Goal: Information Seeking & Learning: Learn about a topic

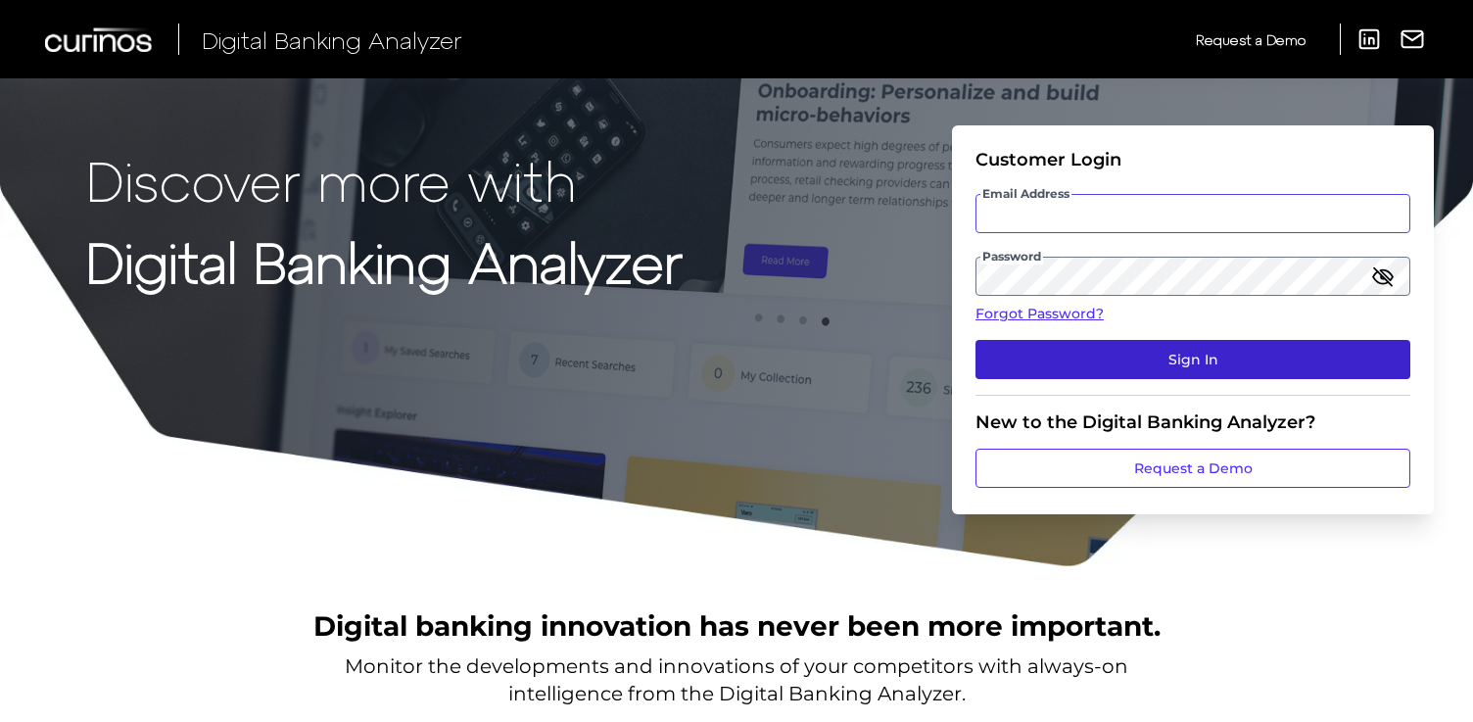
type input "[PERSON_NAME][EMAIL_ADDRESS][PERSON_NAME][DOMAIN_NAME]"
click at [1231, 358] on button "Sign In" at bounding box center [1193, 359] width 435 height 39
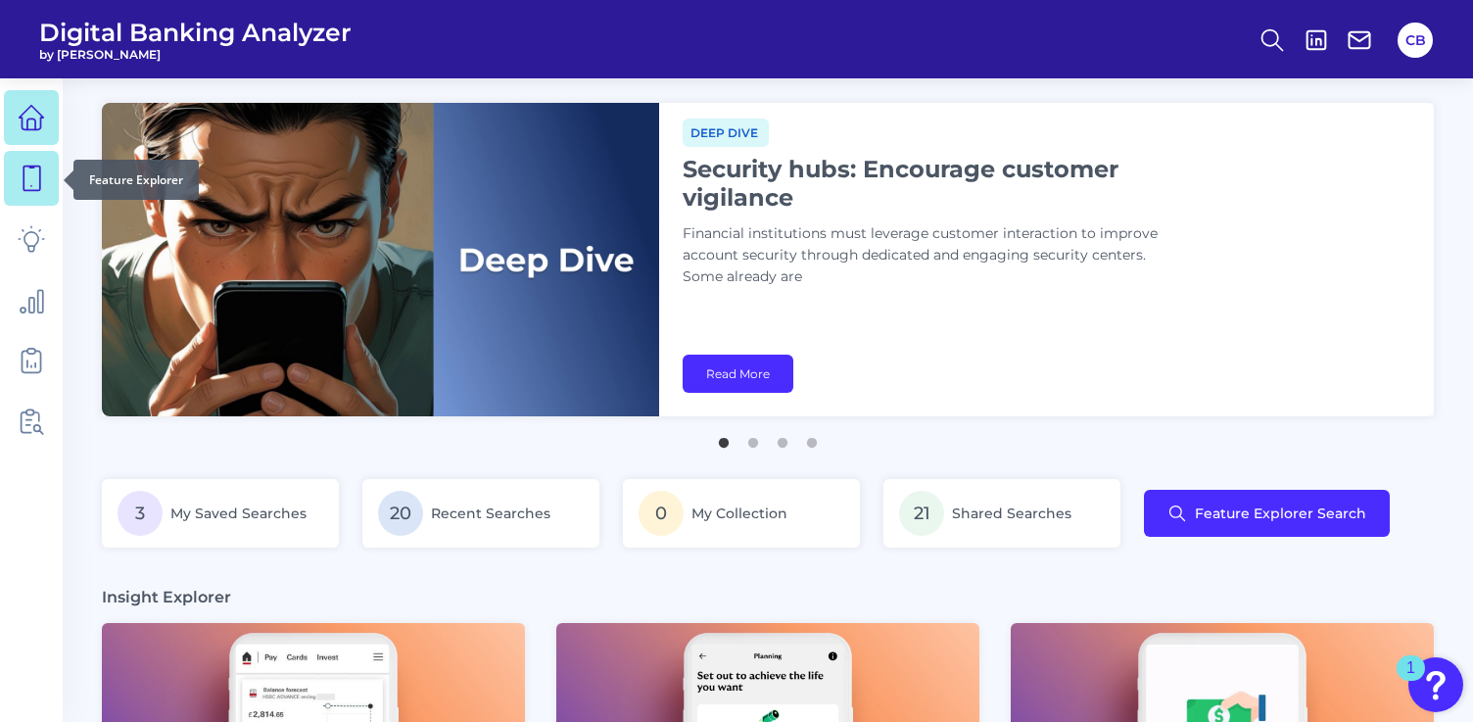
click at [22, 174] on icon at bounding box center [31, 178] width 27 height 27
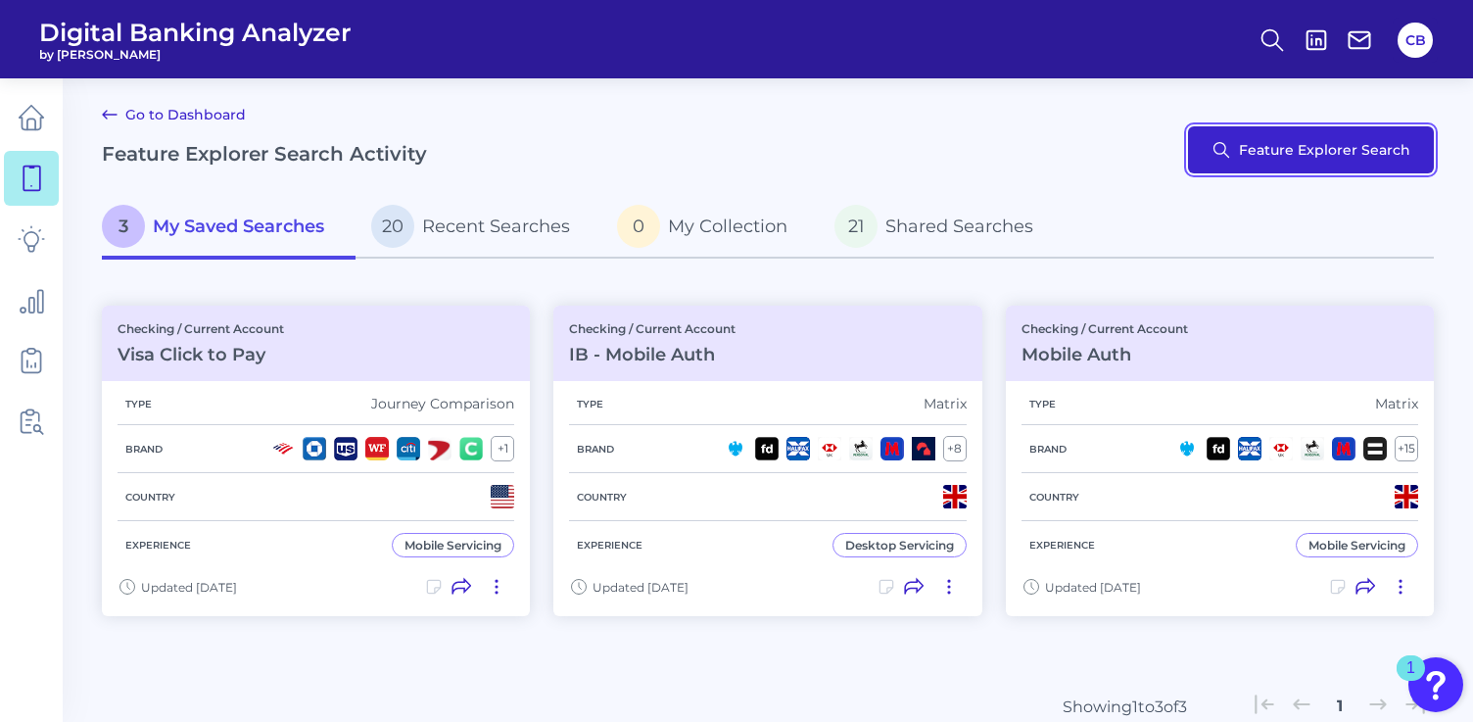
click at [1314, 166] on button "Feature Explorer Search" at bounding box center [1311, 149] width 246 height 47
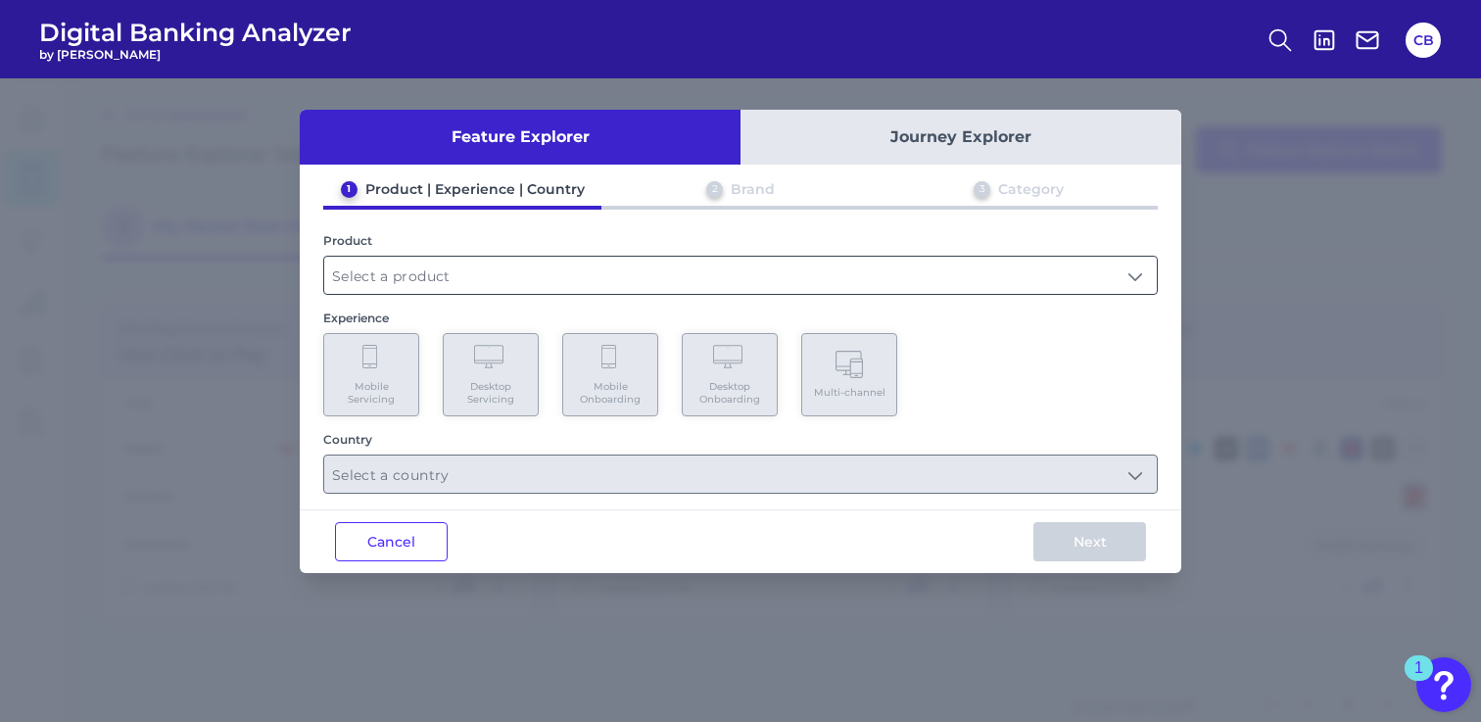
click at [624, 268] on input "text" at bounding box center [740, 275] width 833 height 37
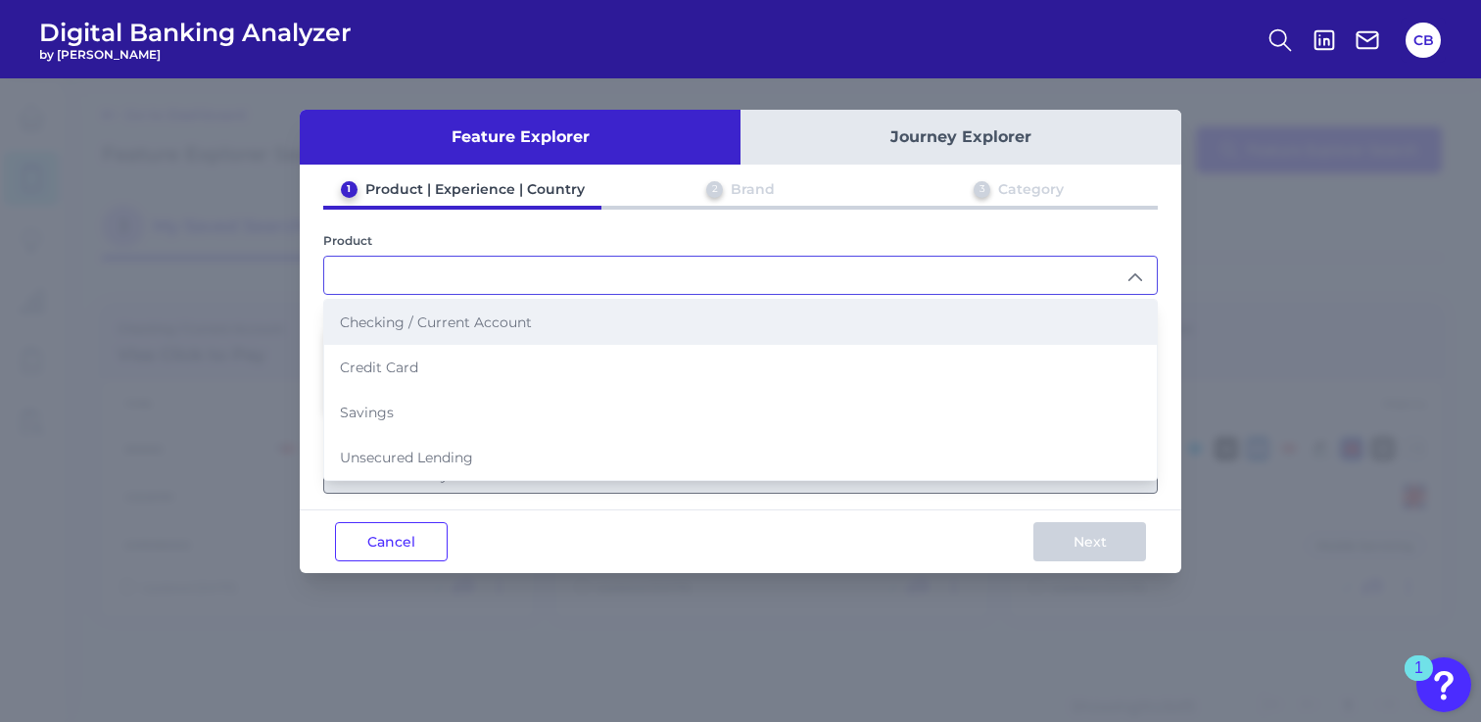
click at [592, 305] on li "Checking / Current Account" at bounding box center [740, 322] width 833 height 45
type input "Checking / Current Account"
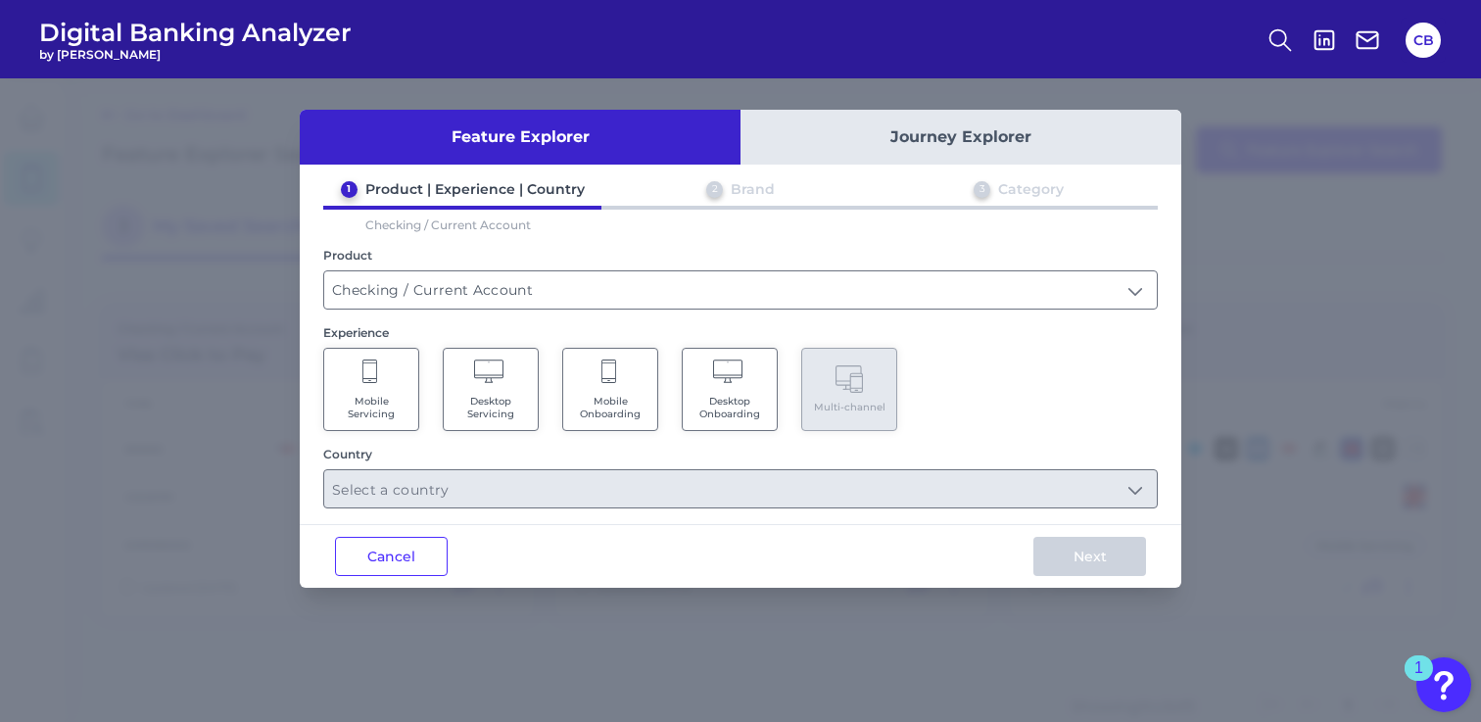
click at [617, 376] on icon at bounding box center [610, 372] width 18 height 27
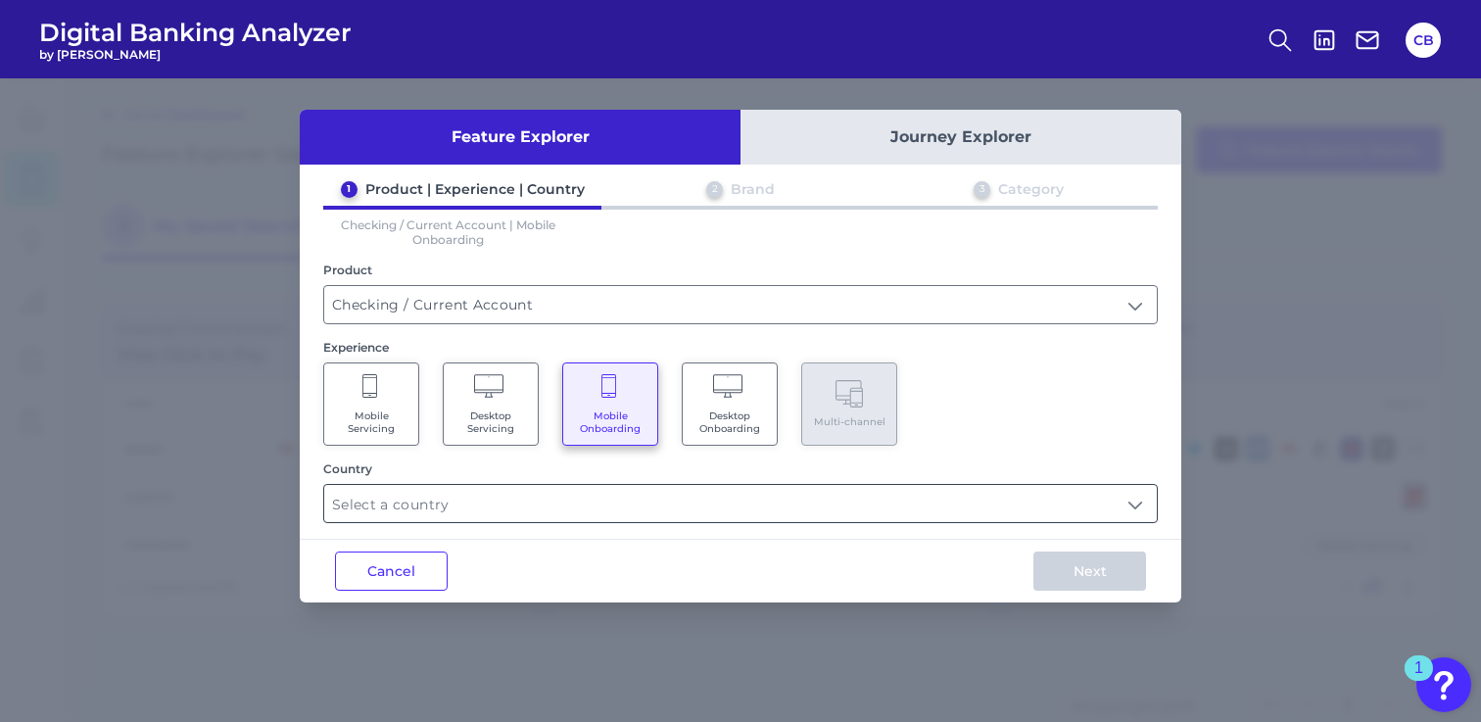
click at [779, 499] on input "text" at bounding box center [740, 503] width 833 height 37
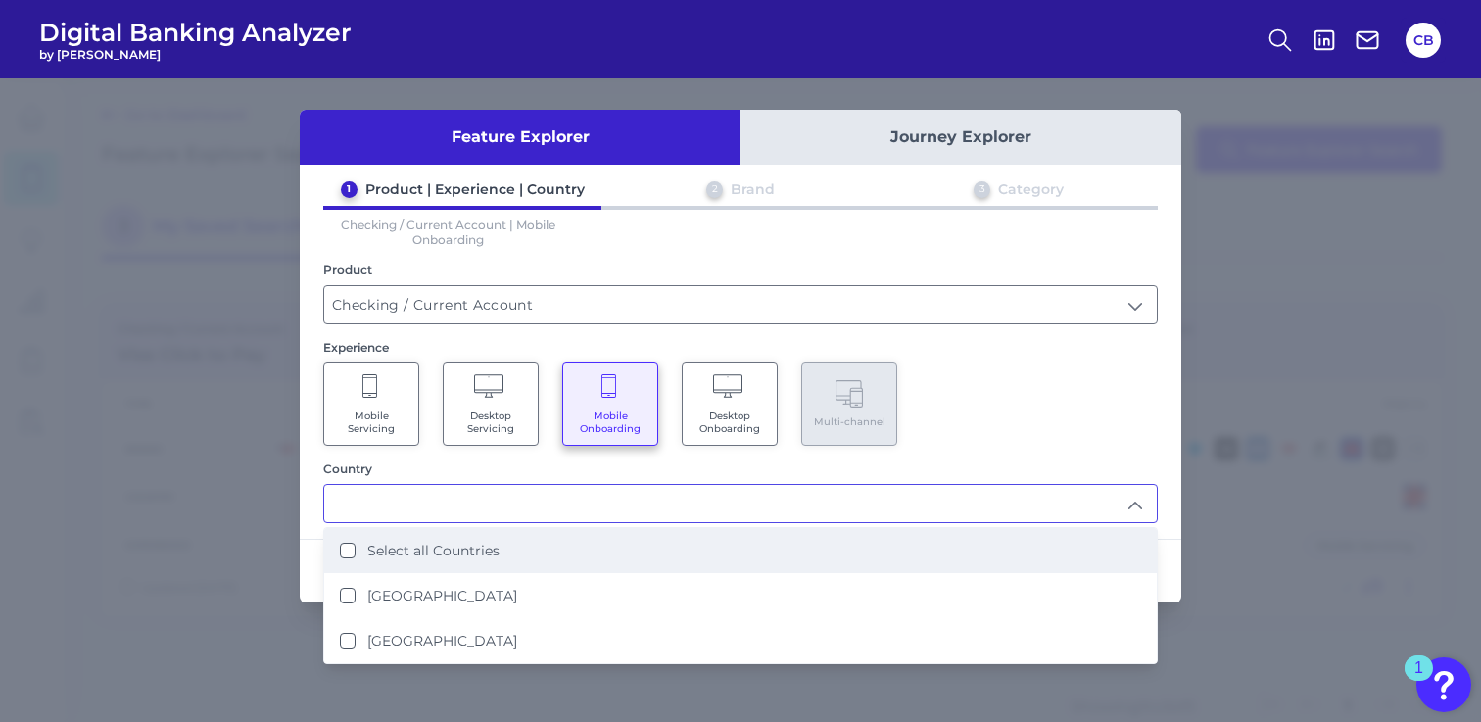
click at [502, 535] on li "Select all Countries" at bounding box center [740, 550] width 833 height 45
type input "Select all Countries"
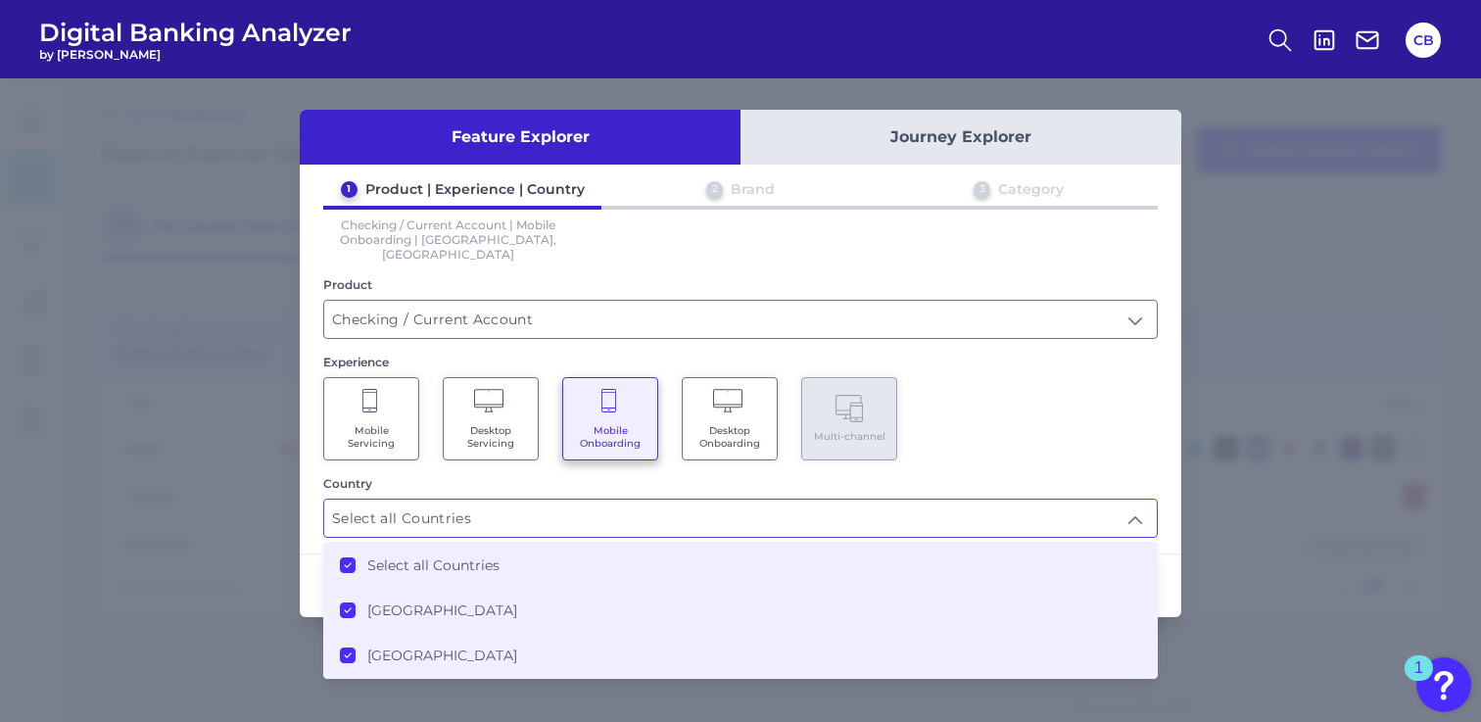
click at [970, 440] on div "Mobile Servicing Desktop Servicing Mobile Onboarding Desktop Onboarding Multi-c…" at bounding box center [740, 418] width 834 height 83
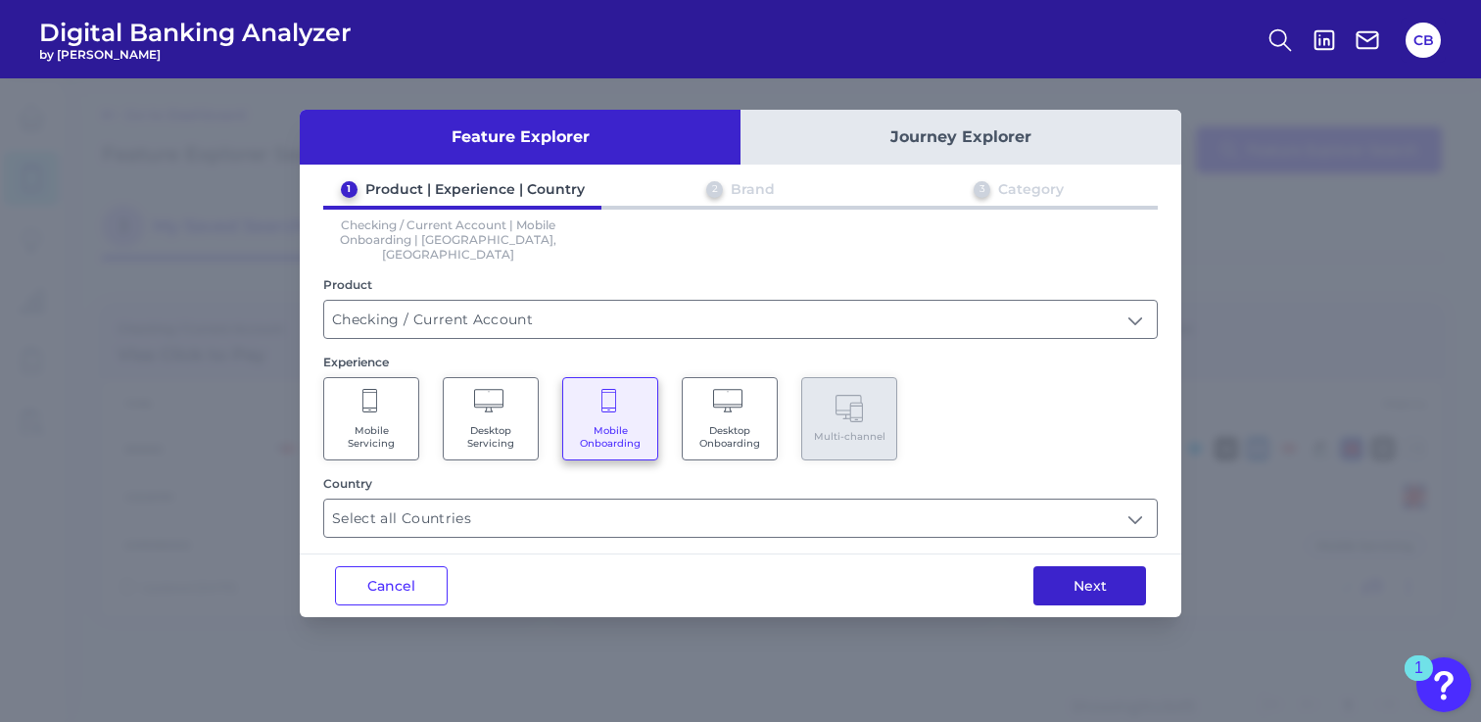
click at [1060, 566] on button "Next" at bounding box center [1089, 585] width 113 height 39
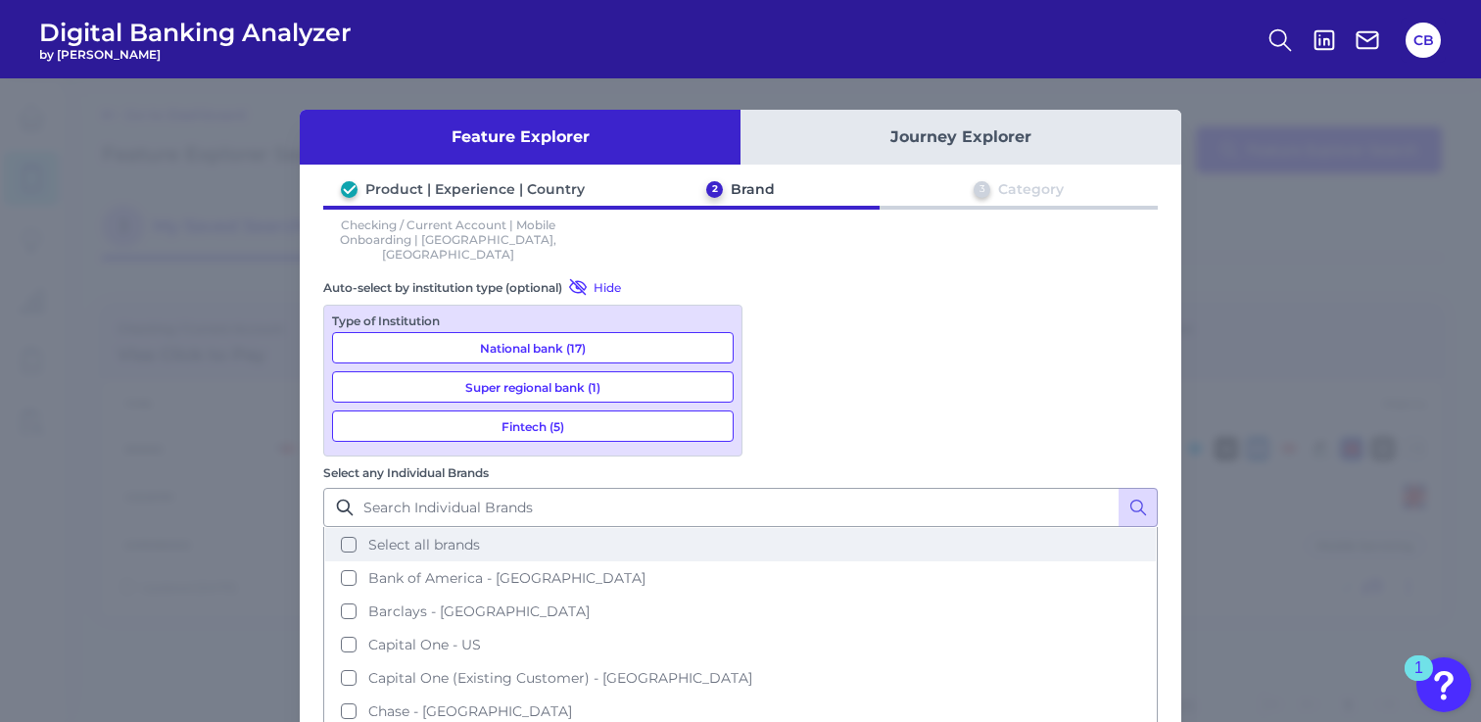
click at [480, 536] on span "Select all brands" at bounding box center [424, 545] width 112 height 18
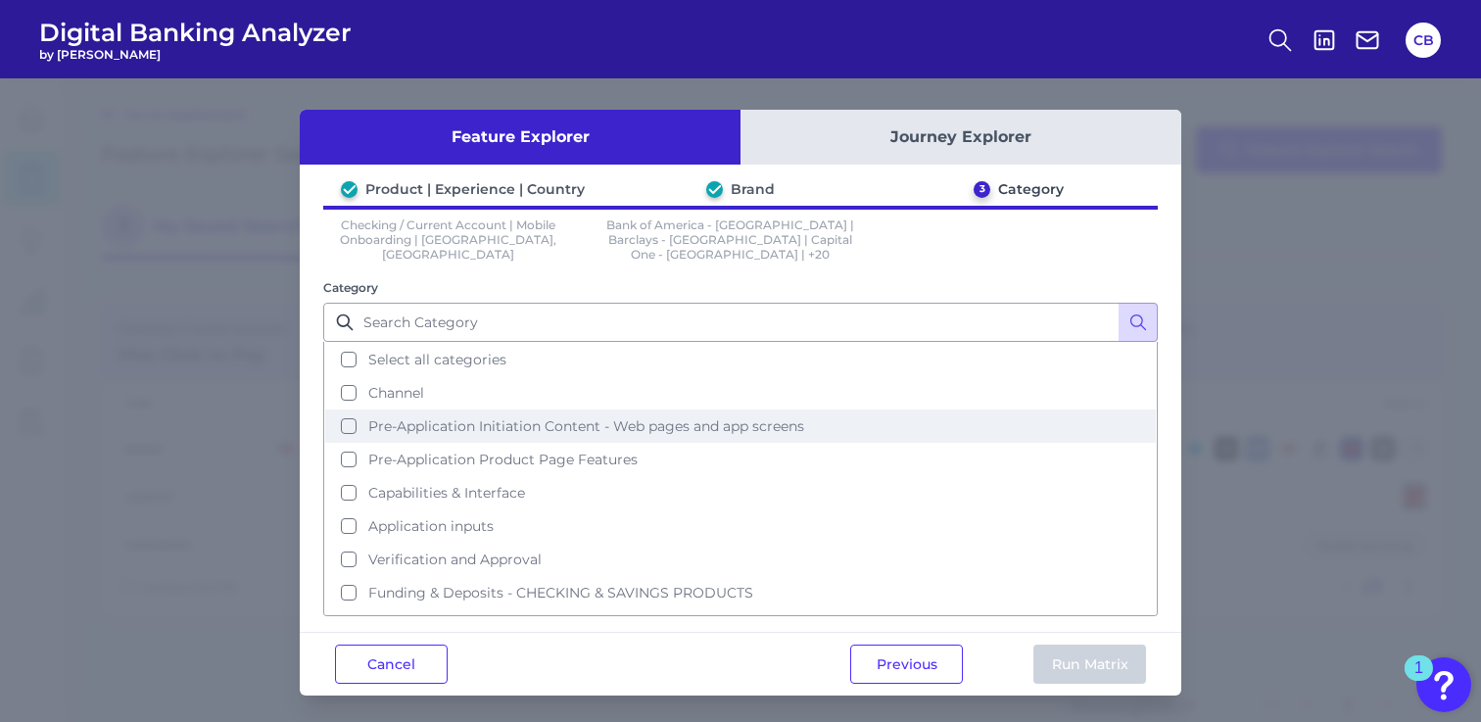
click at [346, 409] on button "Pre-Application Initiation Content - Web pages and app screens" at bounding box center [740, 425] width 831 height 33
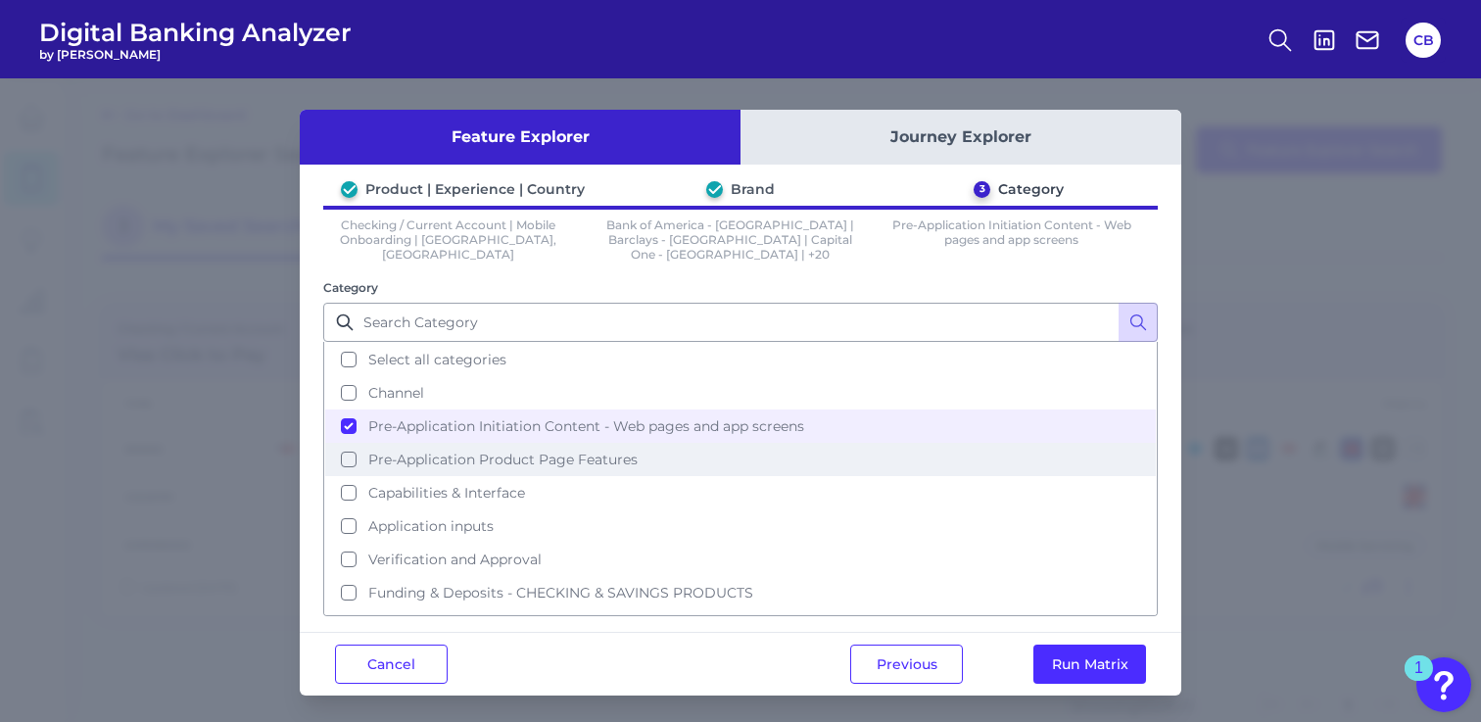
click at [349, 443] on button "Pre-Application Product Page Features" at bounding box center [740, 459] width 831 height 33
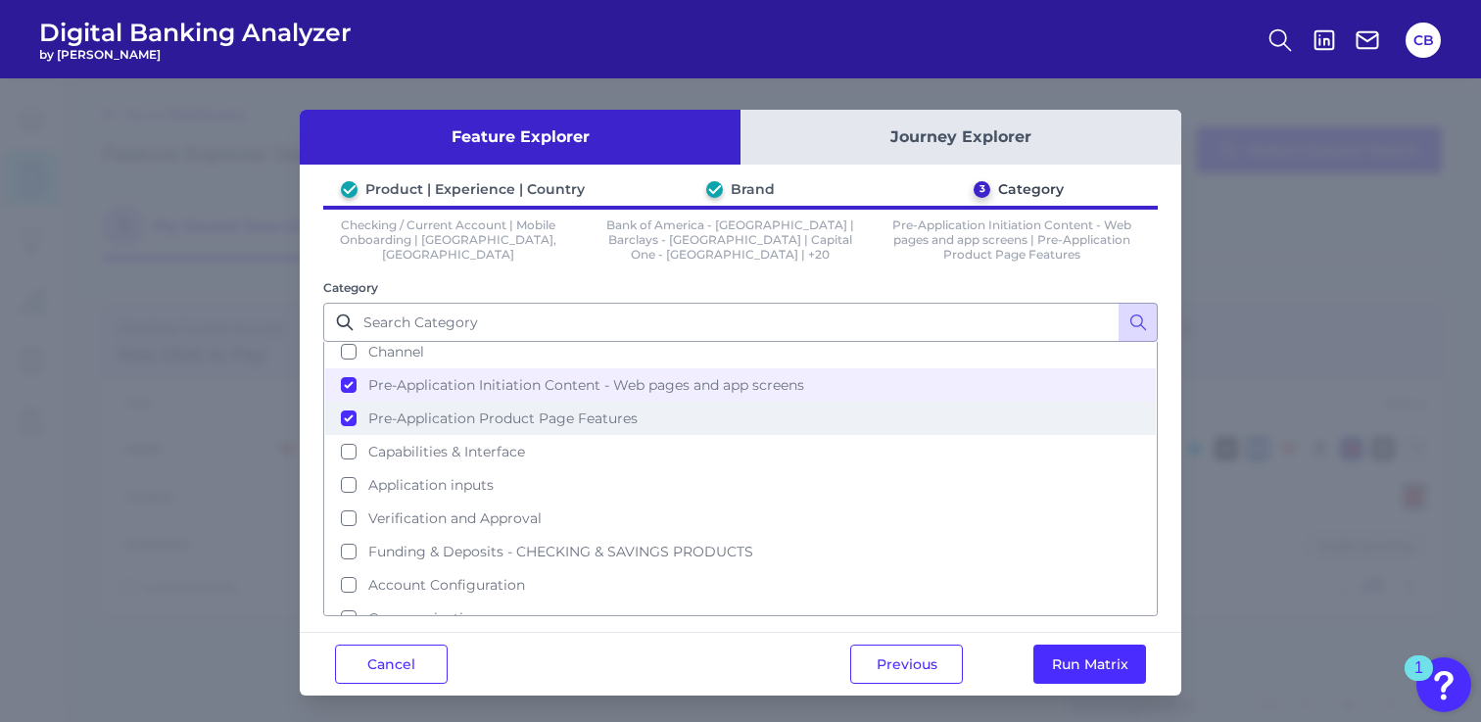
scroll to position [52, 0]
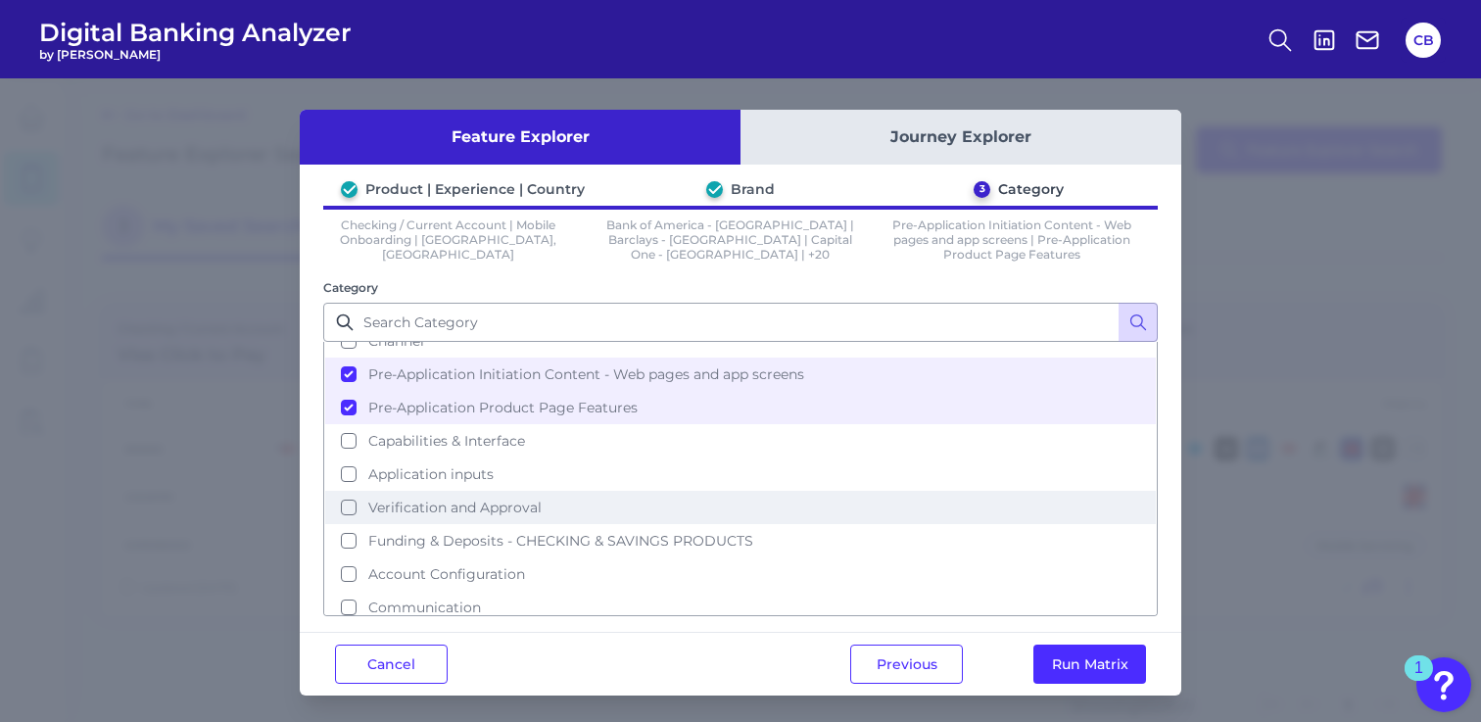
click at [354, 499] on button "Verification and Approval" at bounding box center [740, 507] width 831 height 33
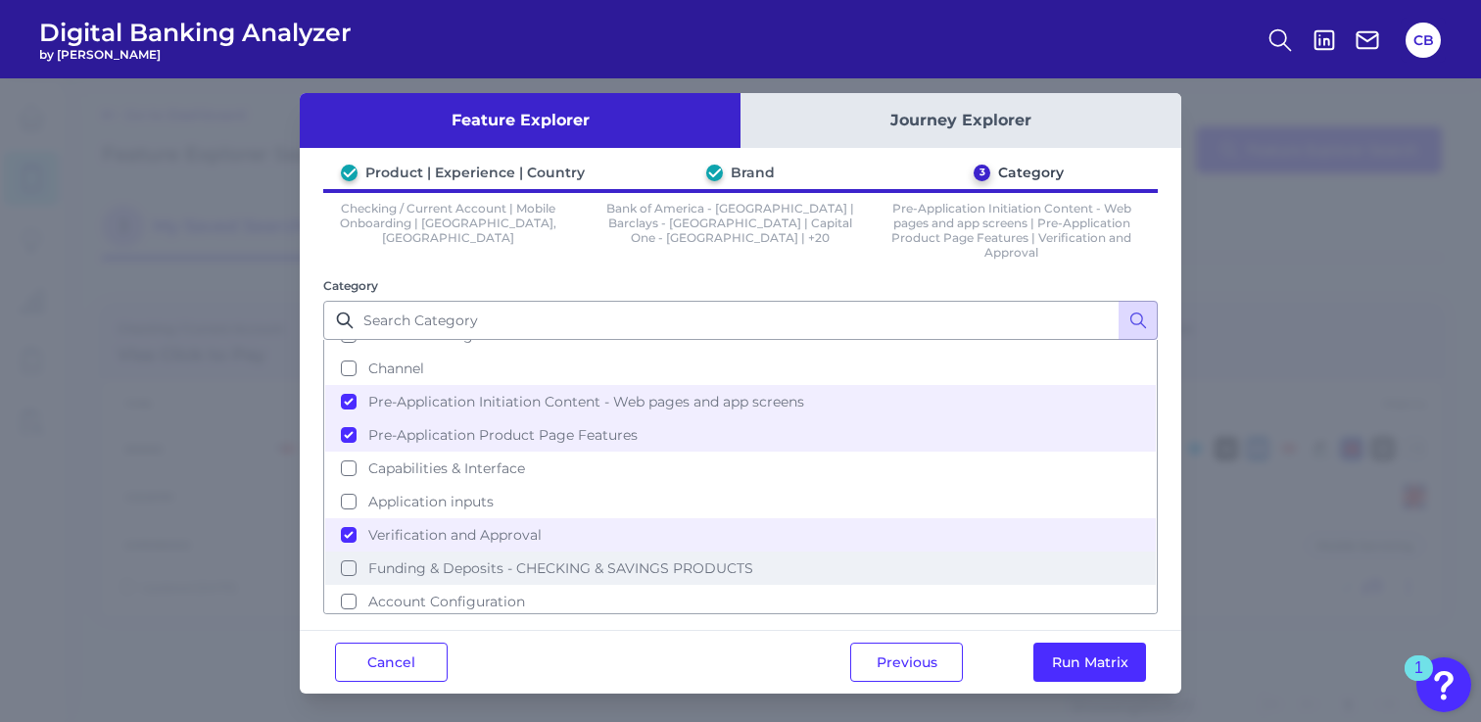
scroll to position [0, 0]
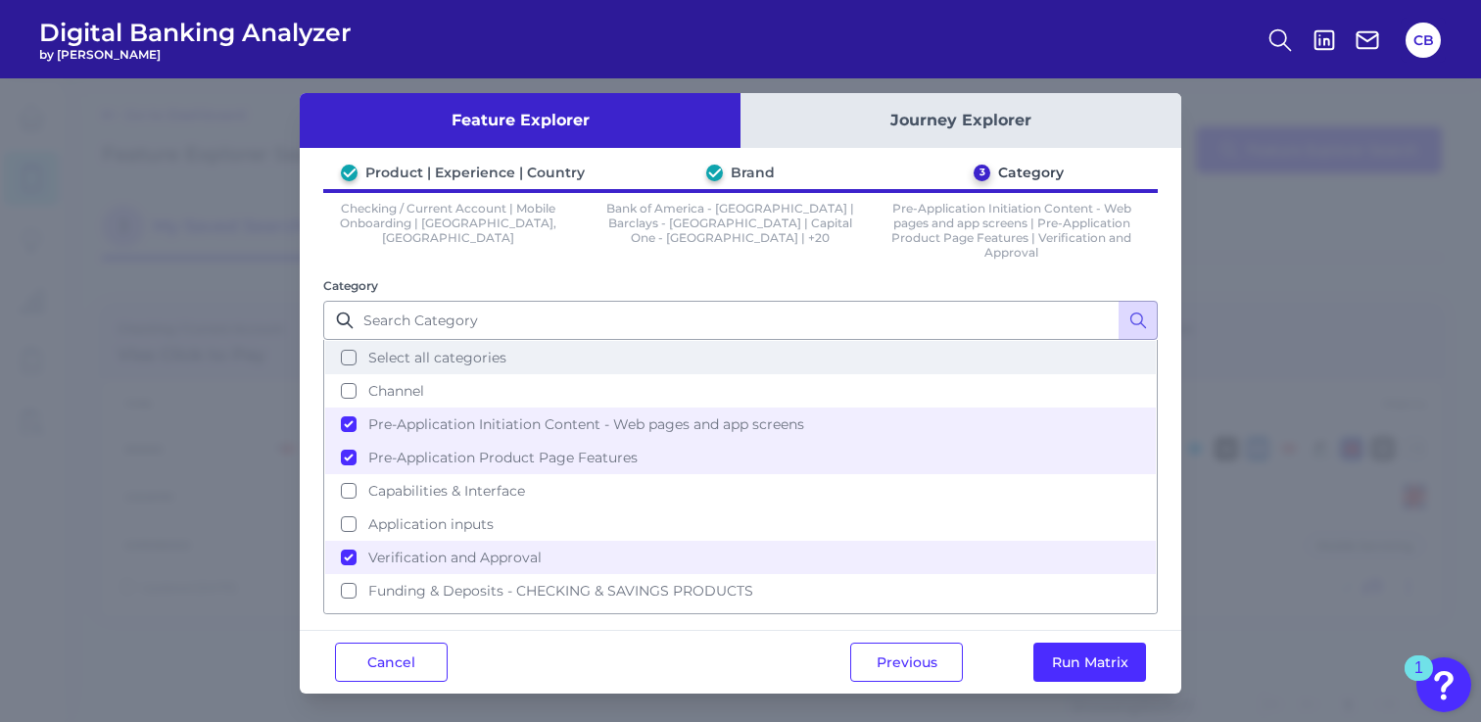
click at [347, 358] on button "Select all categories" at bounding box center [740, 357] width 831 height 33
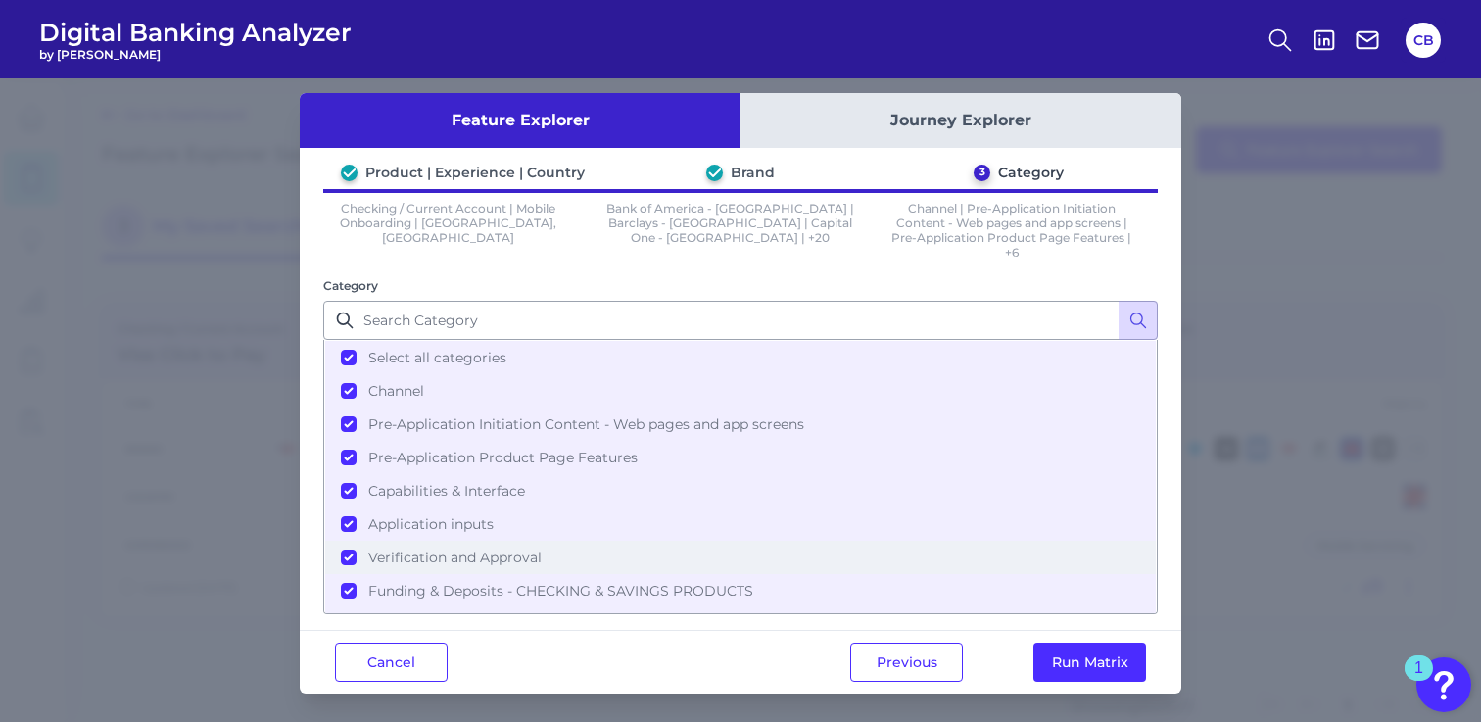
scroll to position [52, 0]
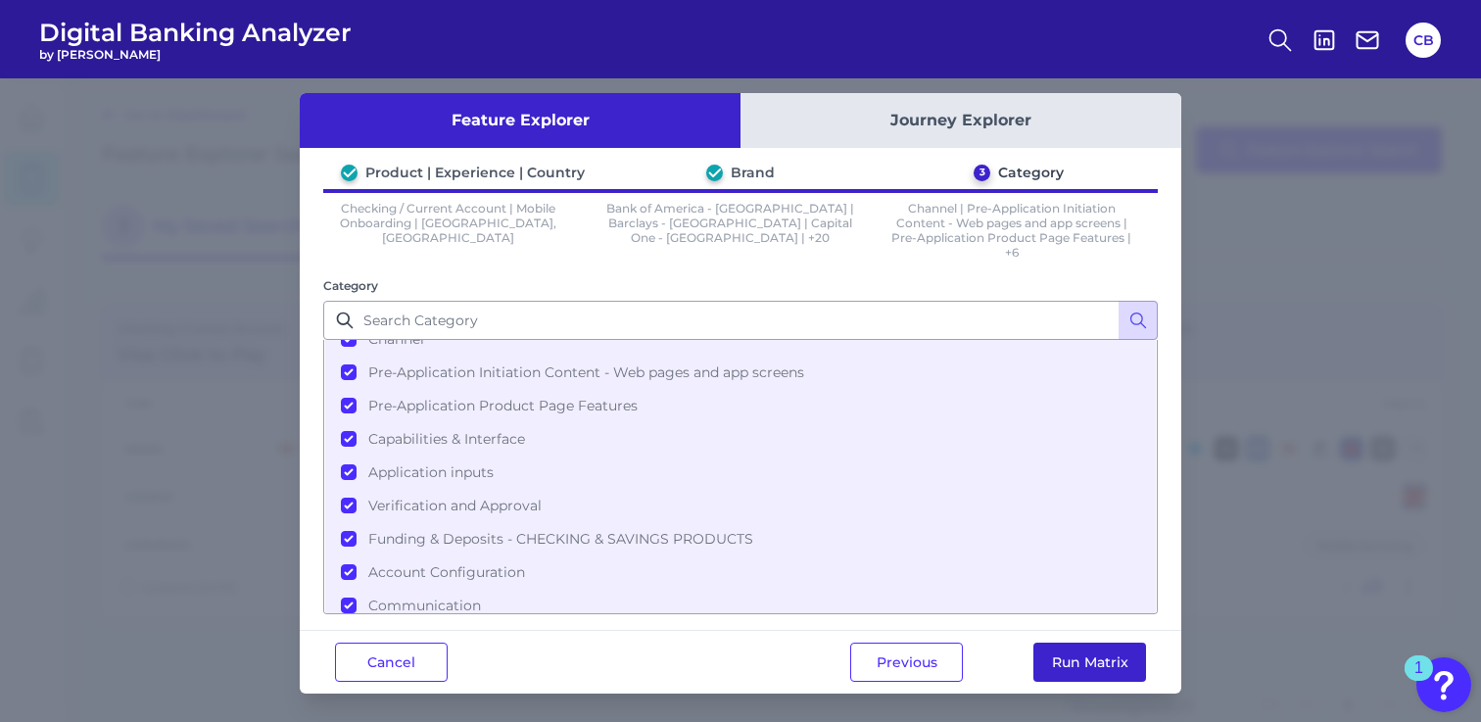
click at [1082, 650] on button "Run Matrix" at bounding box center [1089, 662] width 113 height 39
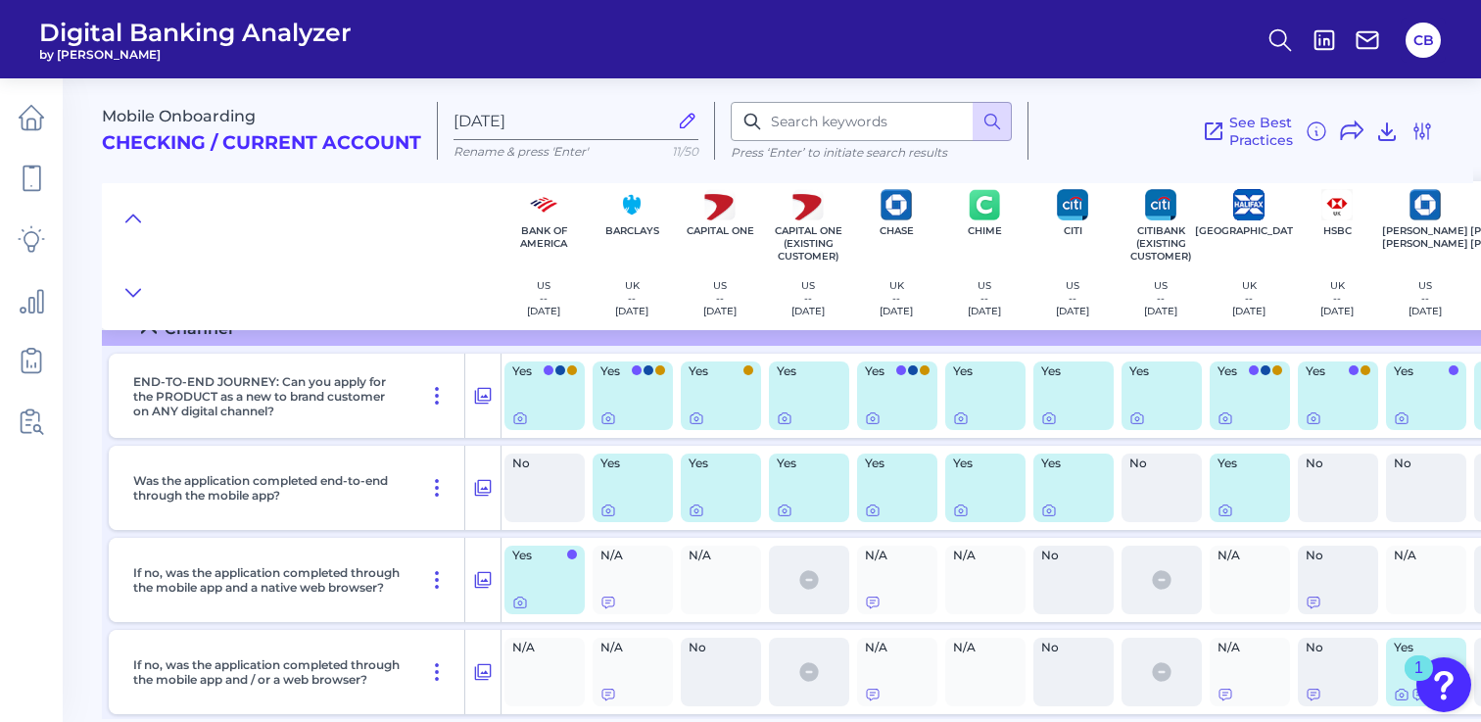
scroll to position [69, 2]
click at [519, 415] on icon at bounding box center [520, 419] width 16 height 16
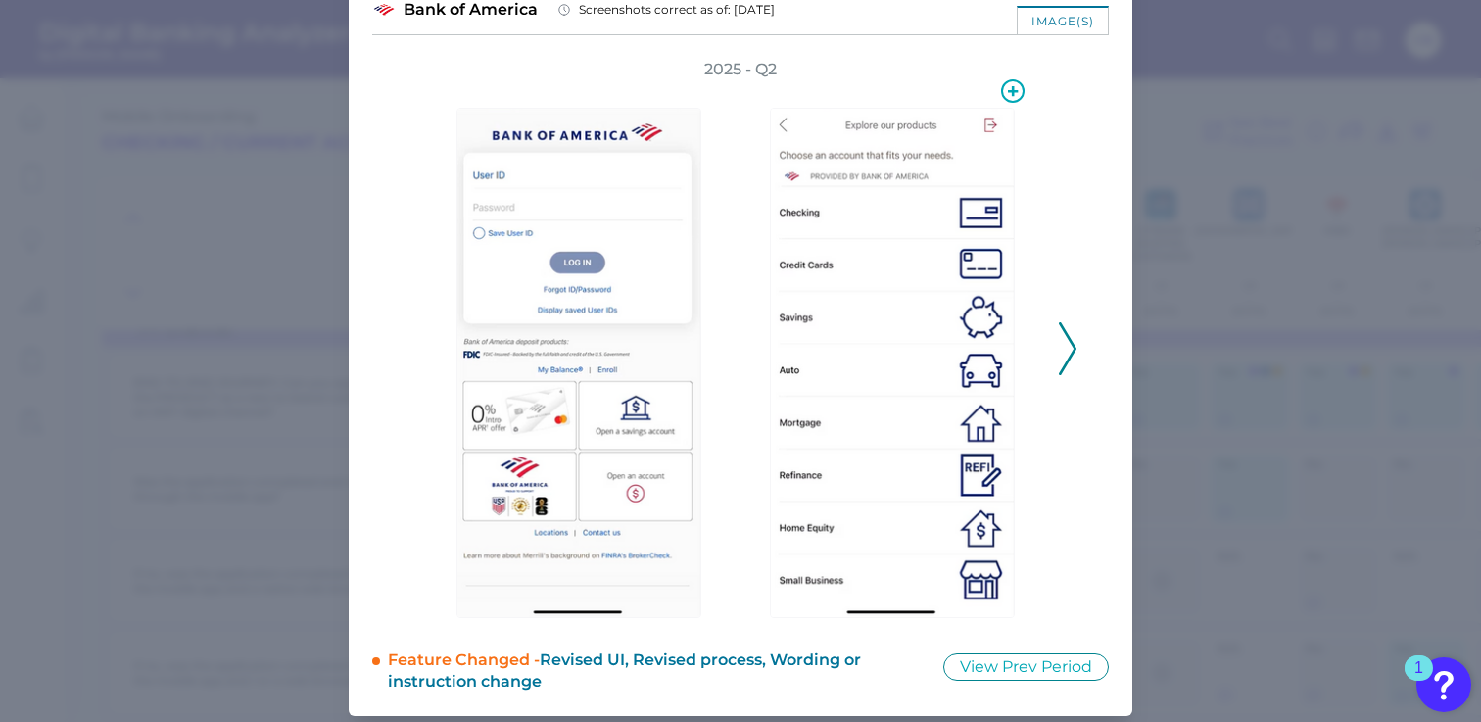
scroll to position [119, 0]
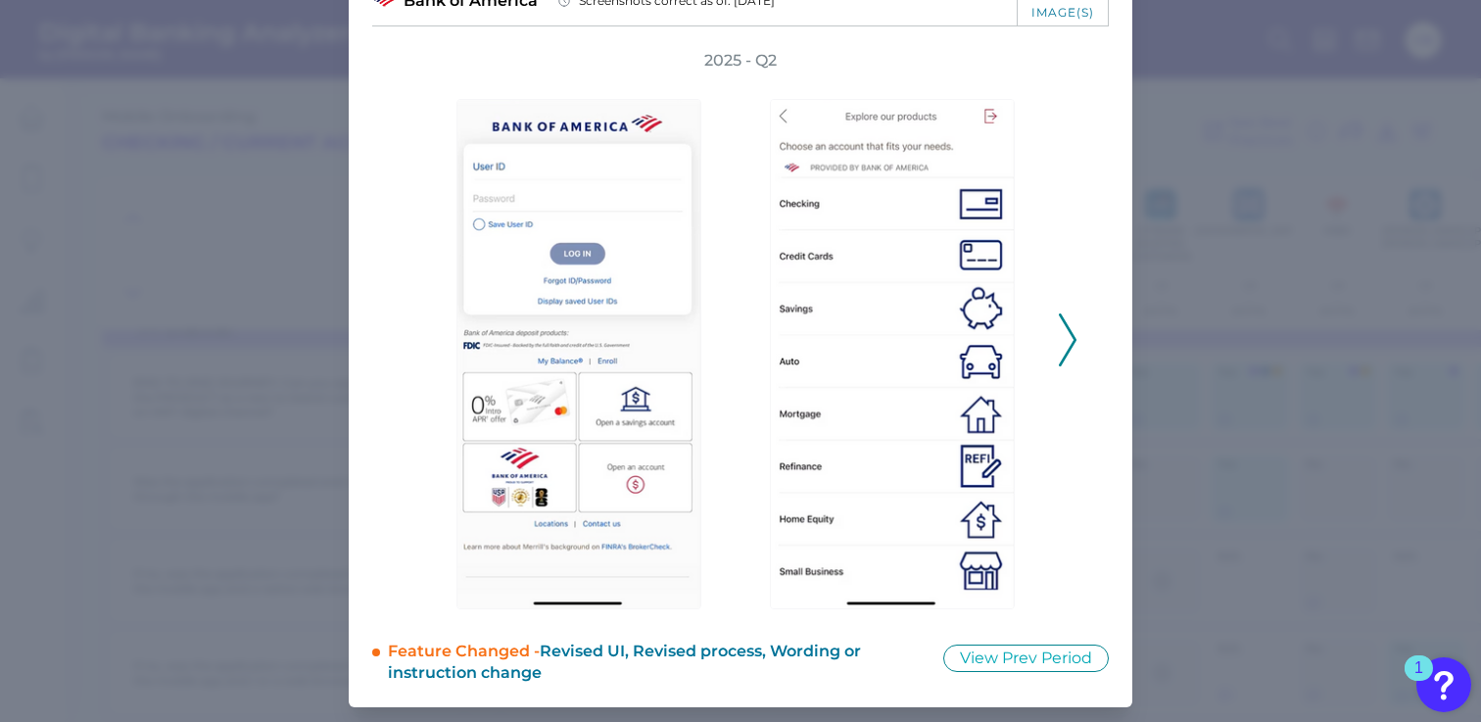
click at [1045, 341] on div at bounding box center [896, 340] width 313 height 538
click at [1063, 335] on icon at bounding box center [1068, 339] width 18 height 53
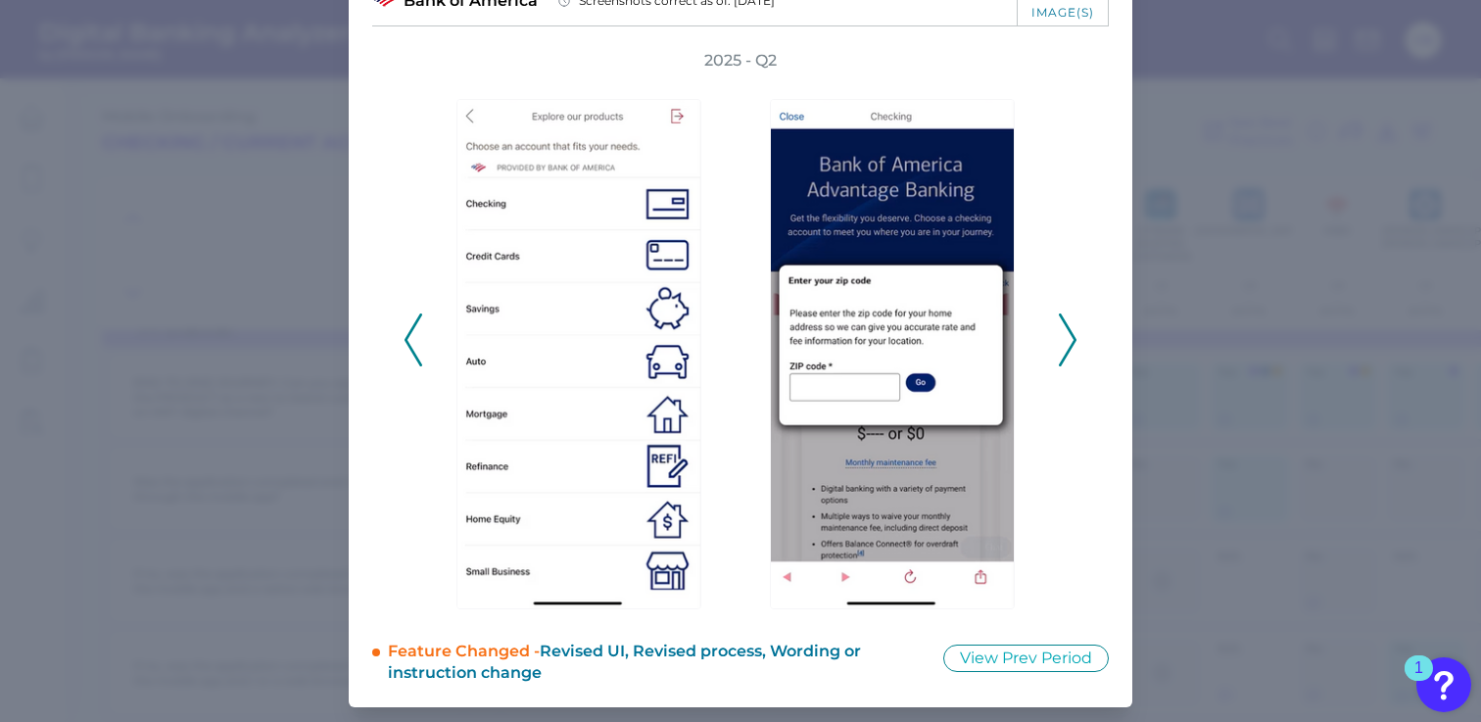
click at [1063, 335] on icon at bounding box center [1068, 339] width 18 height 53
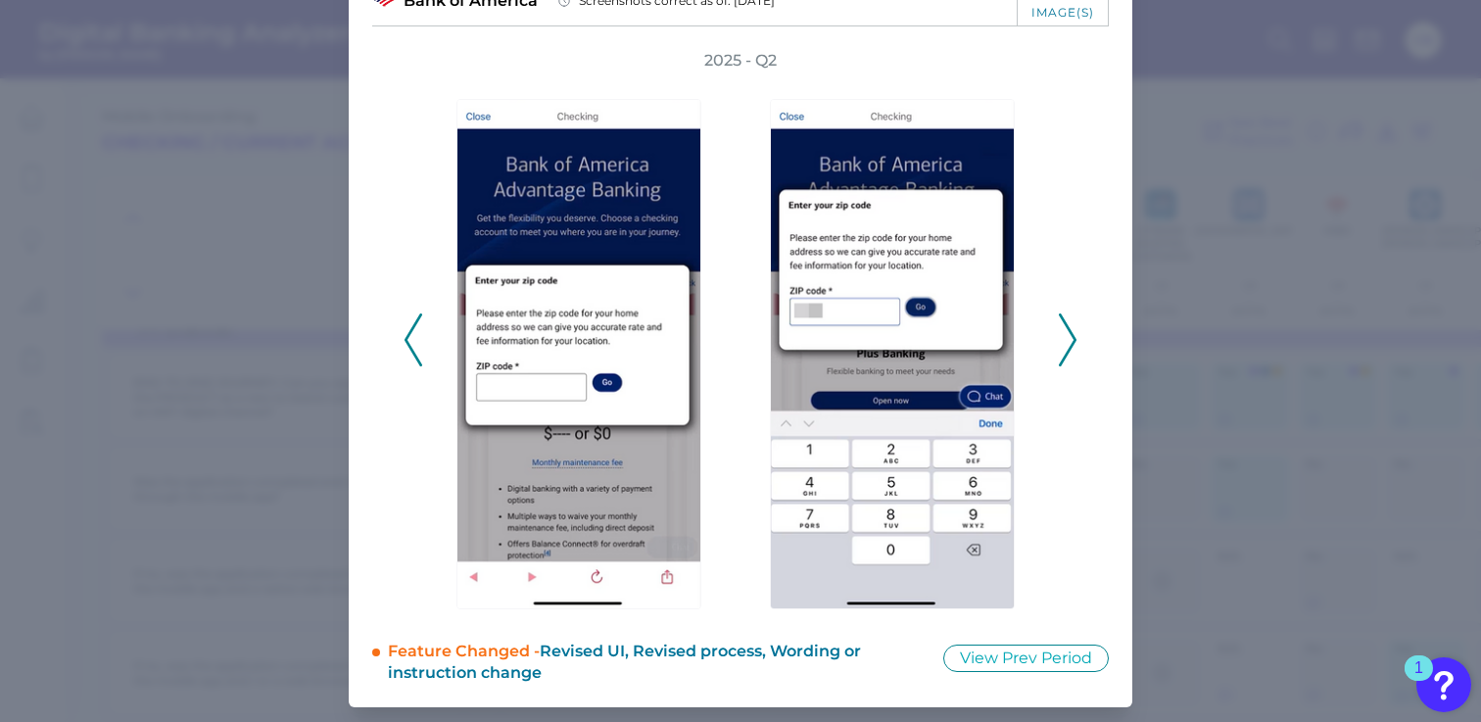
click at [1063, 335] on icon at bounding box center [1068, 339] width 18 height 53
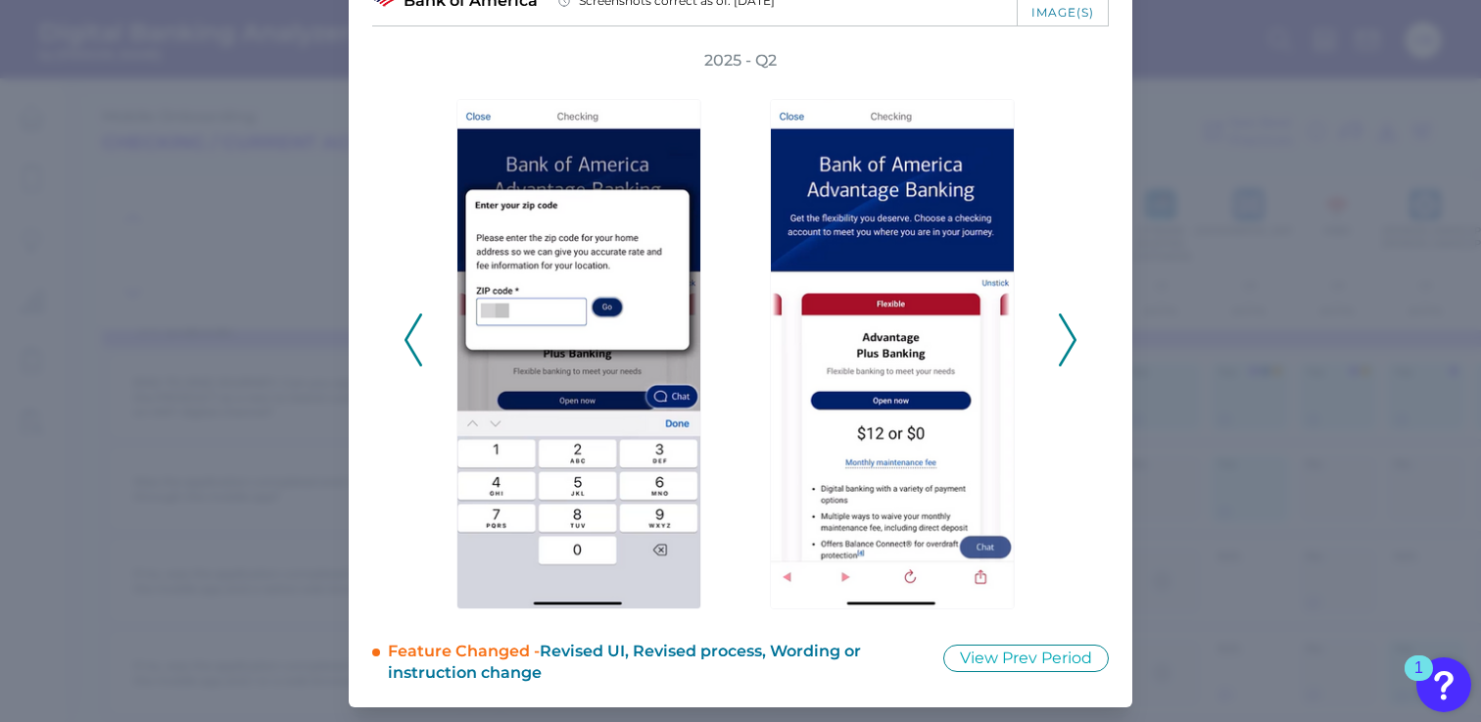
click at [1063, 335] on icon at bounding box center [1068, 339] width 18 height 53
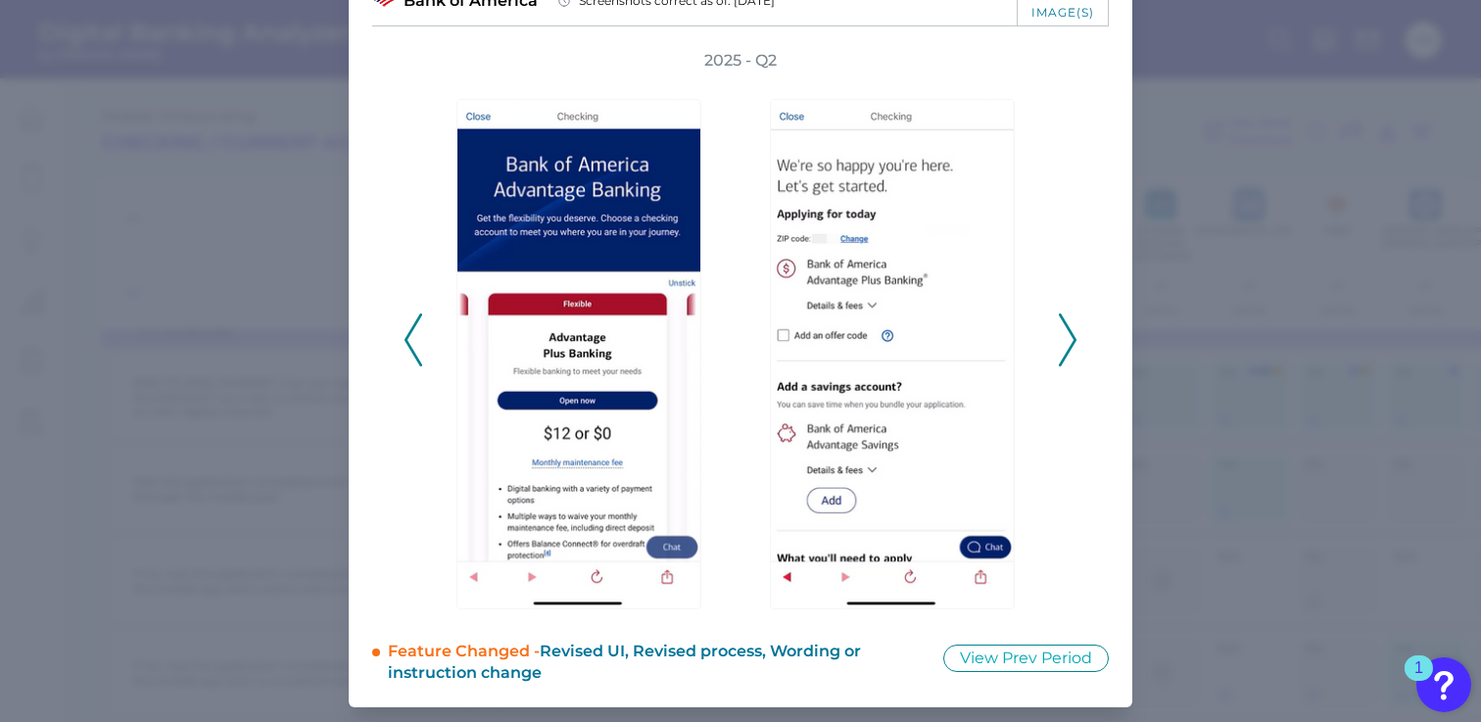
click at [1063, 337] on icon at bounding box center [1068, 339] width 18 height 53
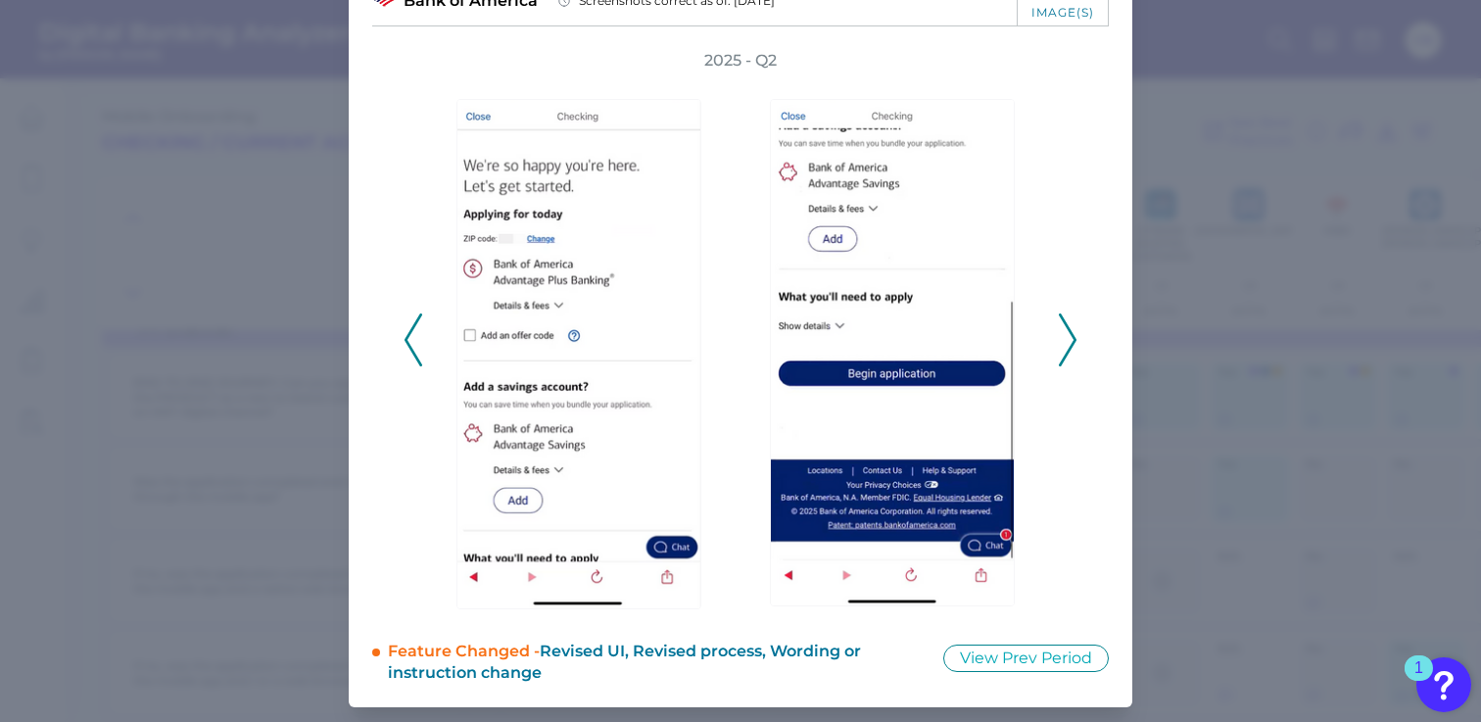
click at [1063, 337] on icon at bounding box center [1068, 339] width 18 height 53
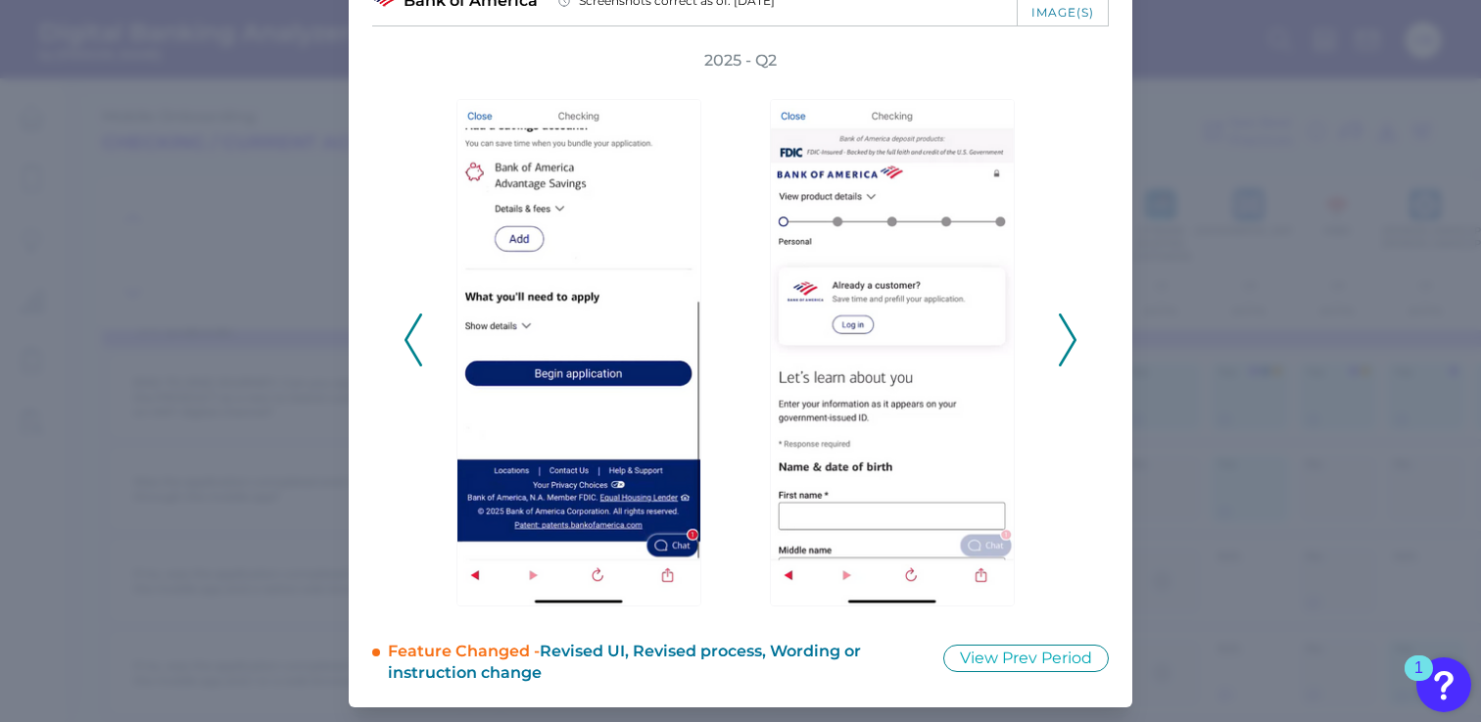
click at [1063, 337] on icon at bounding box center [1068, 339] width 18 height 53
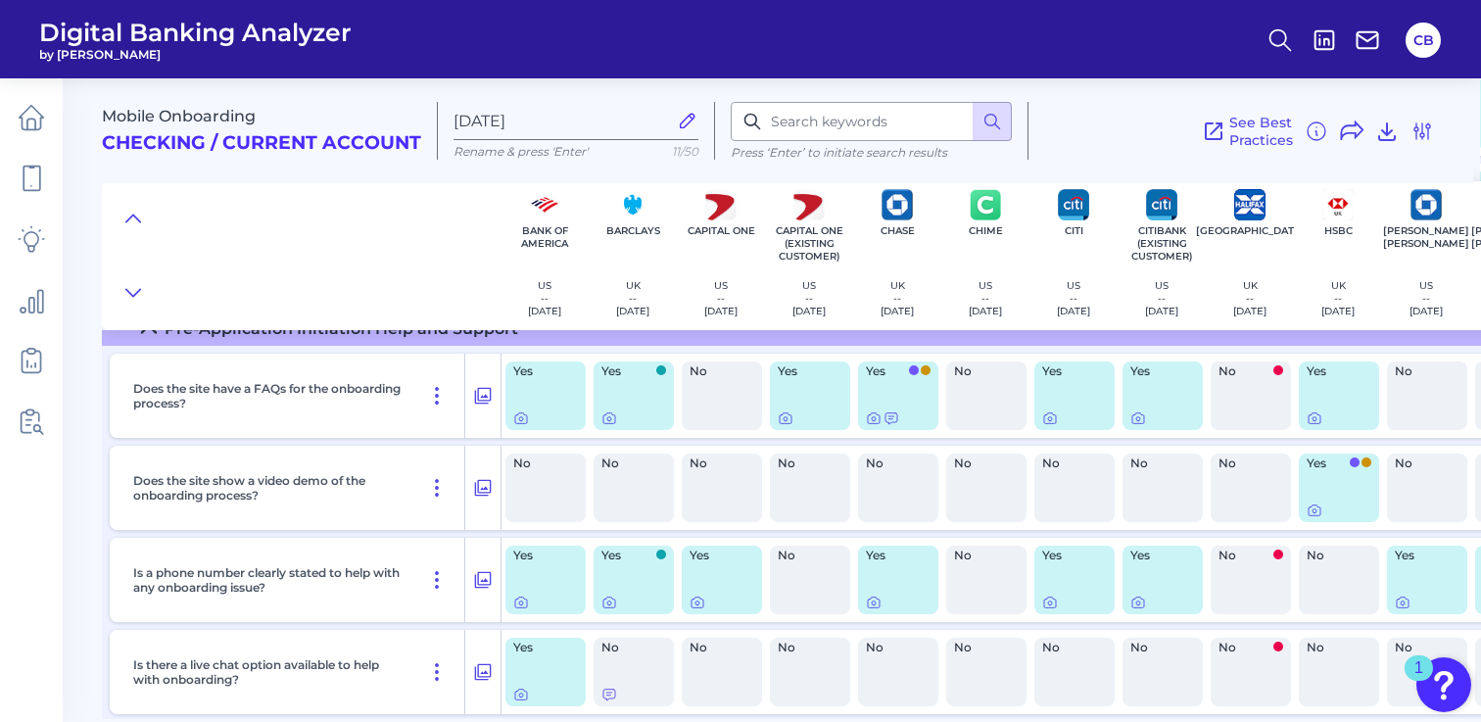
scroll to position [827, 0]
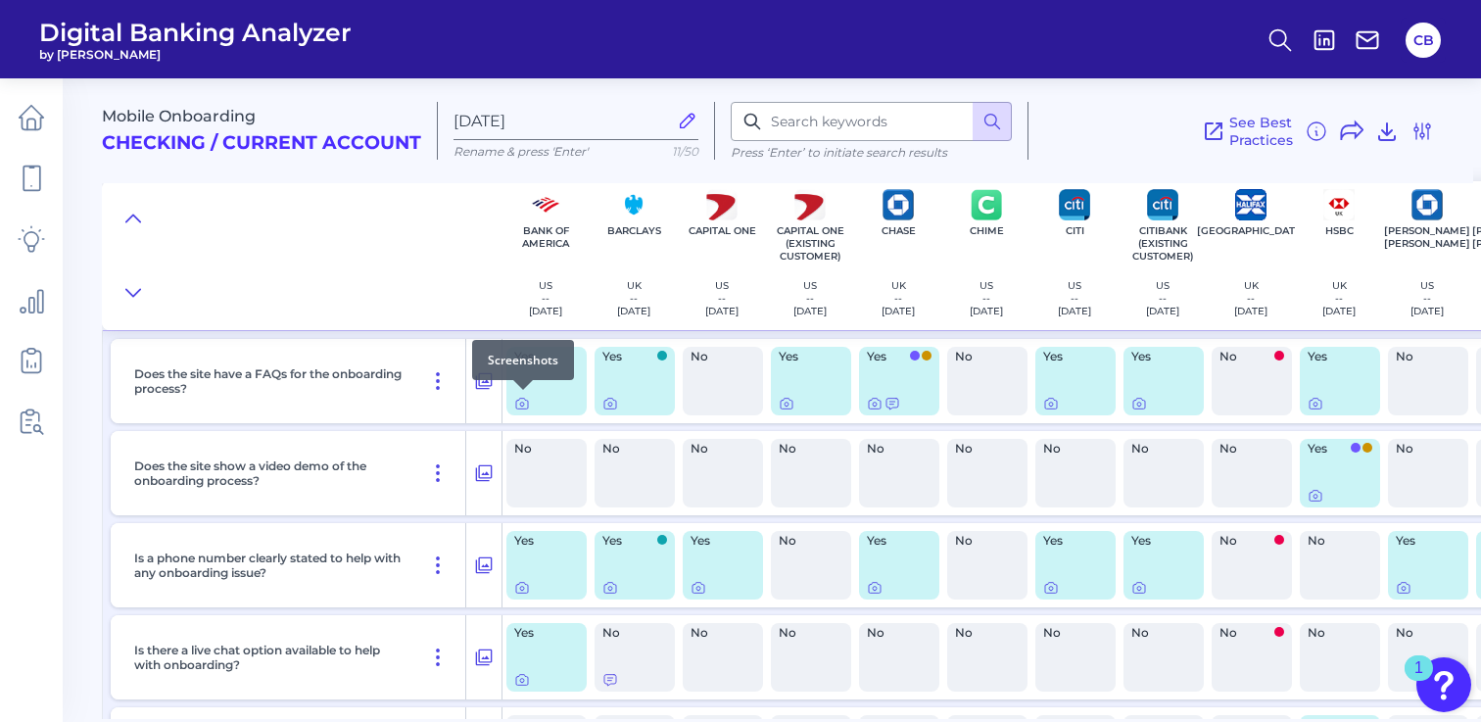
click at [524, 398] on div at bounding box center [523, 390] width 20 height 20
click at [522, 403] on icon at bounding box center [522, 404] width 16 height 16
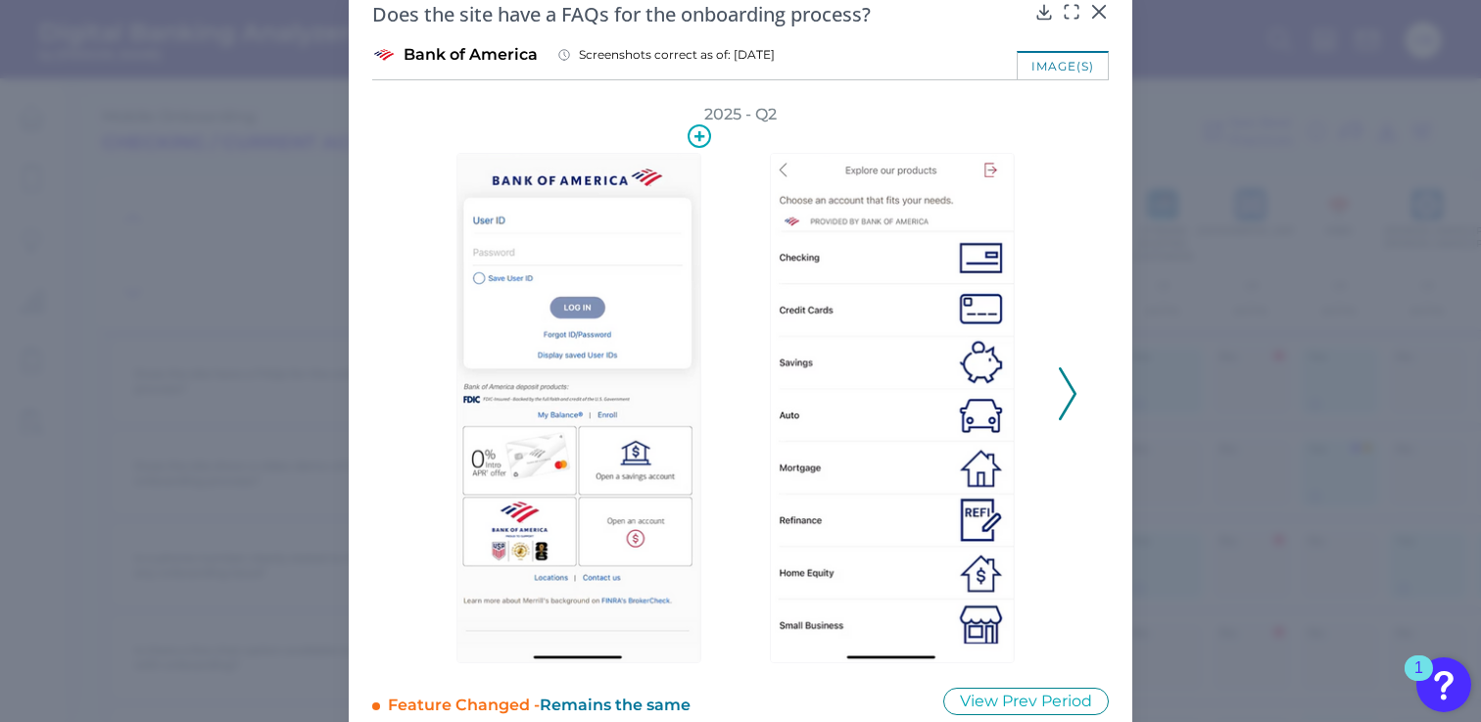
scroll to position [49, 0]
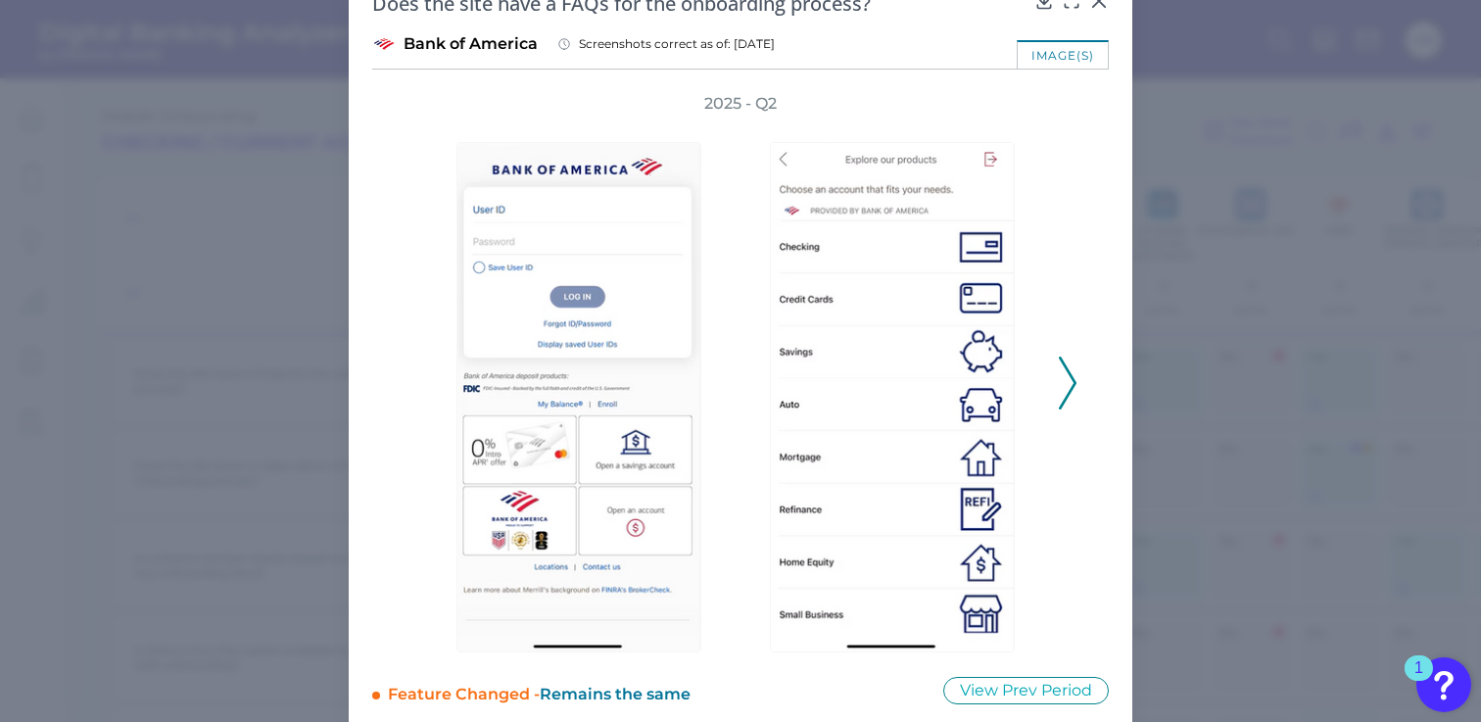
click at [1067, 386] on icon at bounding box center [1068, 383] width 18 height 53
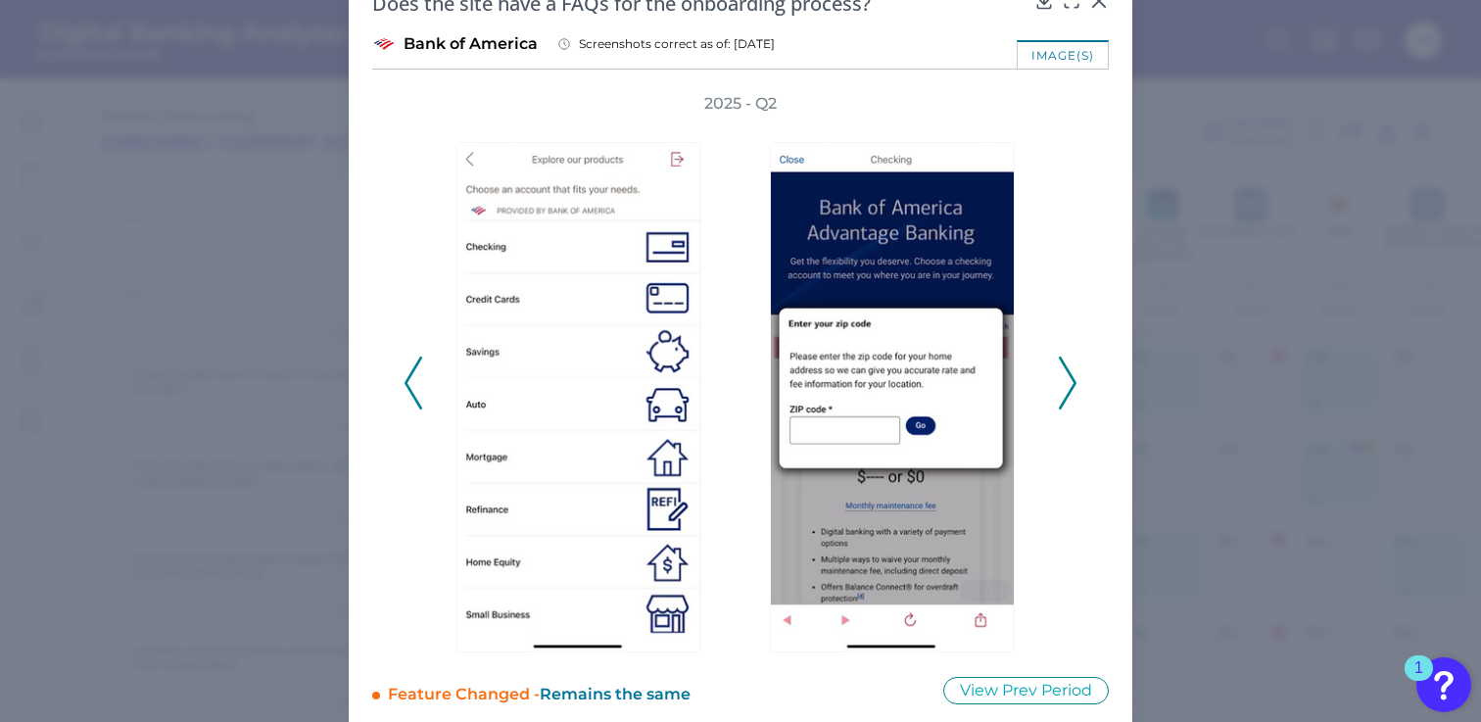
click at [1067, 386] on icon at bounding box center [1068, 383] width 18 height 53
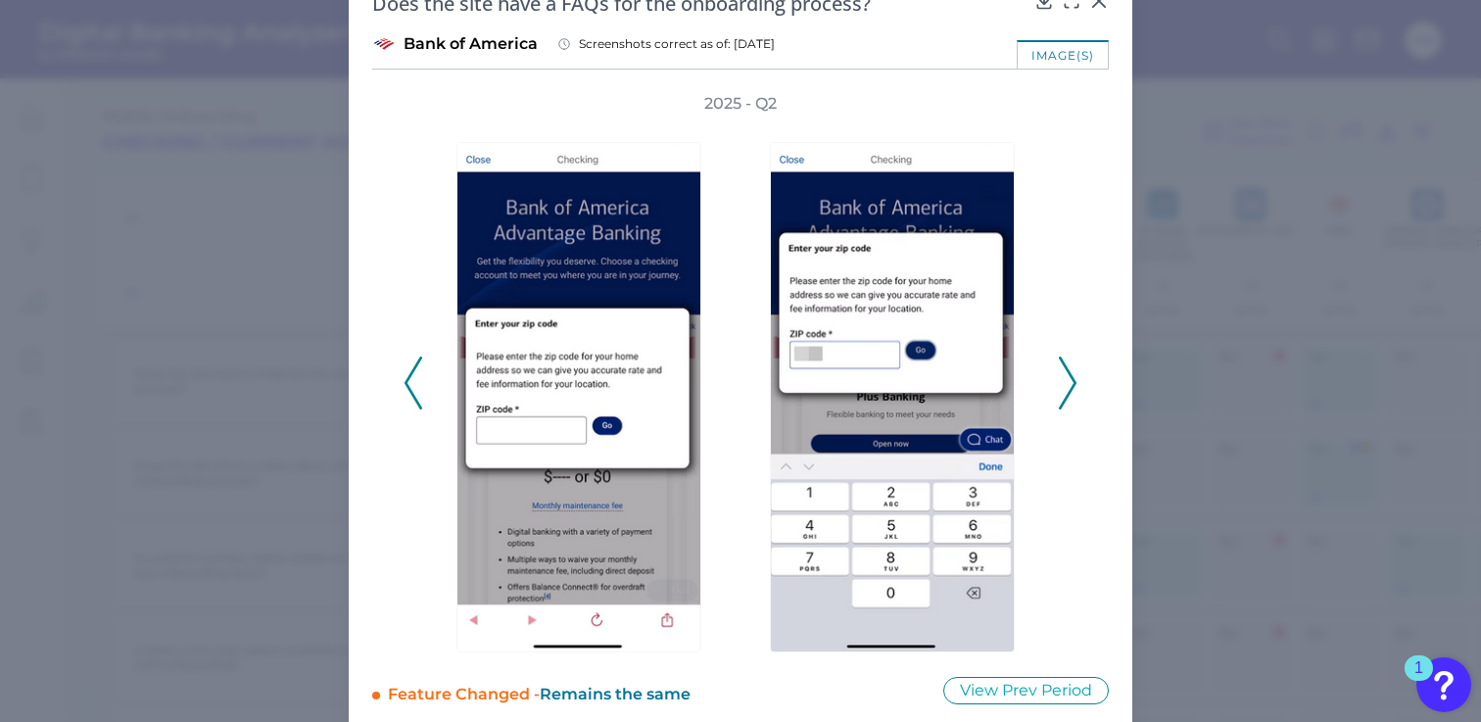
click at [1067, 386] on icon at bounding box center [1068, 383] width 18 height 53
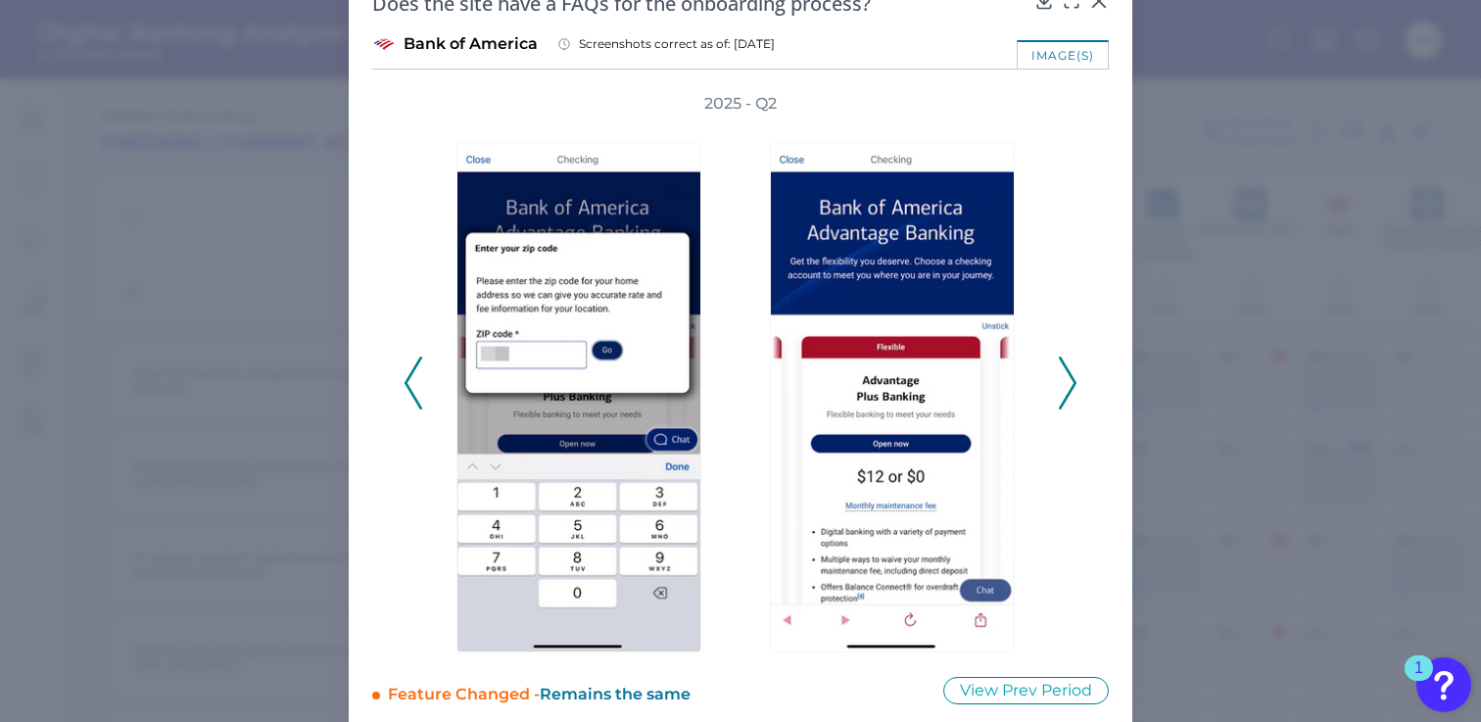
click at [1067, 386] on icon at bounding box center [1068, 383] width 18 height 53
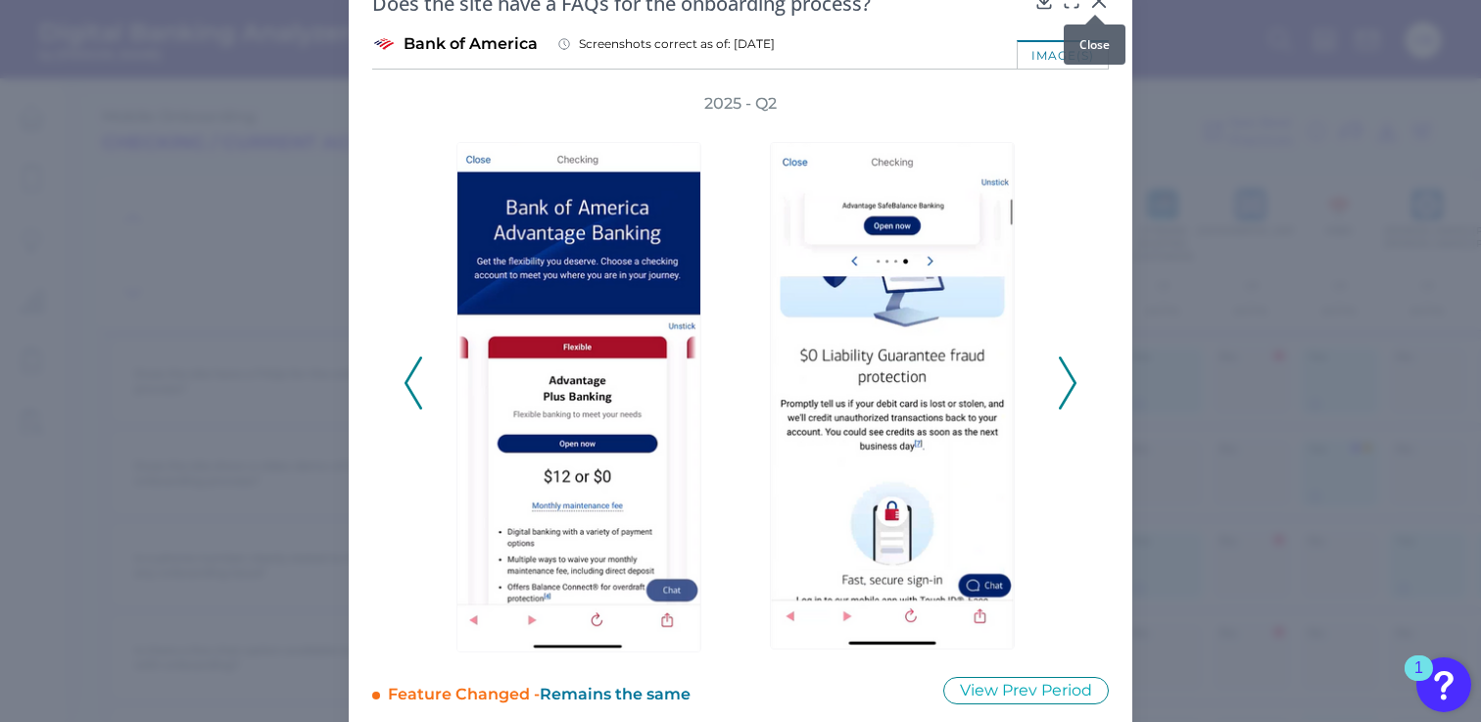
click at [1100, 5] on div at bounding box center [1095, 15] width 20 height 20
click at [1094, 8] on div at bounding box center [1095, 15] width 20 height 20
click at [1103, 3] on icon at bounding box center [1099, 1] width 20 height 20
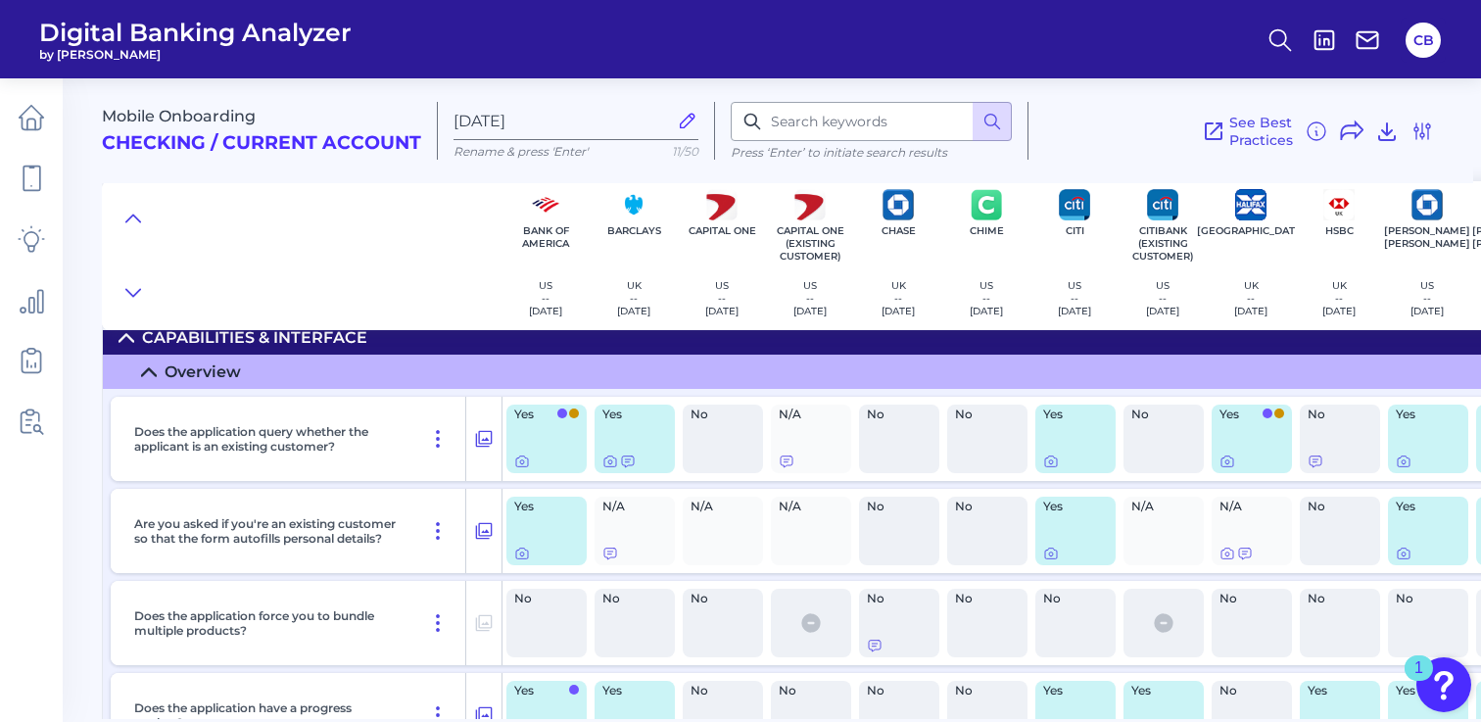
scroll to position [3381, 0]
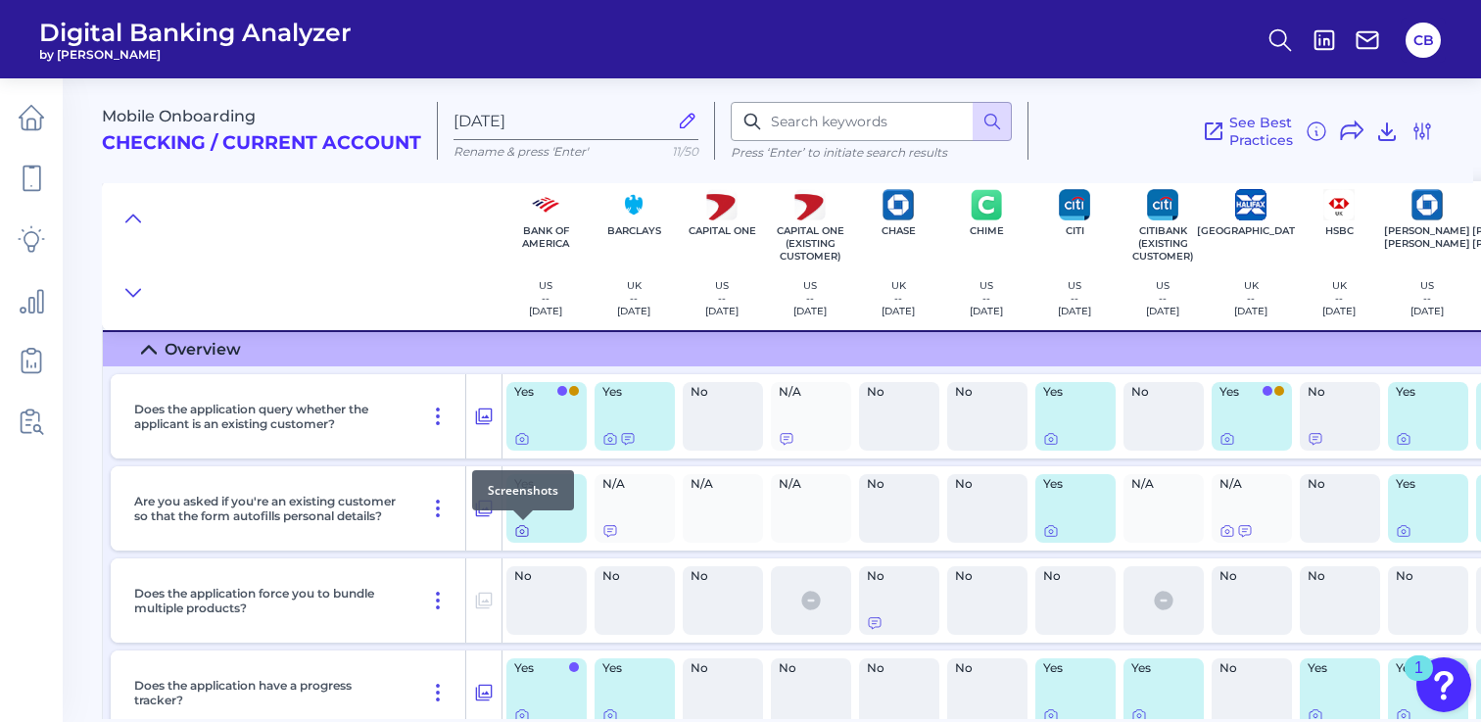
click at [520, 529] on icon at bounding box center [522, 531] width 16 height 16
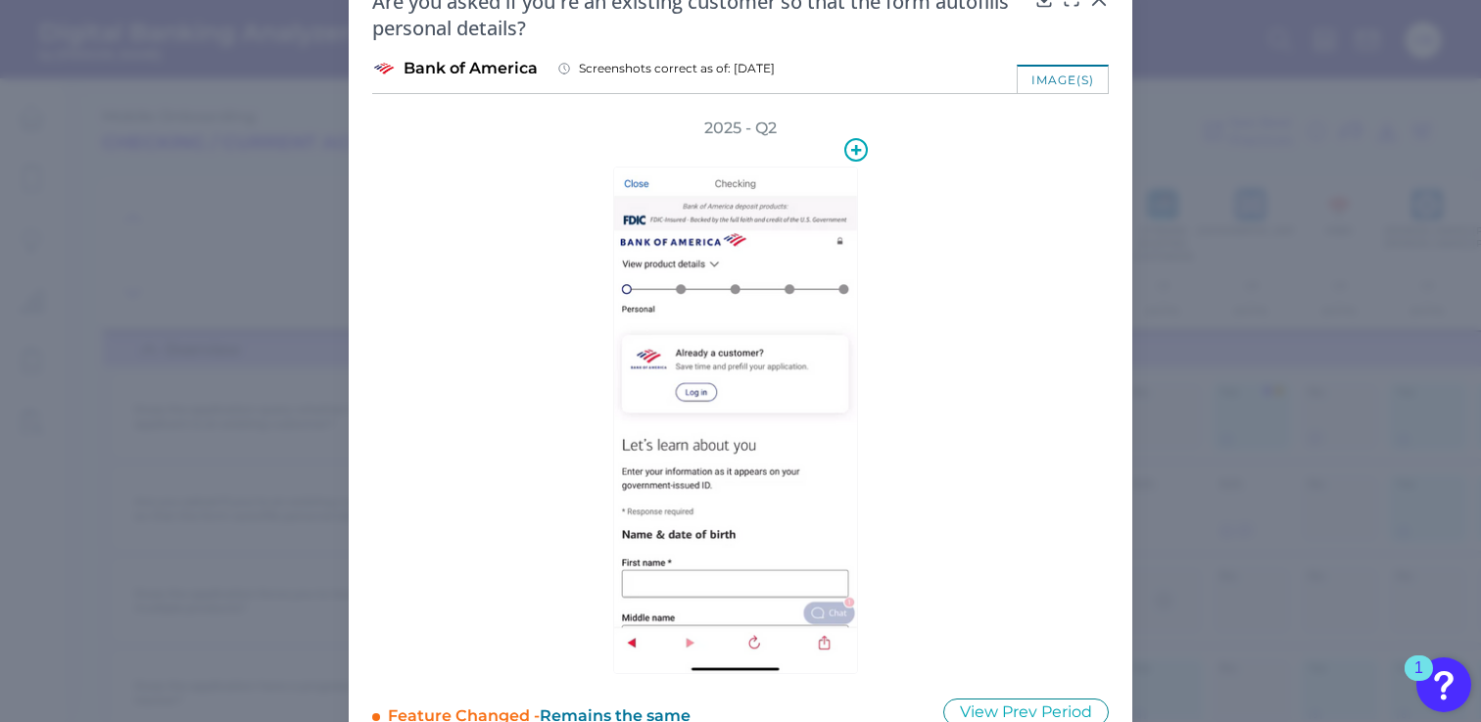
scroll to position [34, 0]
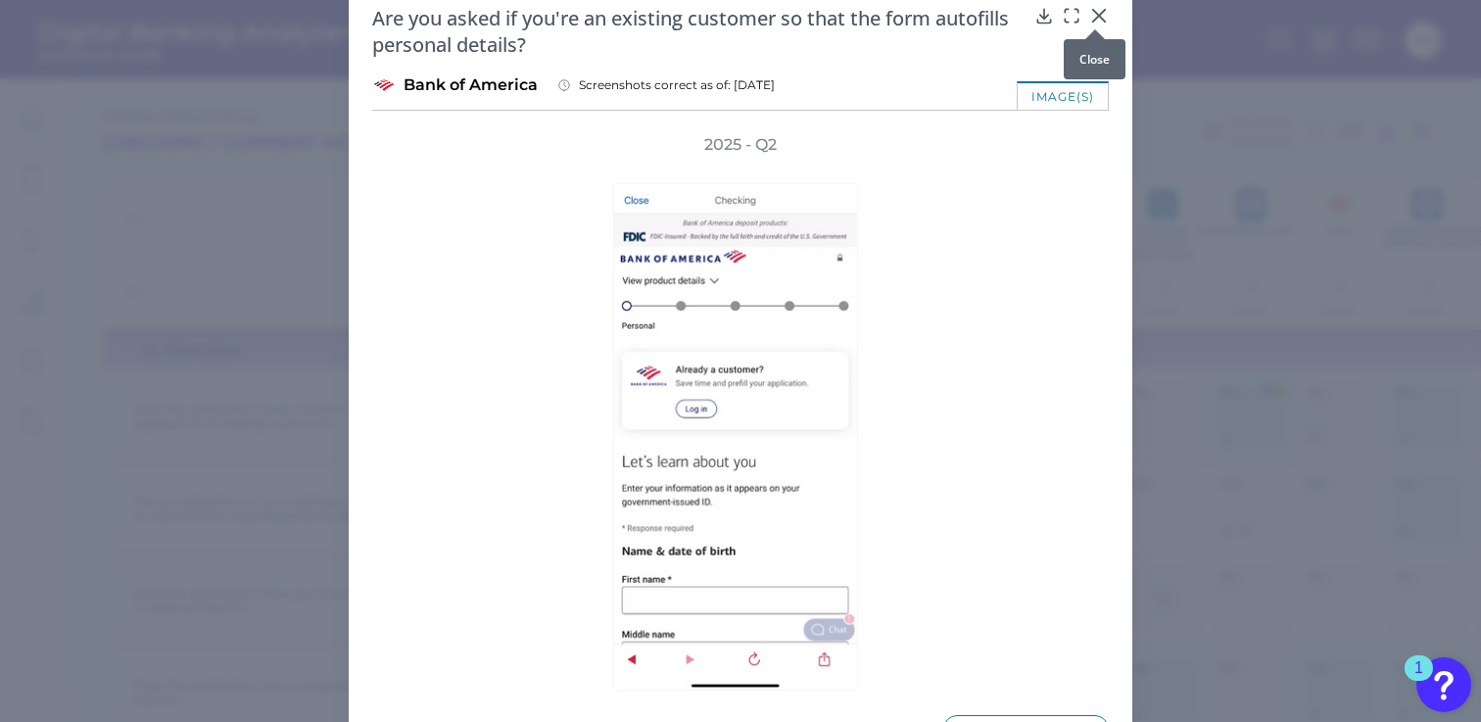
click at [1097, 17] on icon at bounding box center [1099, 16] width 12 height 12
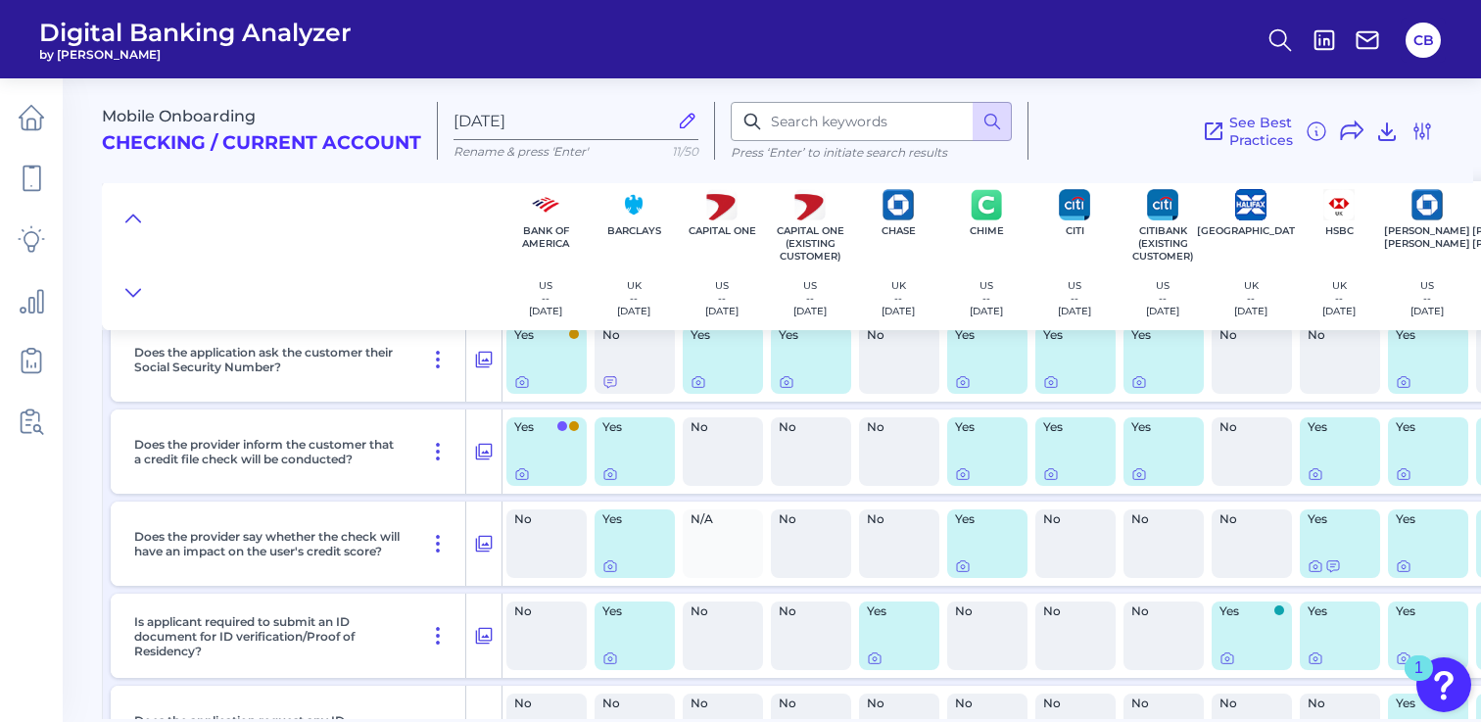
scroll to position [7859, 0]
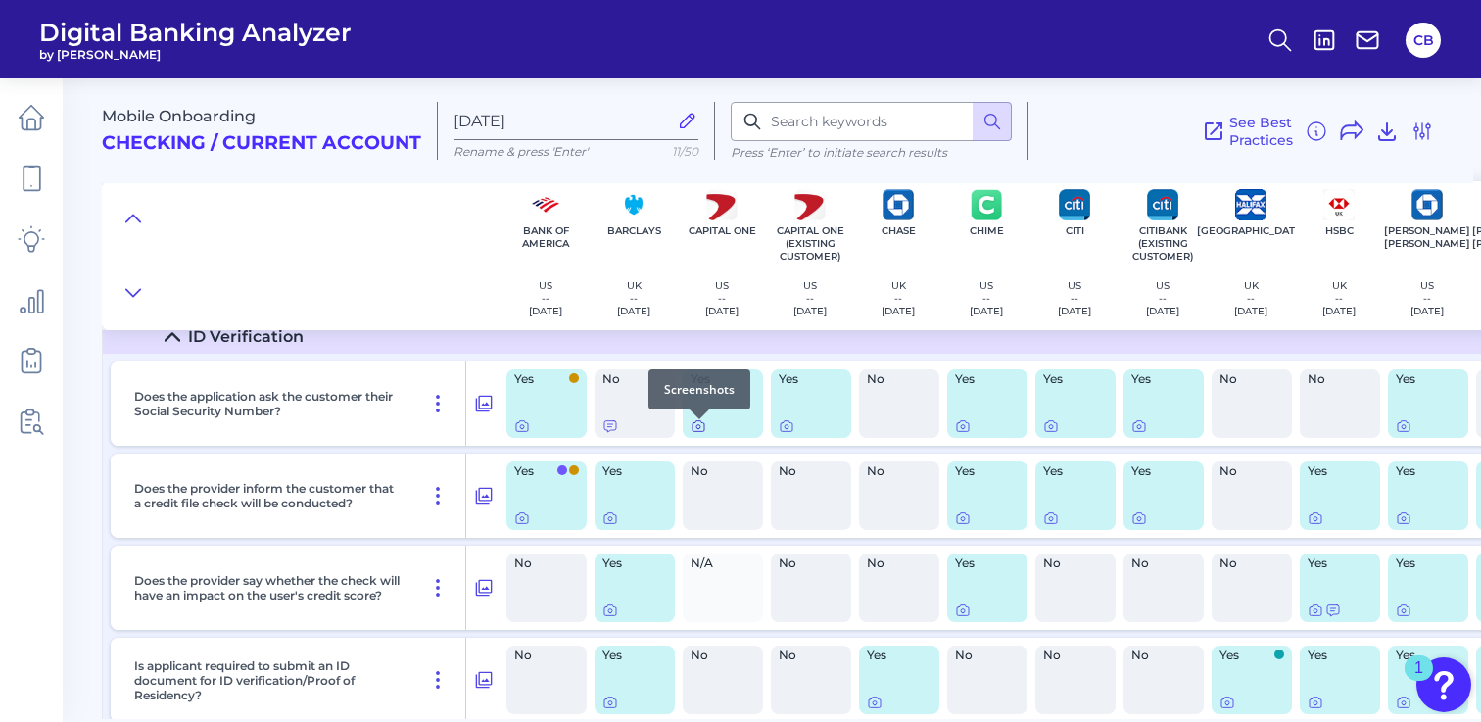
click at [700, 429] on icon at bounding box center [698, 427] width 4 height 4
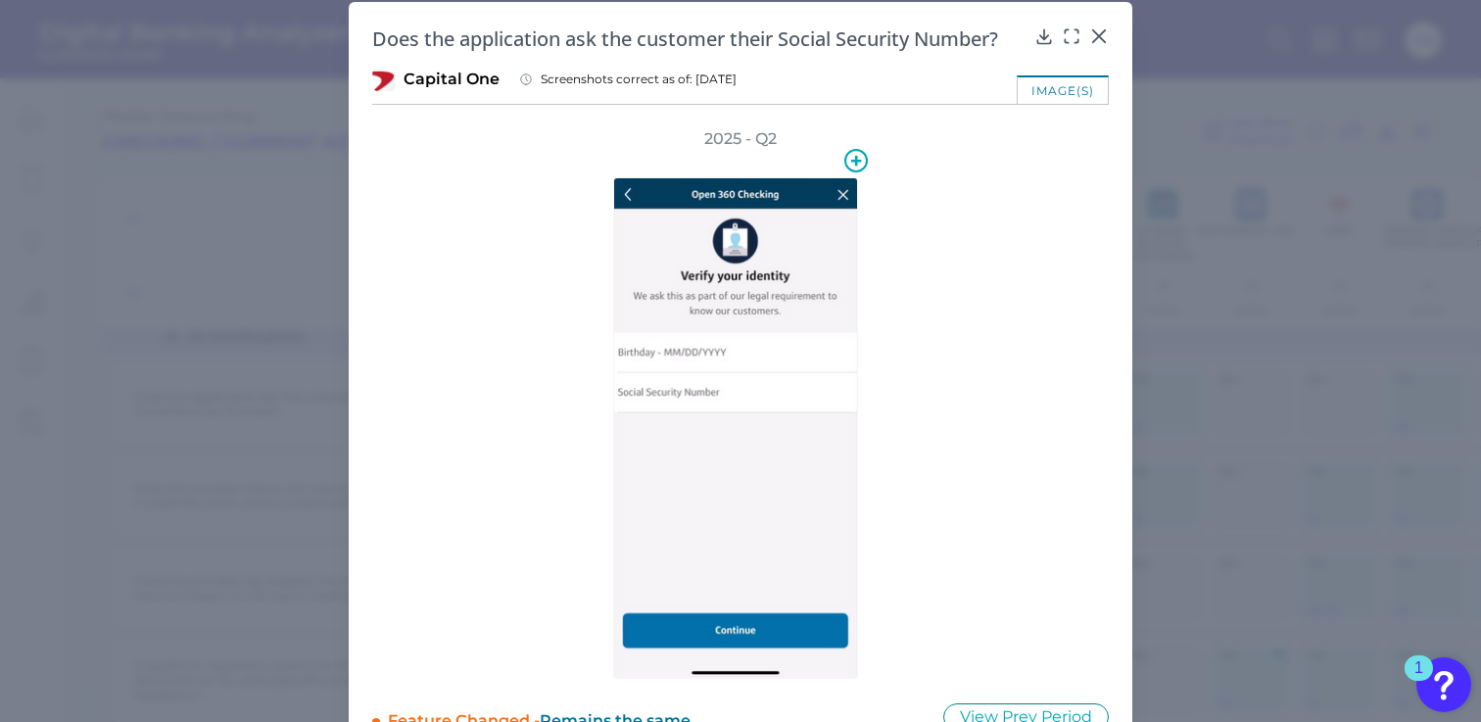
scroll to position [0, 0]
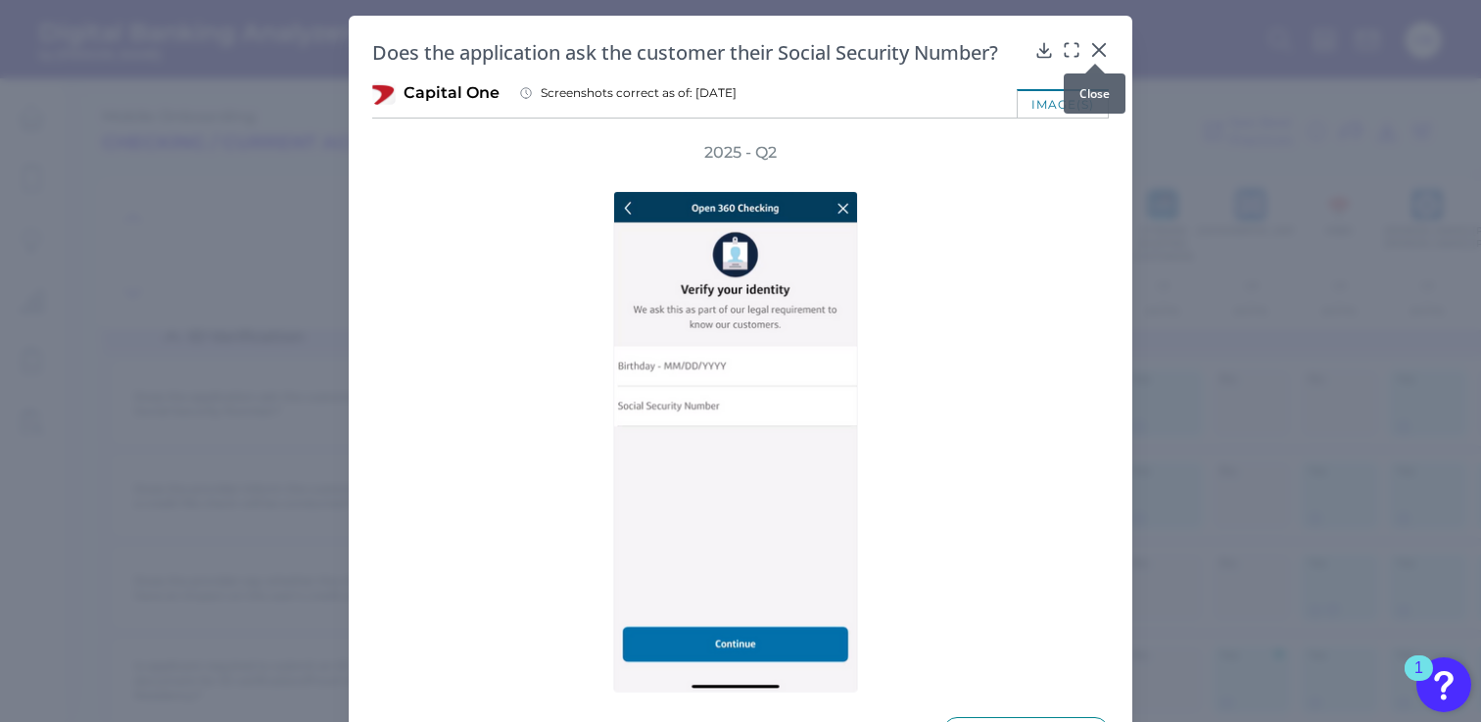
click at [1096, 56] on div at bounding box center [1095, 64] width 20 height 20
click at [1094, 47] on icon at bounding box center [1099, 50] width 20 height 20
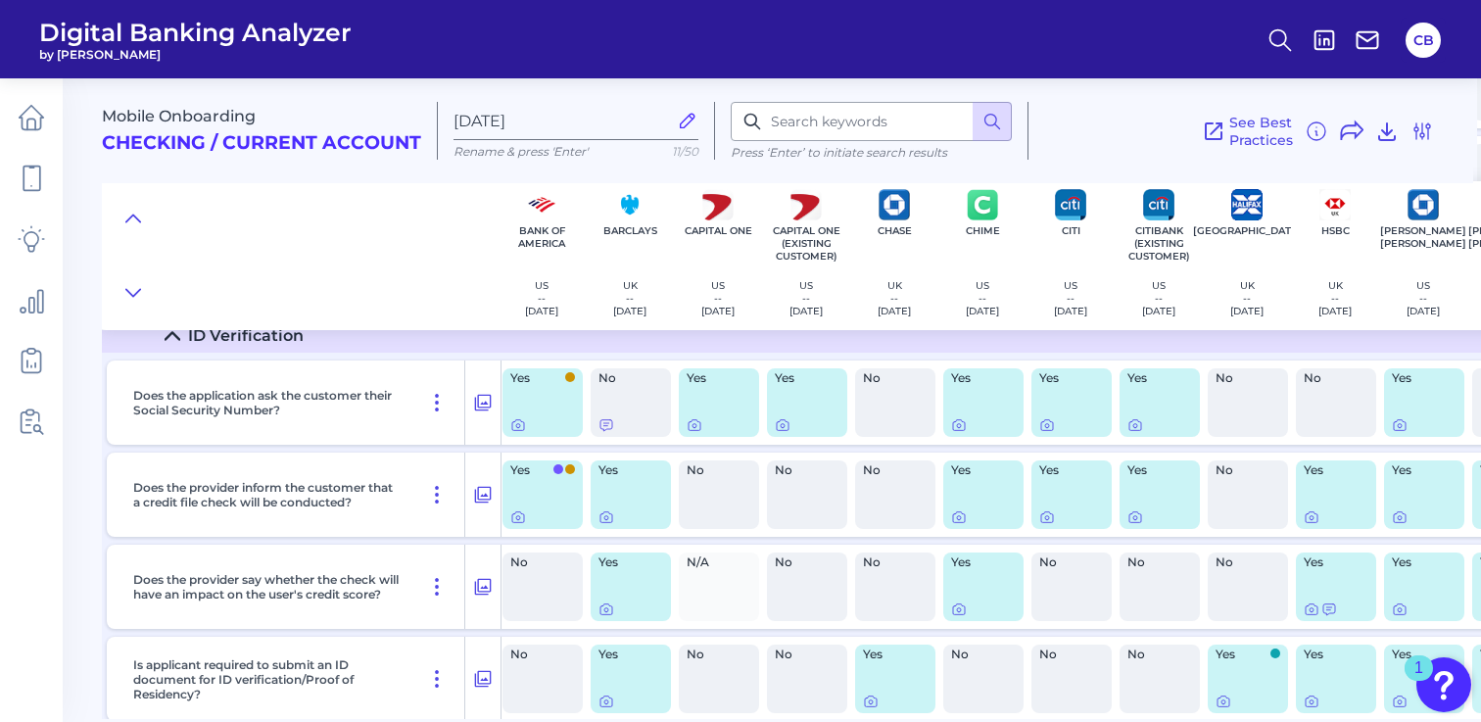
scroll to position [7860, 0]
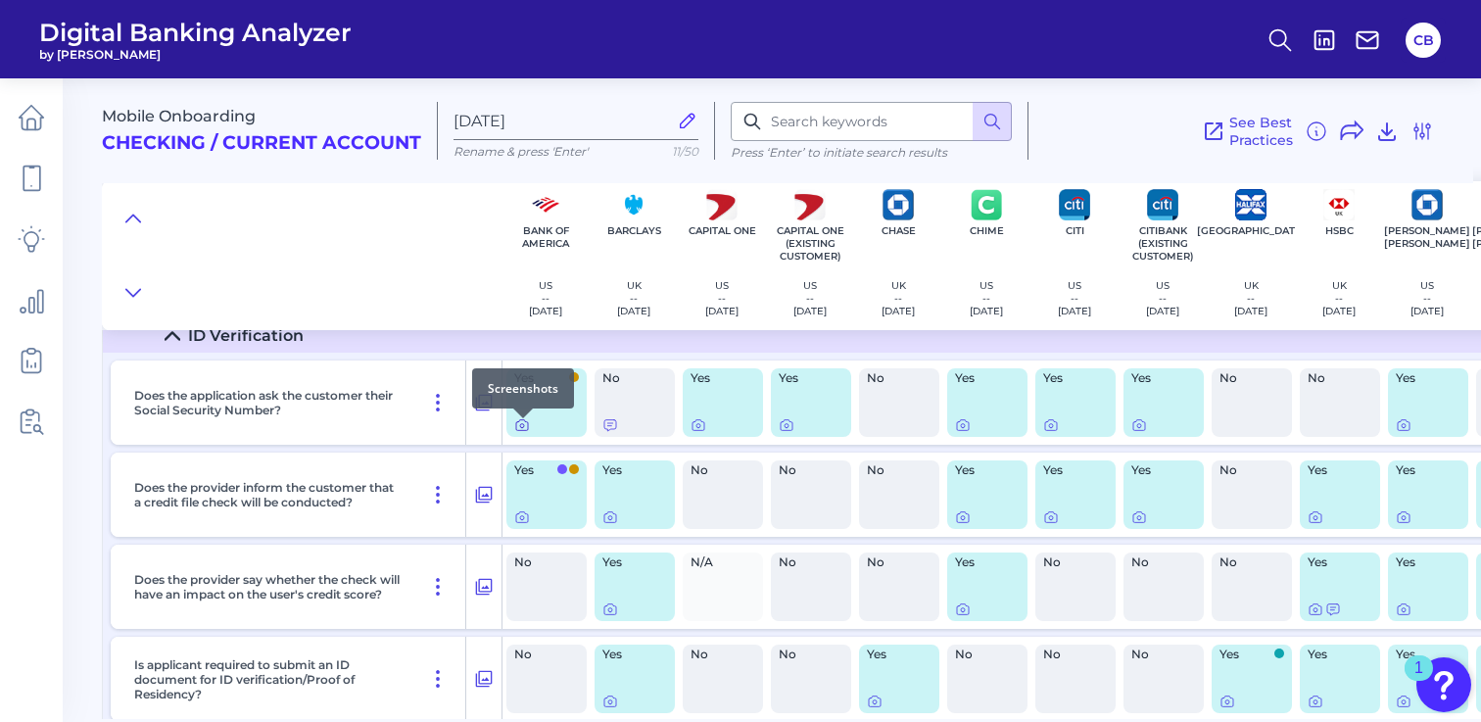
click at [522, 428] on icon at bounding box center [522, 426] width 4 height 4
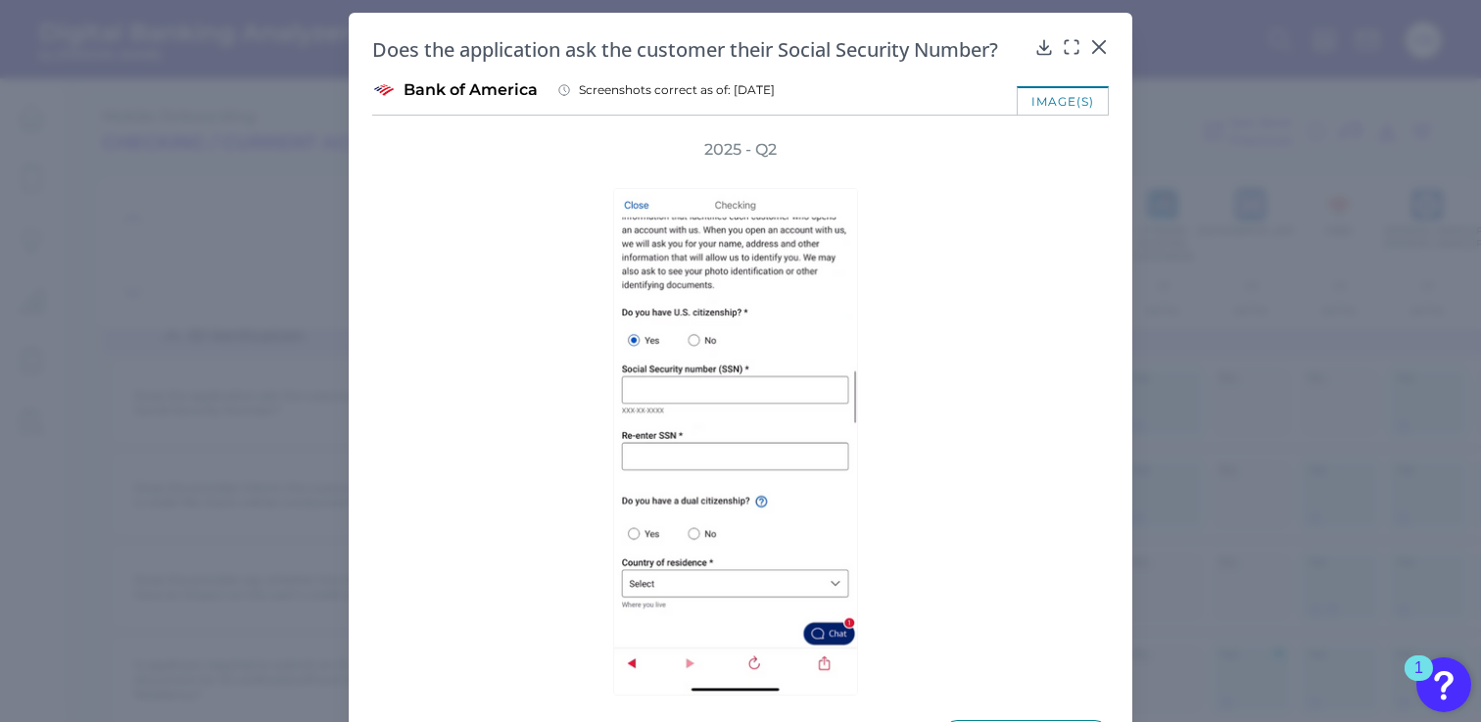
scroll to position [2, 0]
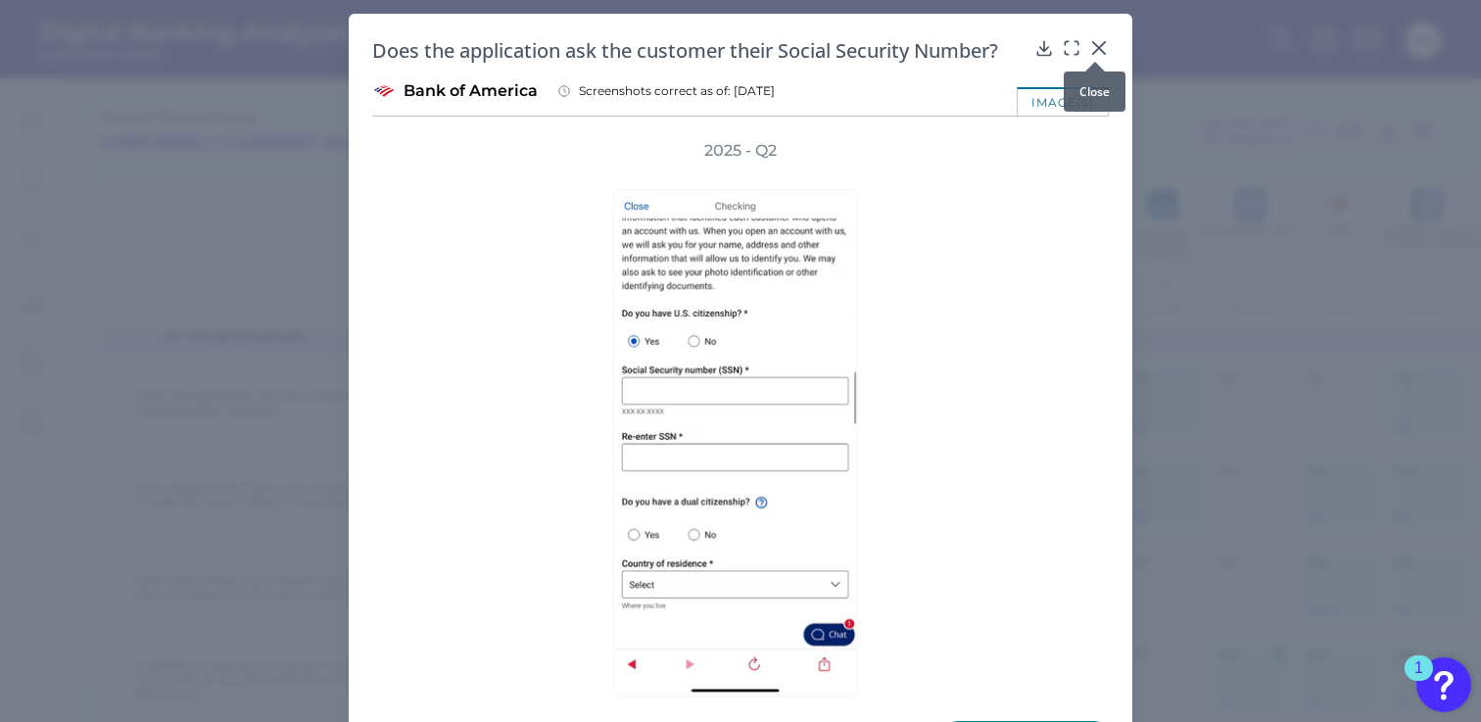
click at [1089, 50] on icon at bounding box center [1099, 48] width 20 height 20
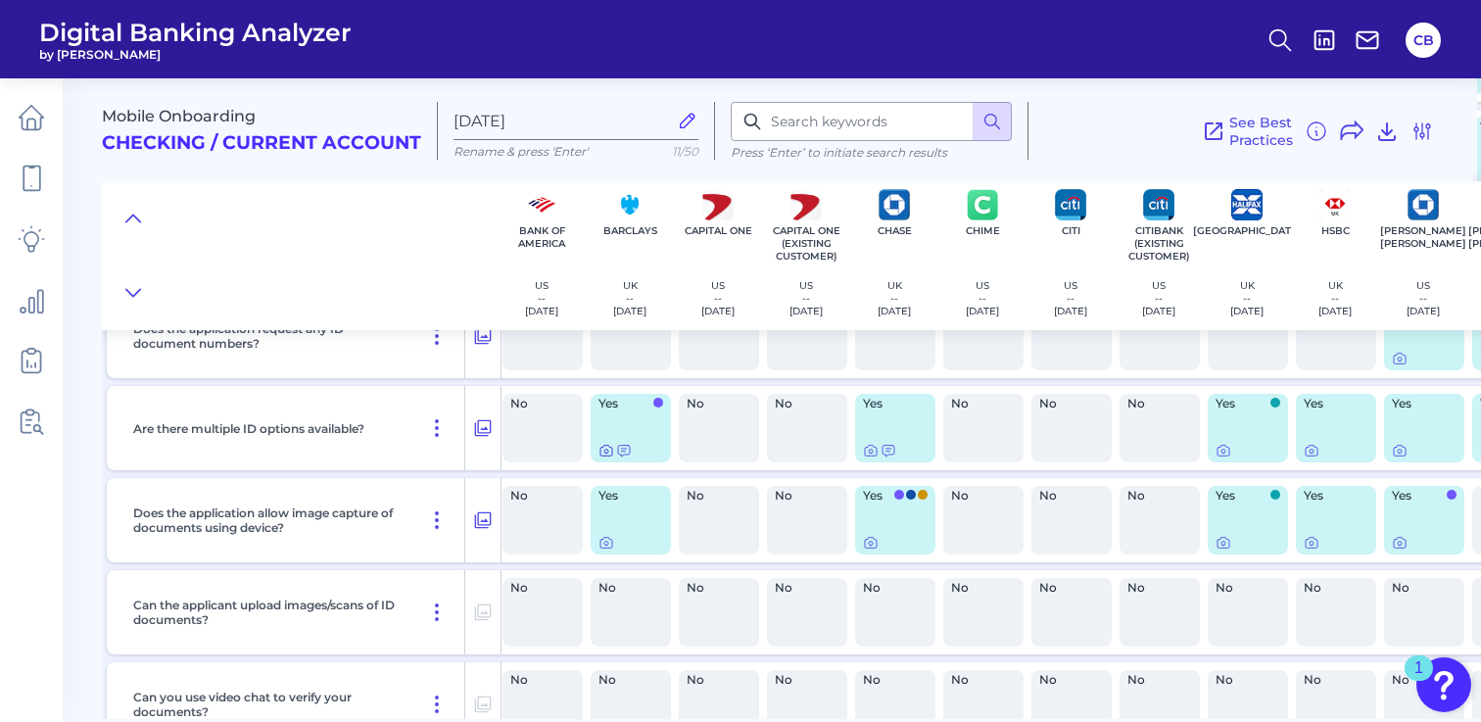
scroll to position [8295, 0]
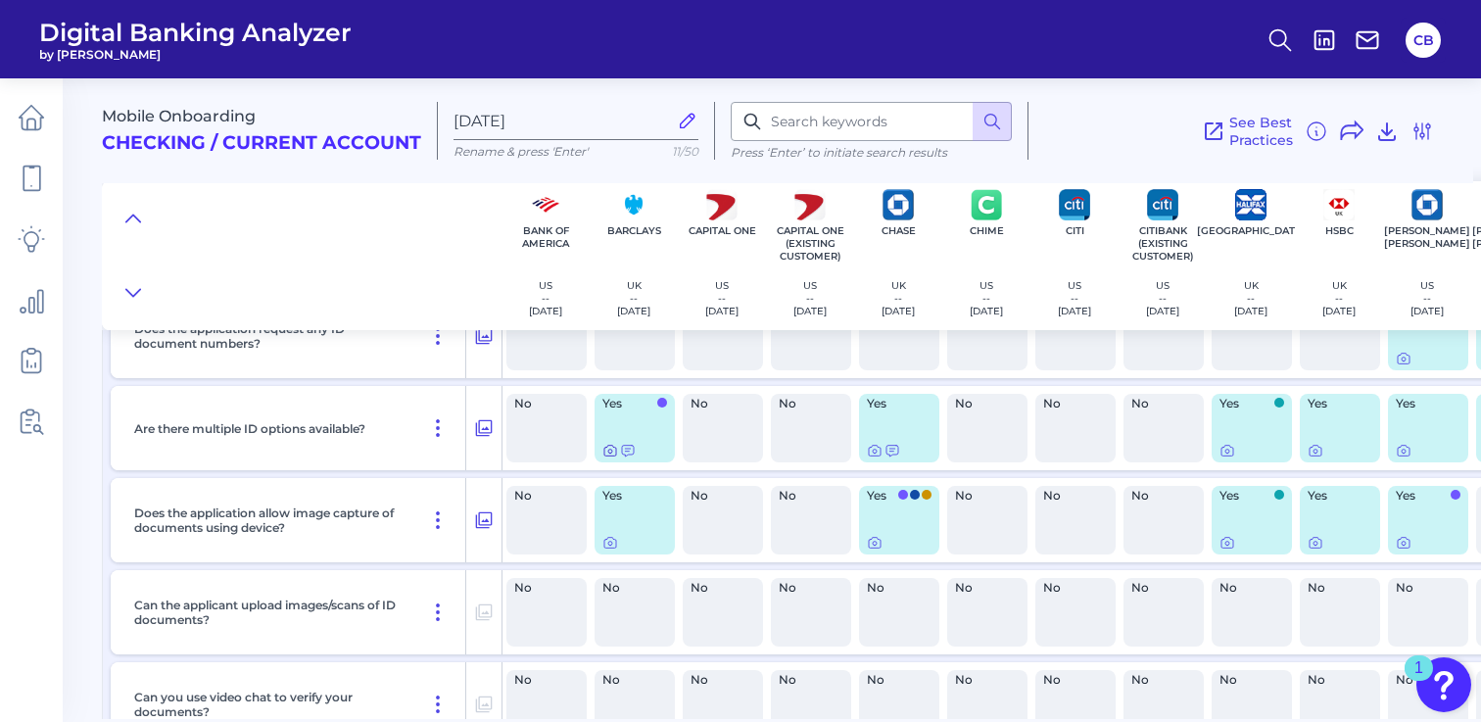
click at [608, 455] on icon at bounding box center [610, 451] width 16 height 16
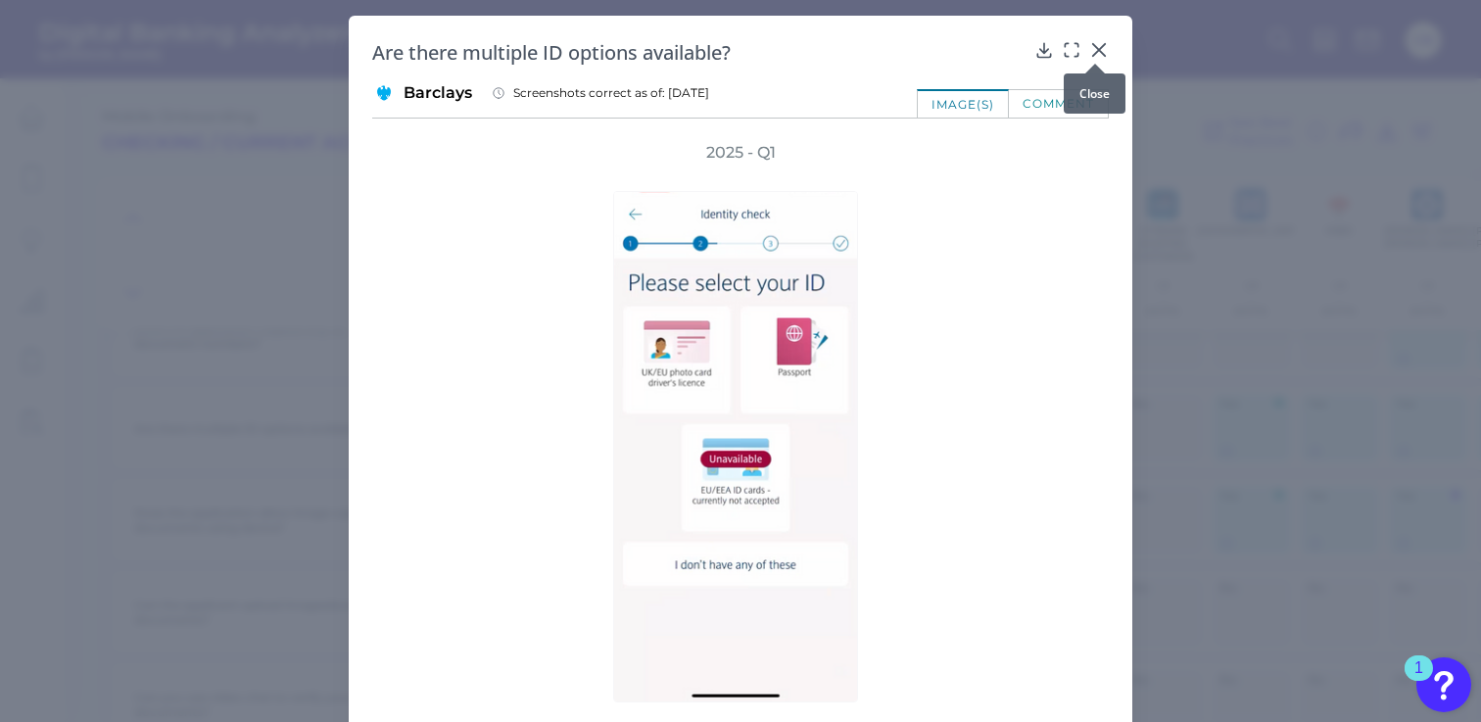
click at [1093, 48] on icon at bounding box center [1099, 50] width 12 height 12
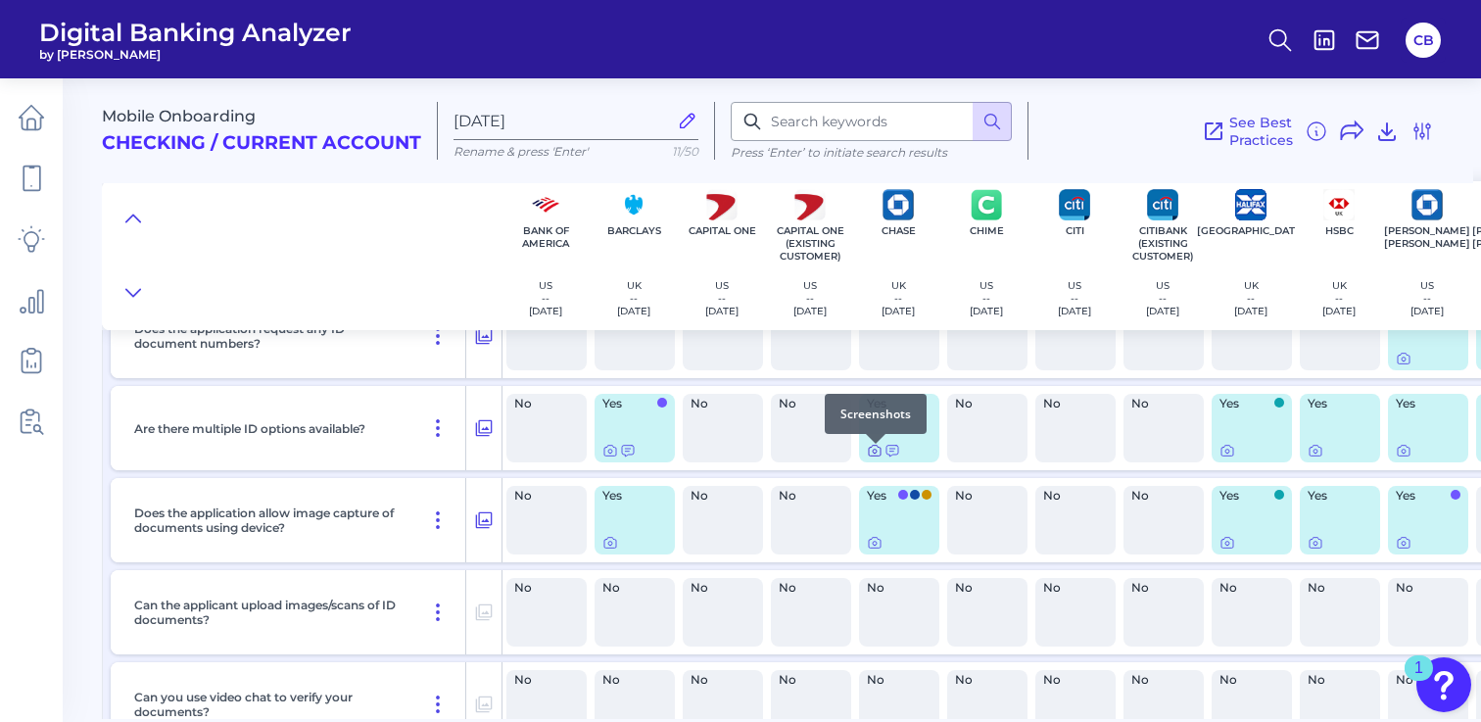
click at [874, 453] on icon at bounding box center [875, 452] width 4 height 4
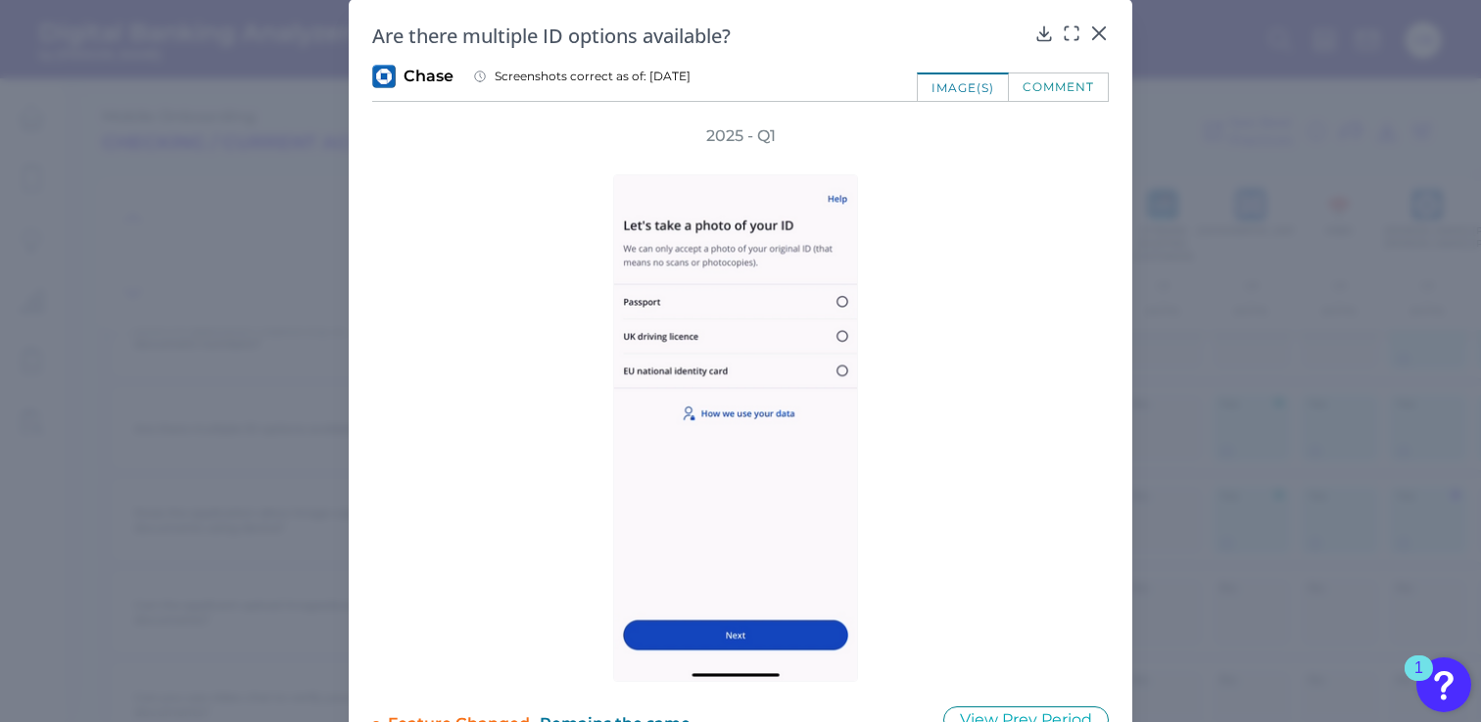
scroll to position [0, 0]
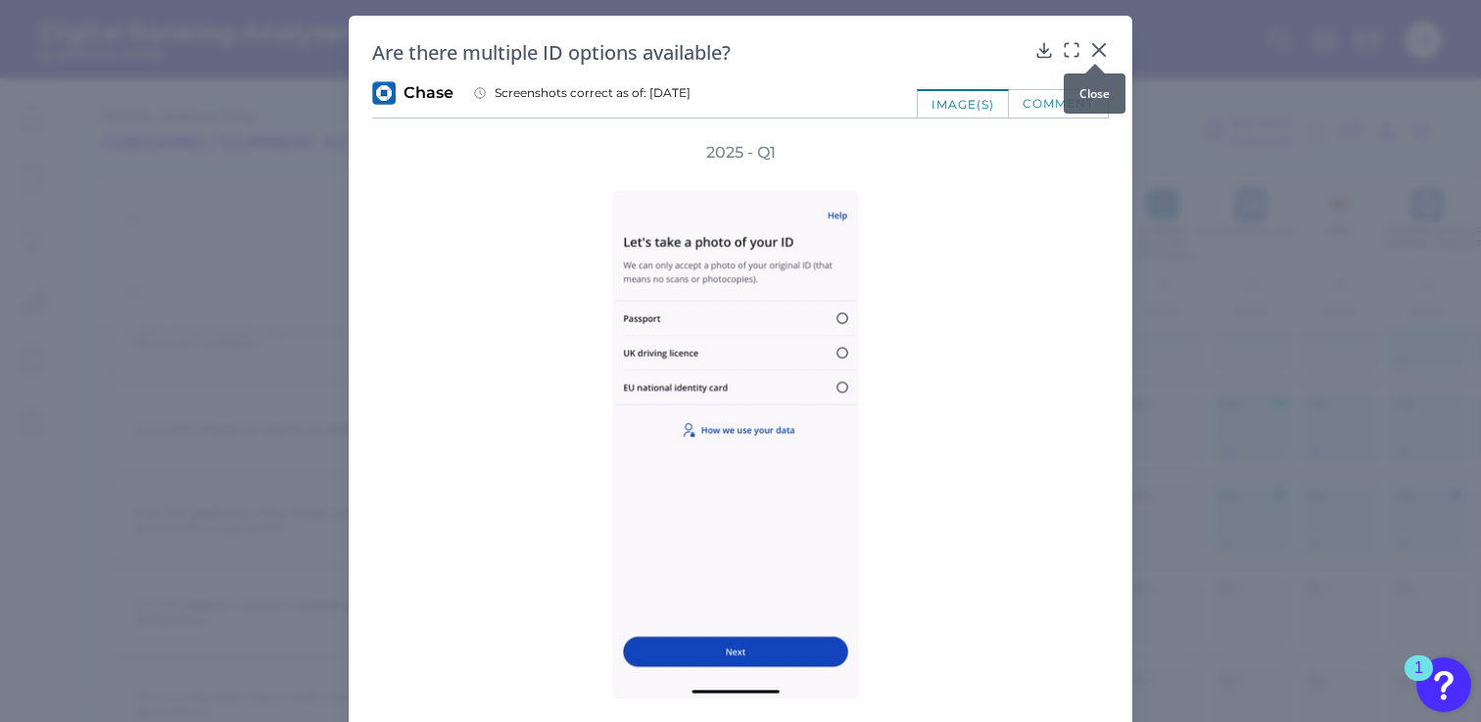
click at [1096, 51] on icon at bounding box center [1099, 50] width 12 height 12
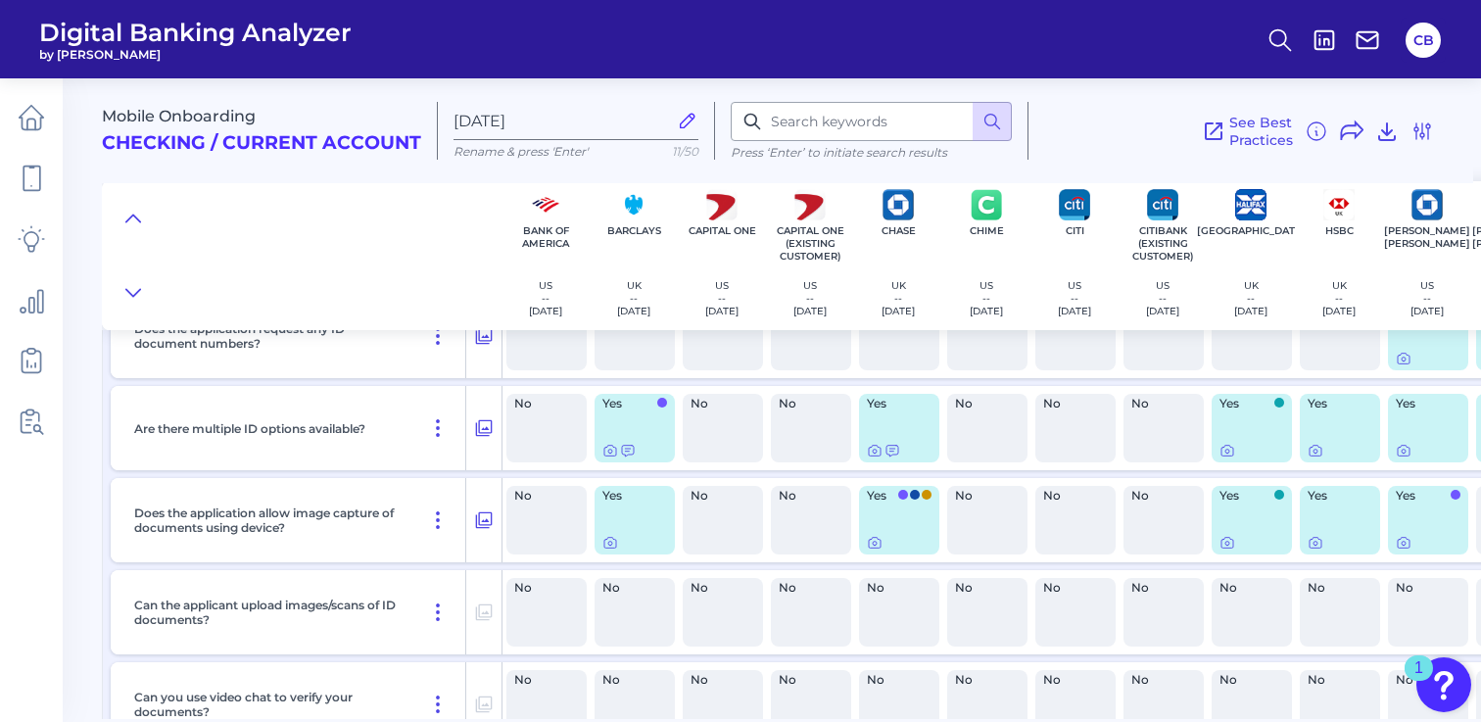
scroll to position [8329, 0]
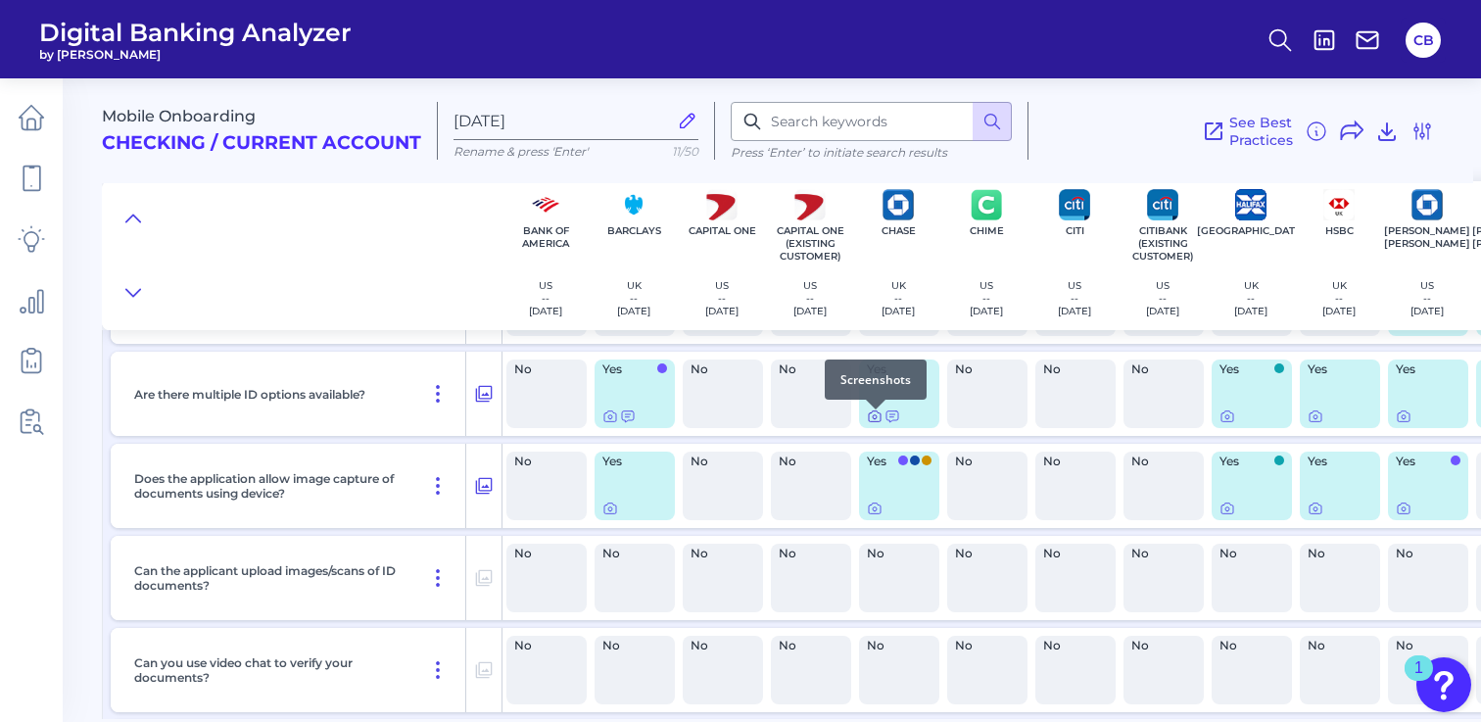
click at [878, 419] on icon at bounding box center [875, 416] width 16 height 16
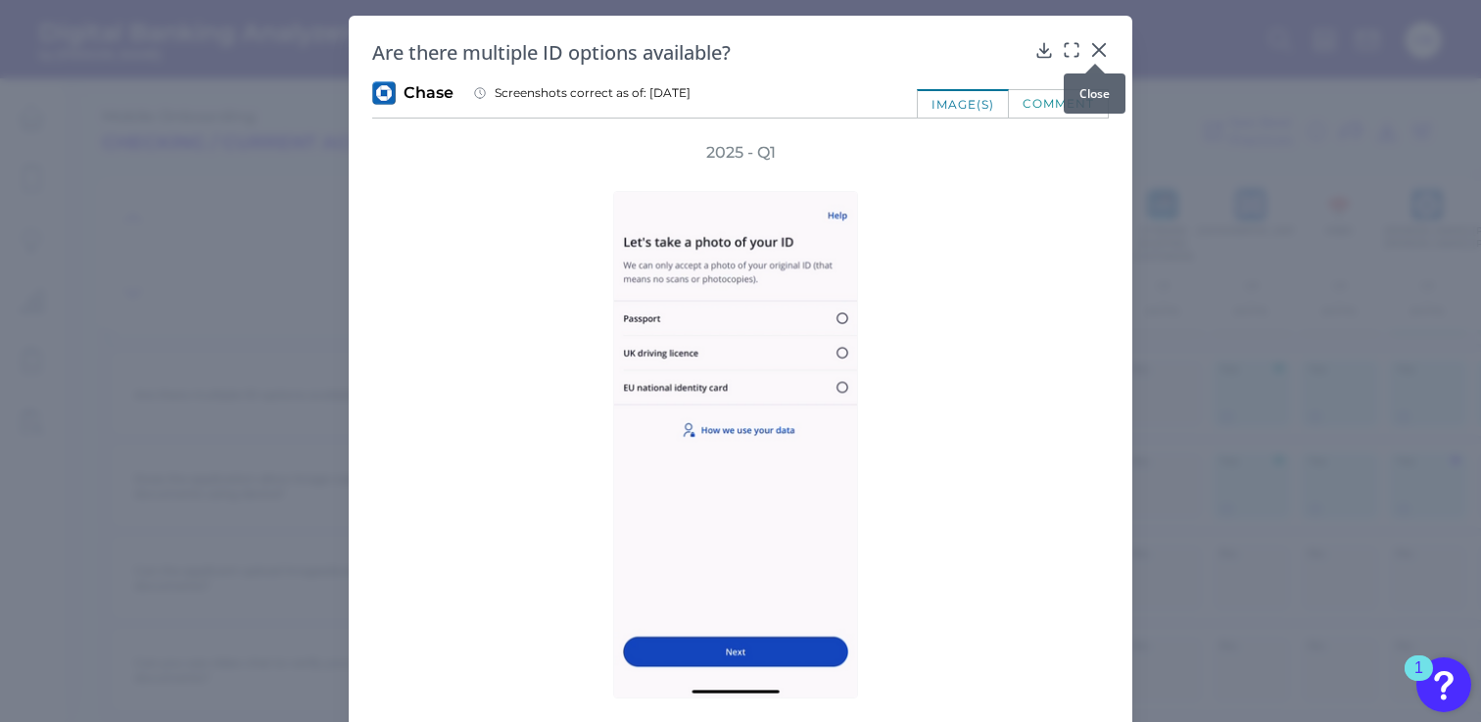
click at [1093, 53] on icon at bounding box center [1099, 50] width 12 height 12
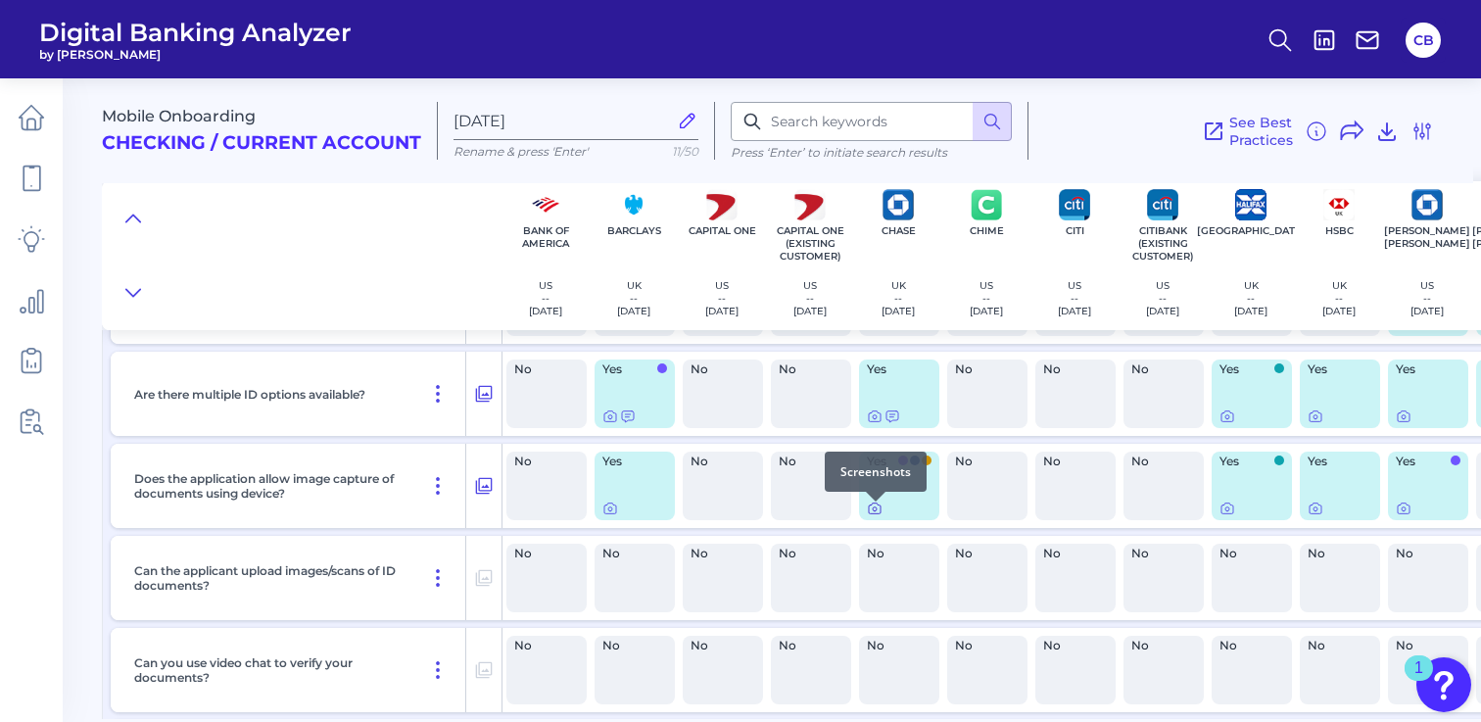
click at [878, 513] on icon at bounding box center [875, 508] width 16 height 16
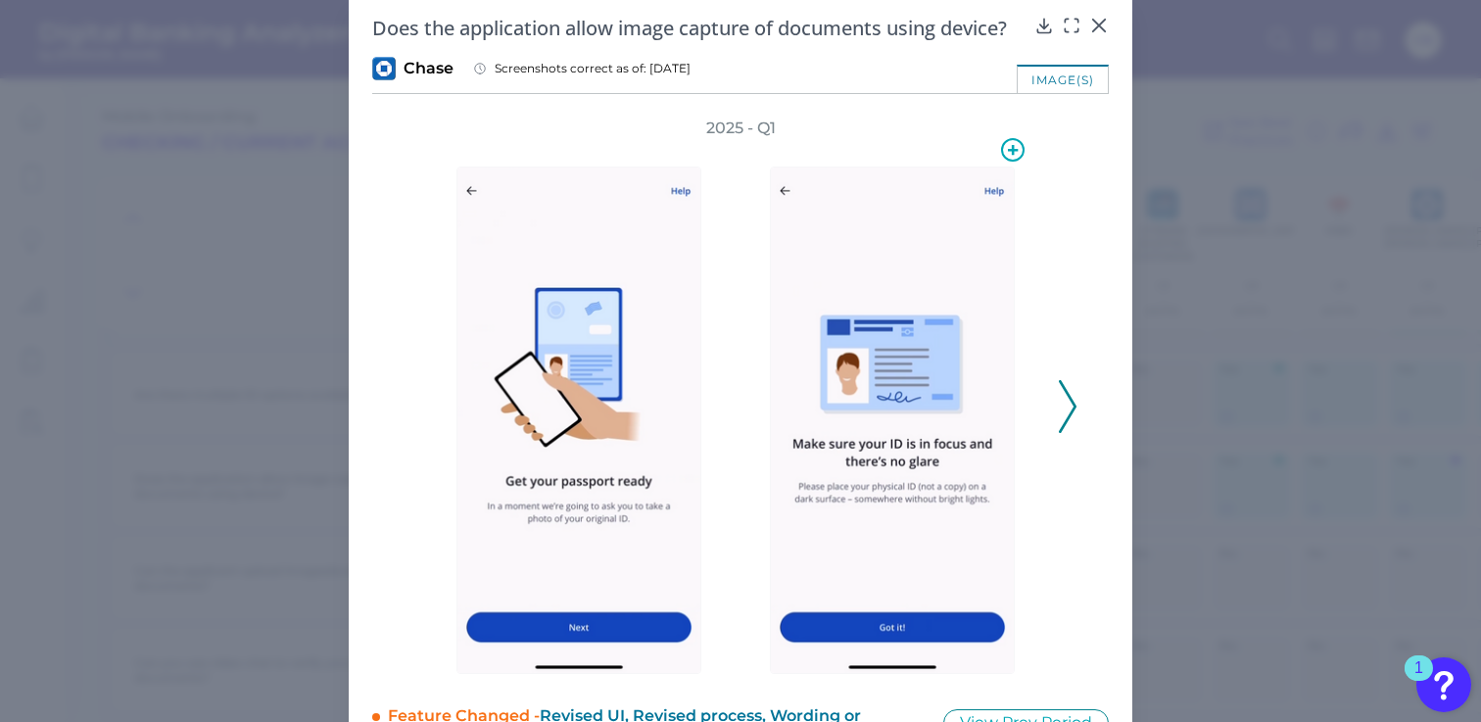
scroll to position [27, 0]
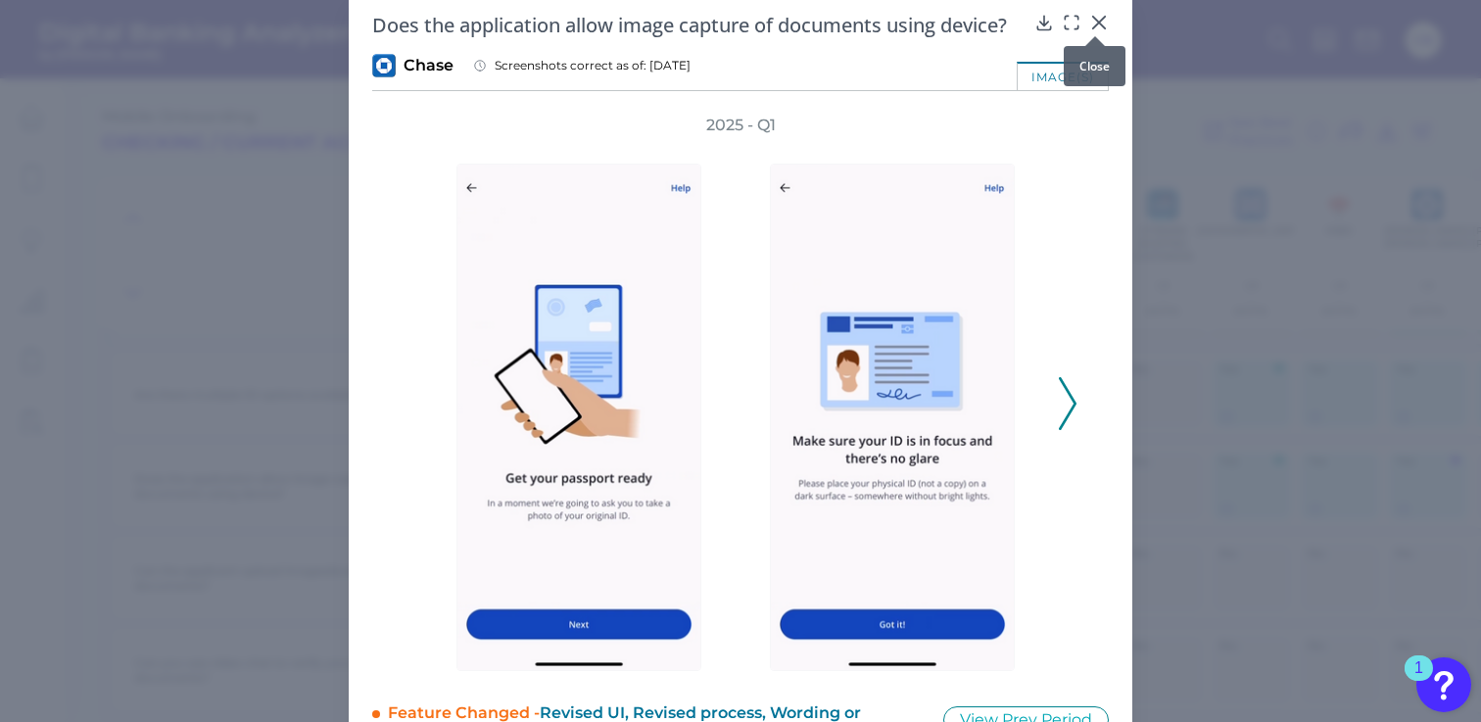
click at [1094, 21] on icon at bounding box center [1099, 23] width 12 height 12
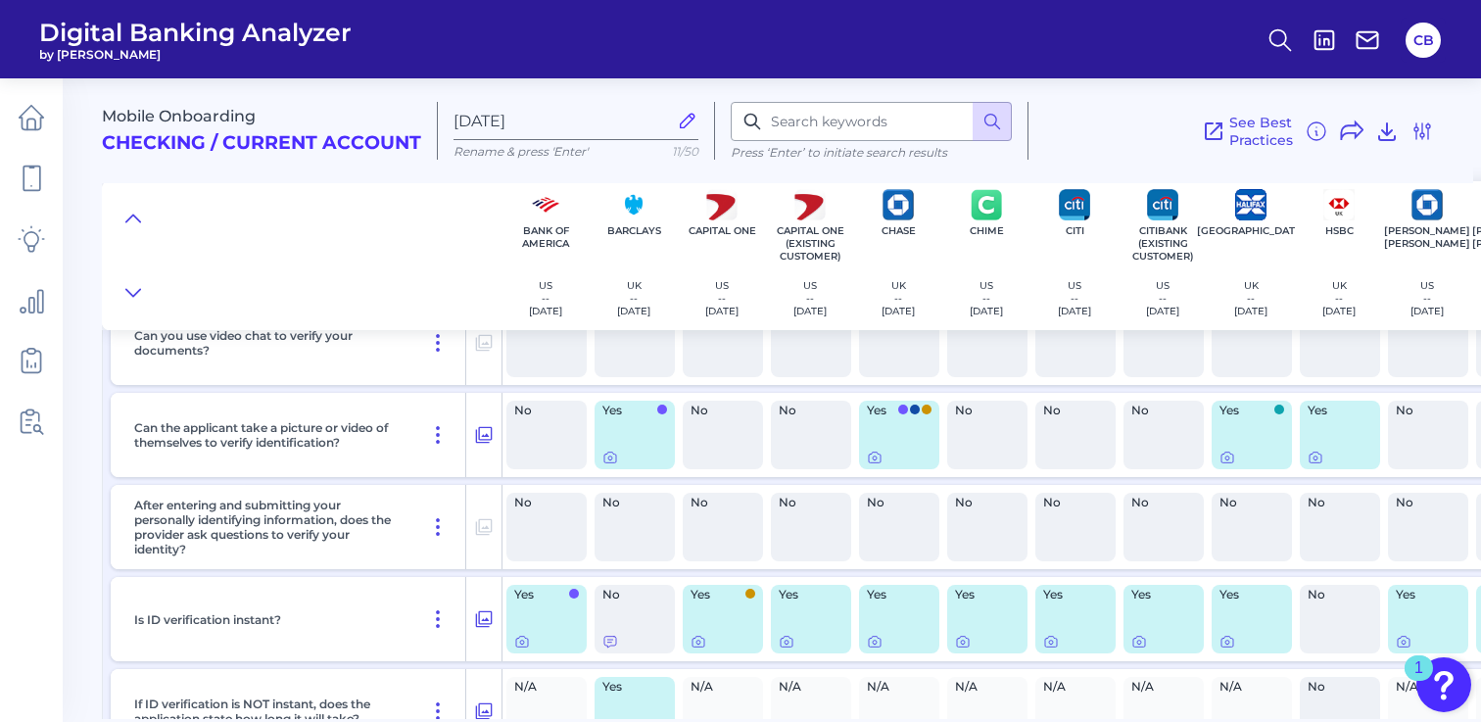
scroll to position [8664, 0]
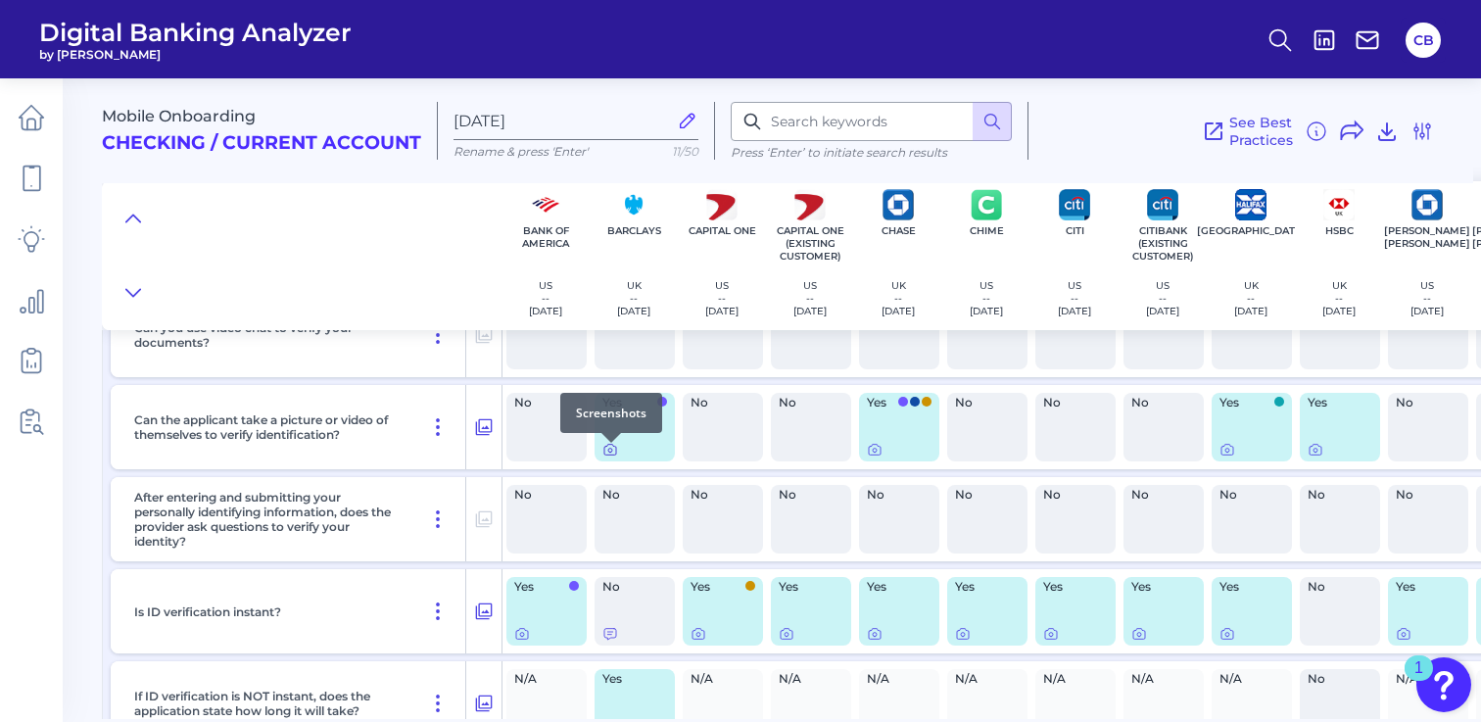
click at [606, 453] on icon at bounding box center [610, 450] width 16 height 16
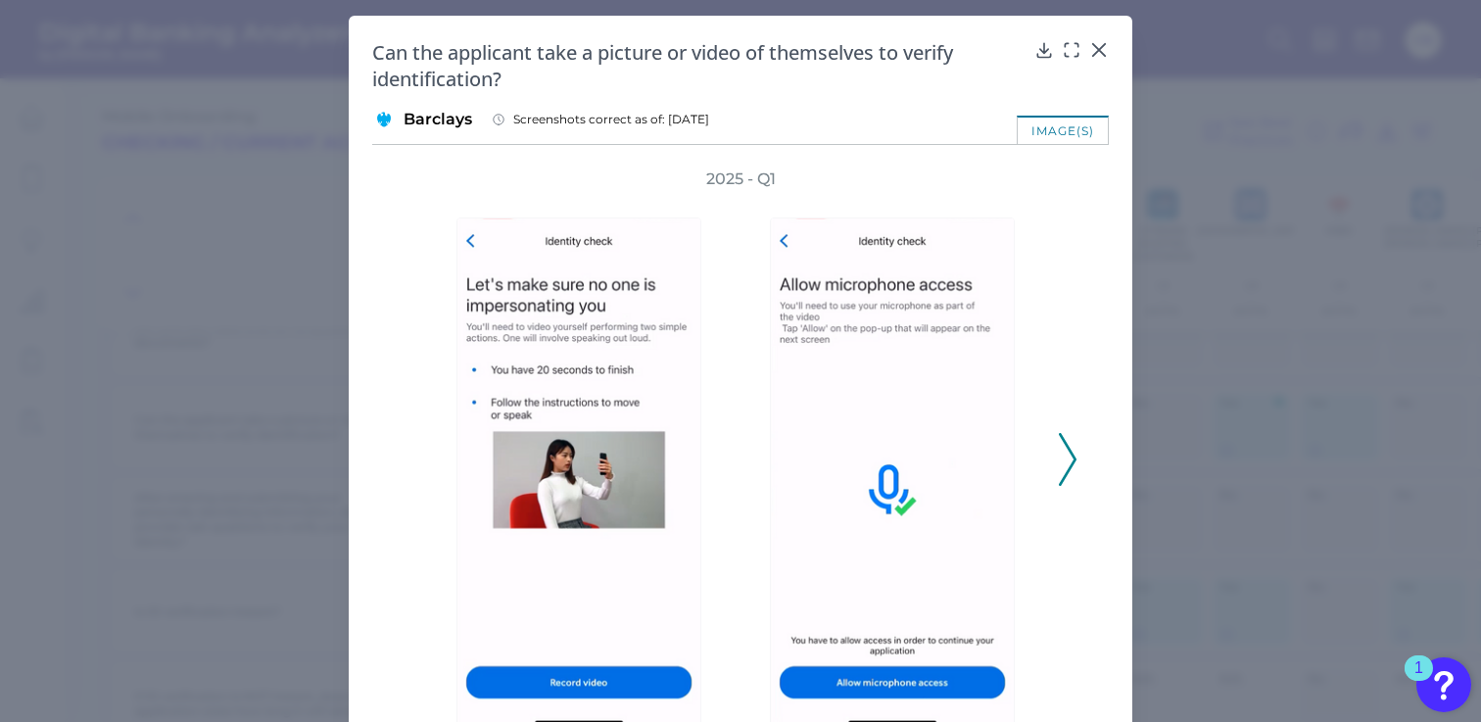
click at [1068, 453] on polyline at bounding box center [1067, 459] width 15 height 50
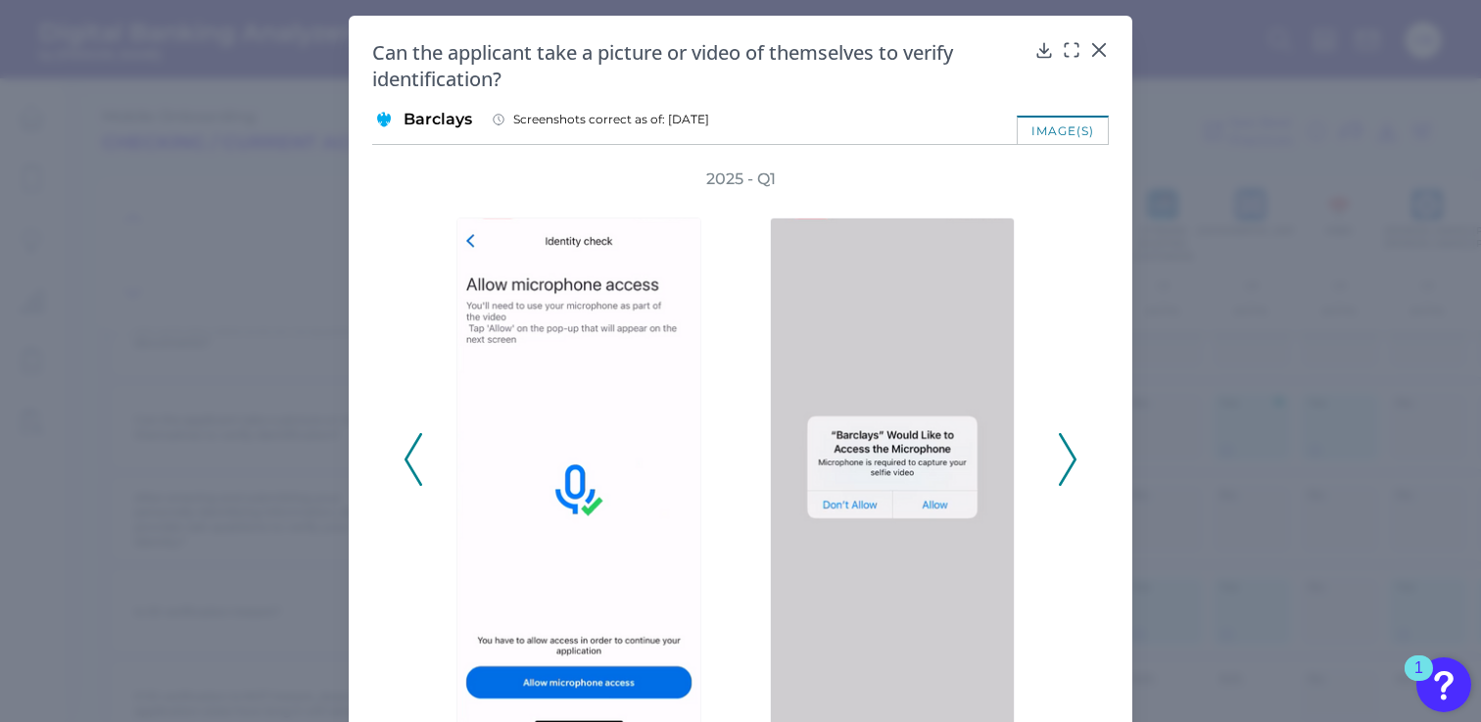
click at [1068, 453] on polyline at bounding box center [1067, 459] width 15 height 50
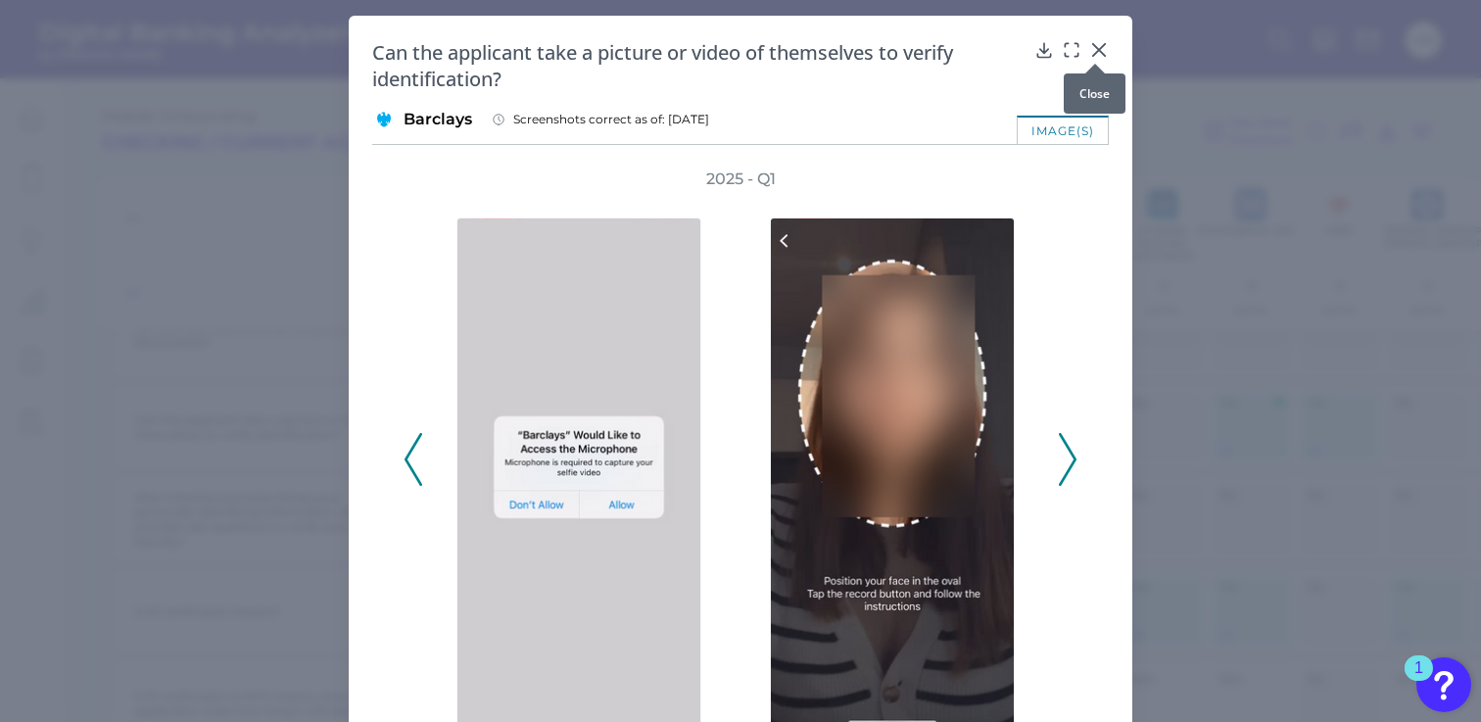
click at [1091, 56] on div at bounding box center [1095, 64] width 20 height 20
click at [1094, 42] on icon at bounding box center [1099, 50] width 20 height 20
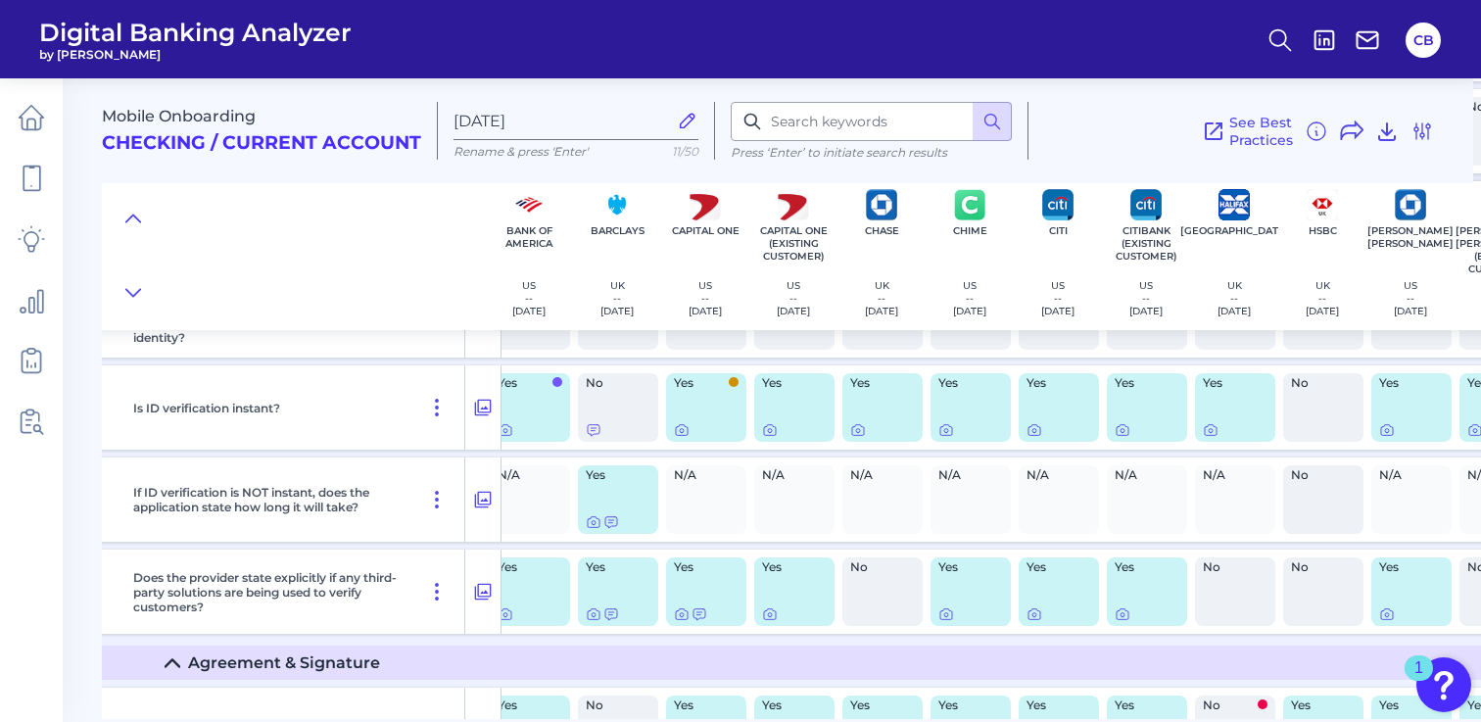
scroll to position [8874, 0]
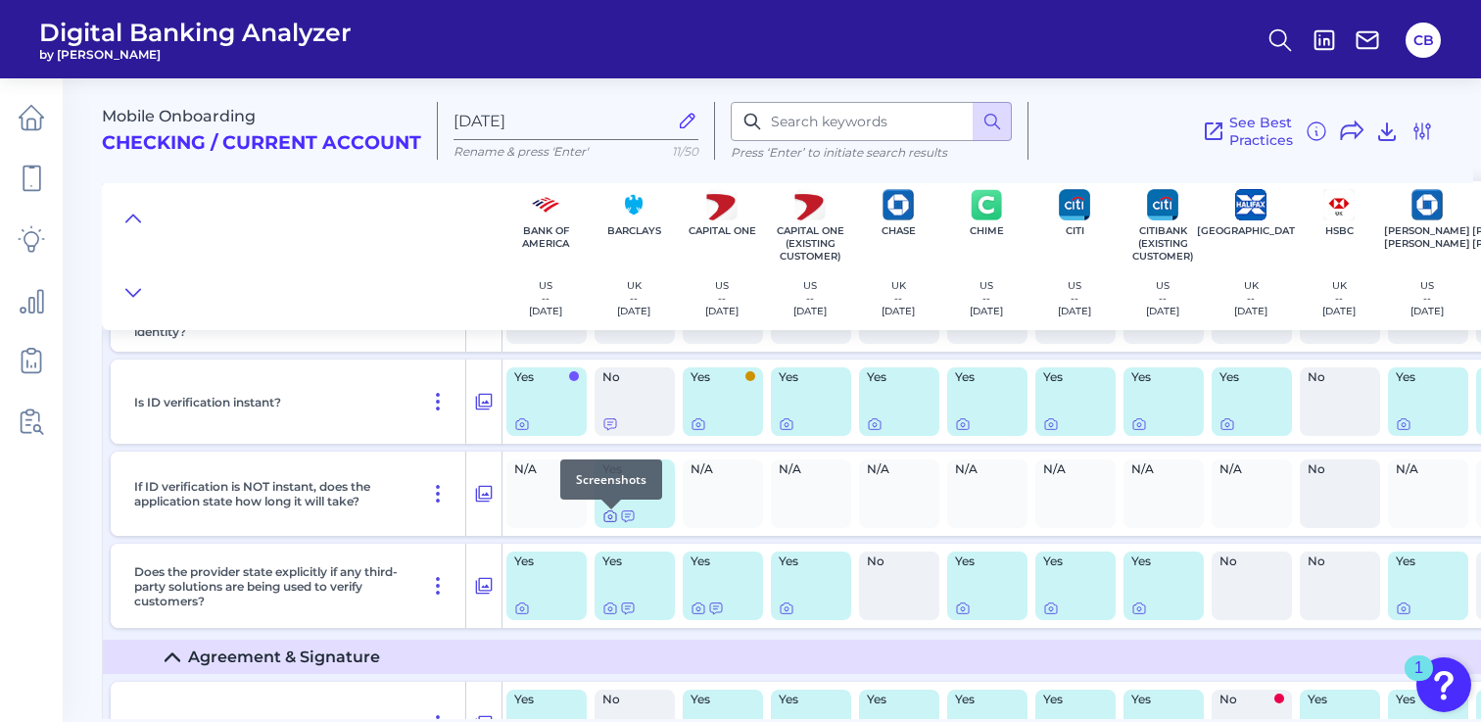
click at [612, 523] on icon at bounding box center [610, 516] width 16 height 16
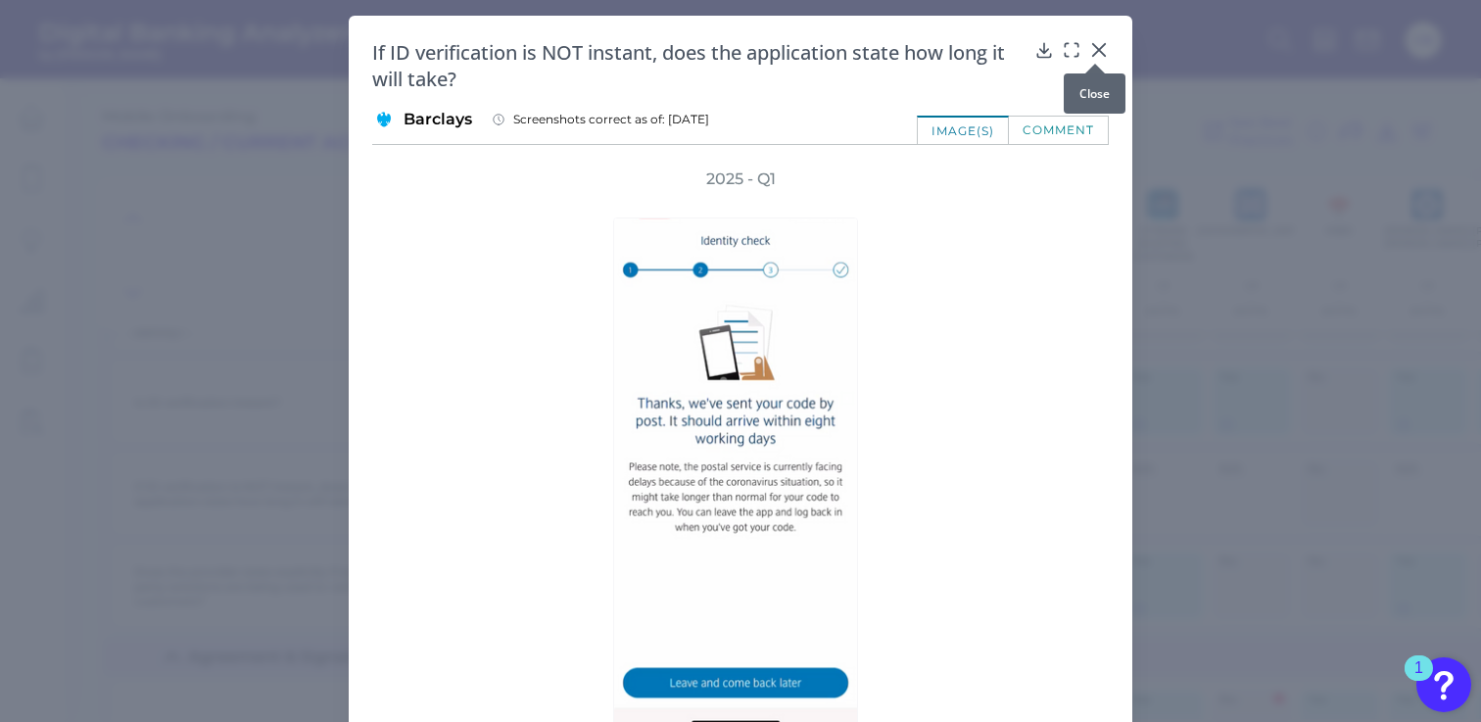
click at [1093, 48] on icon at bounding box center [1099, 50] width 12 height 12
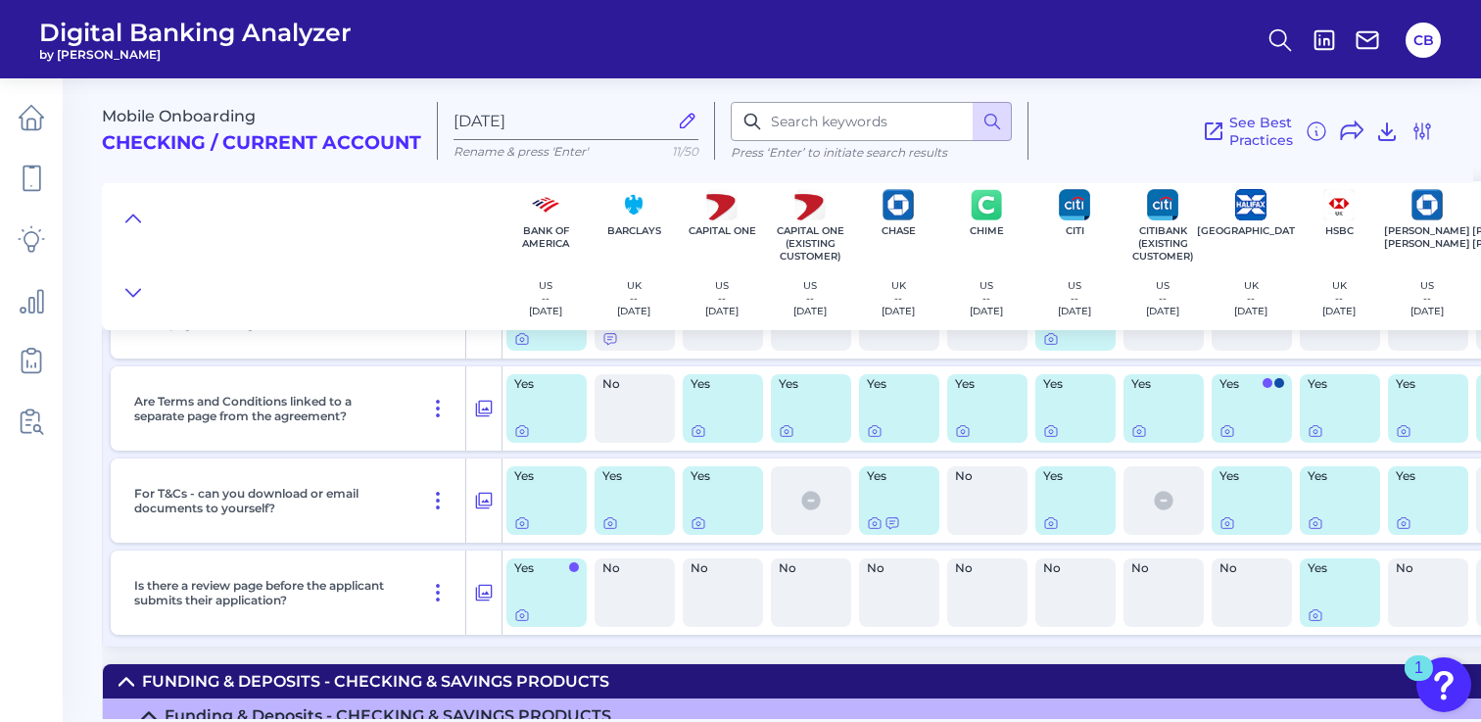
scroll to position [9718, 0]
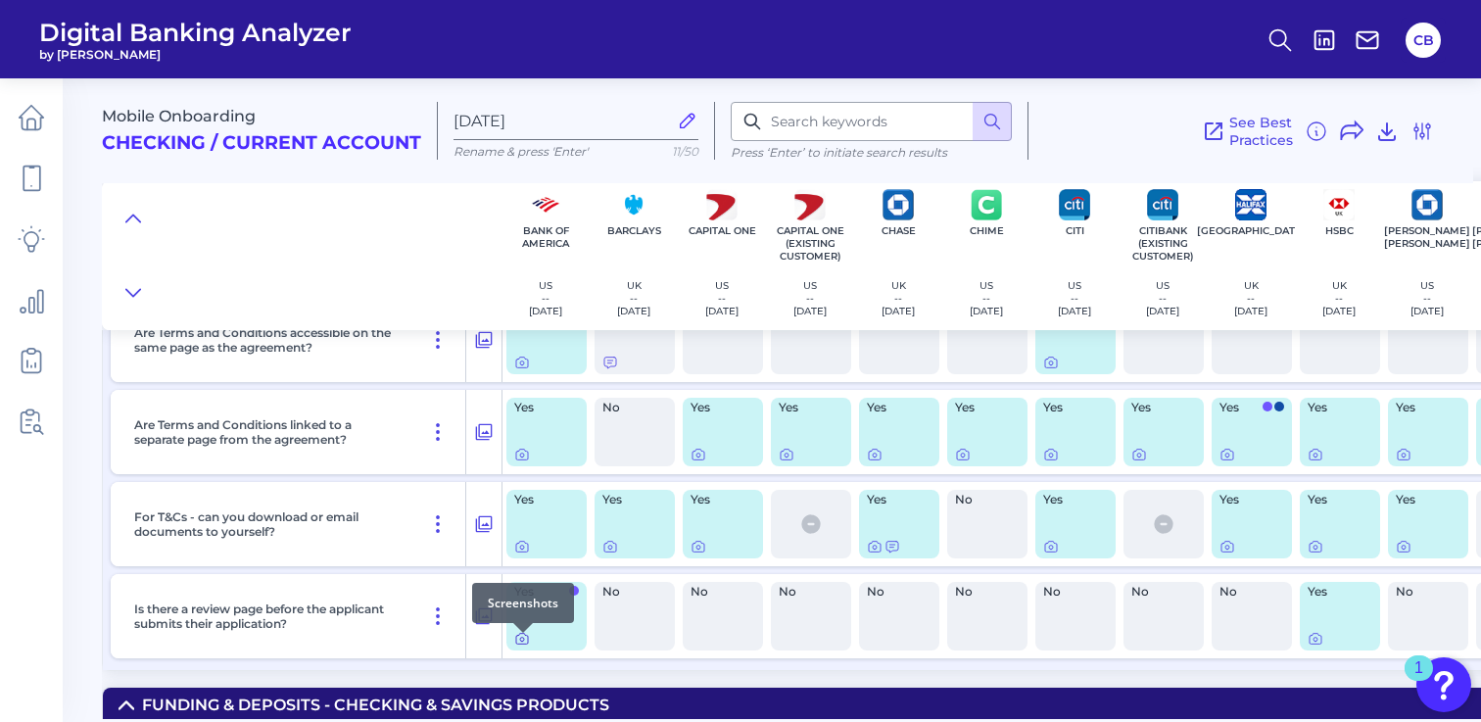
click at [520, 646] on icon at bounding box center [522, 639] width 16 height 16
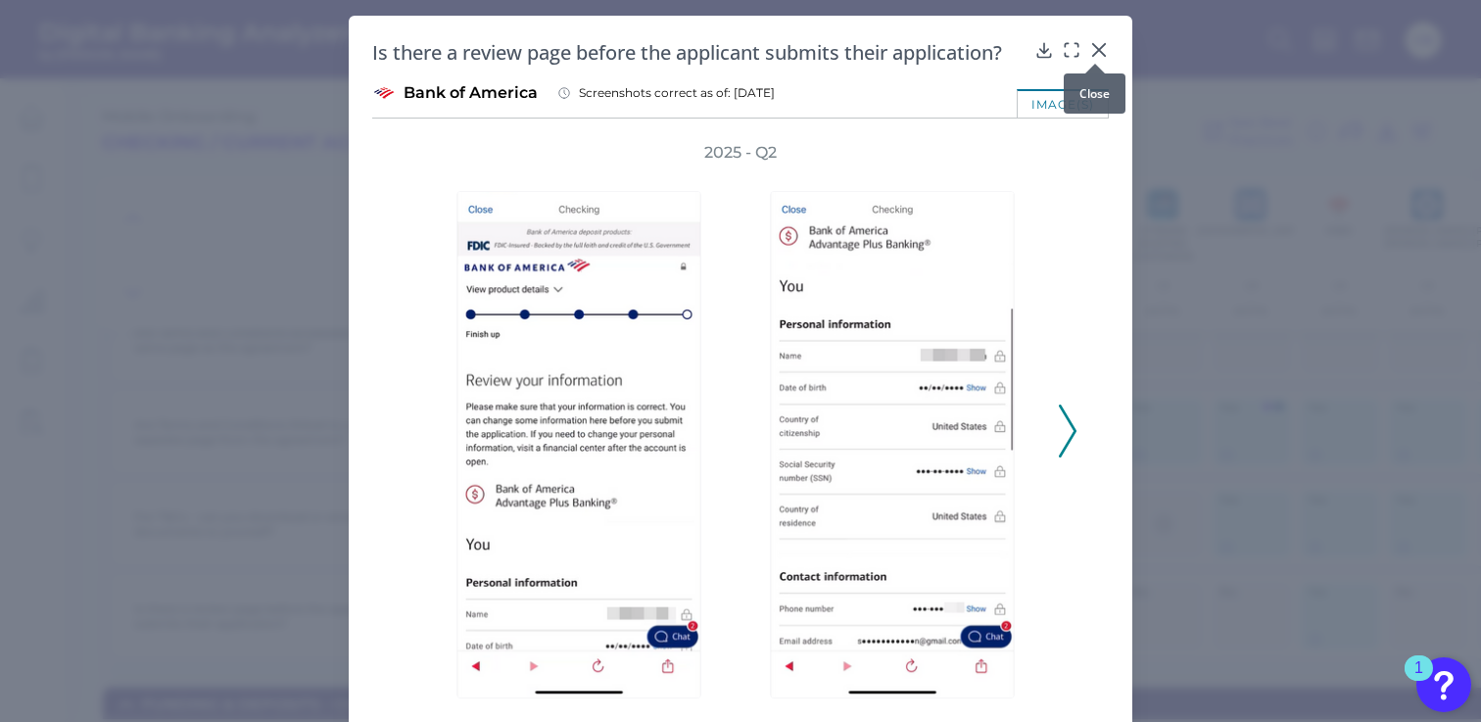
click at [1094, 47] on icon at bounding box center [1099, 50] width 20 height 20
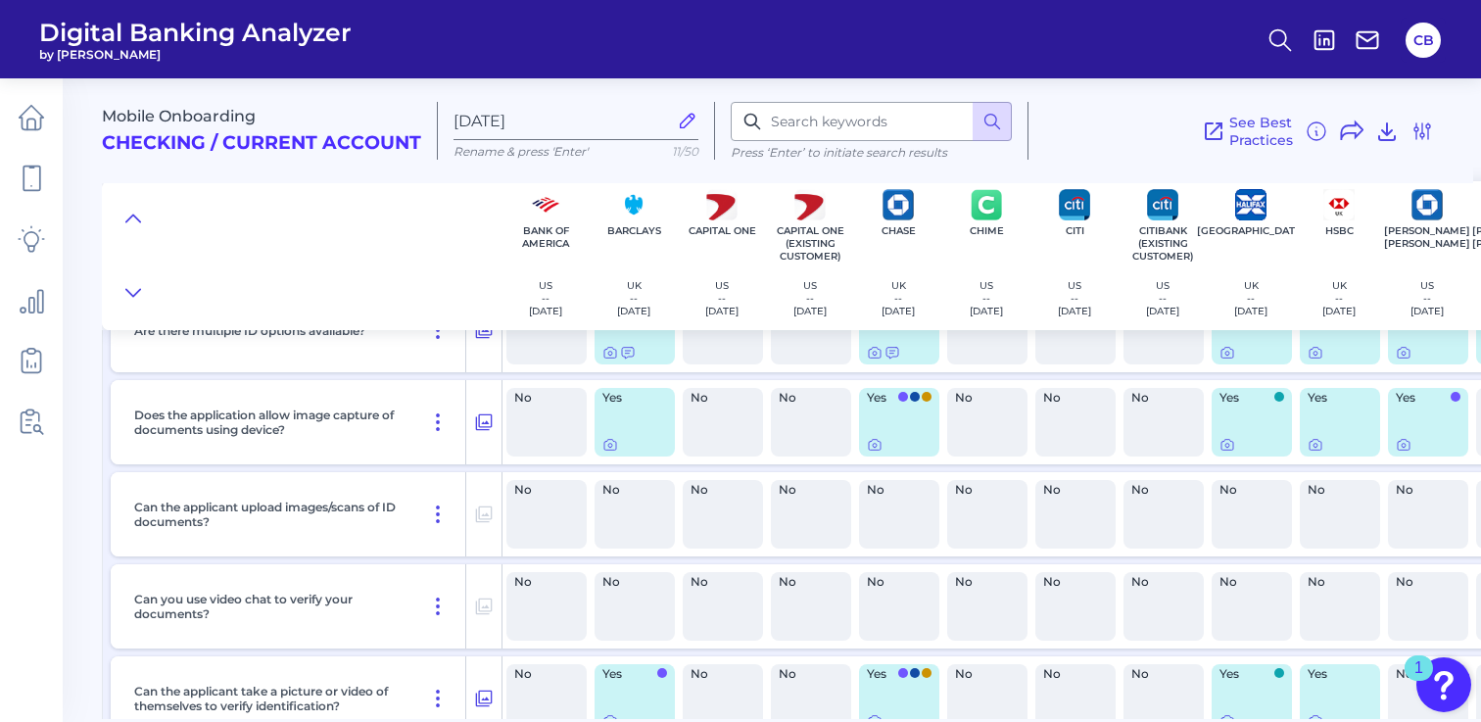
scroll to position [8405, 0]
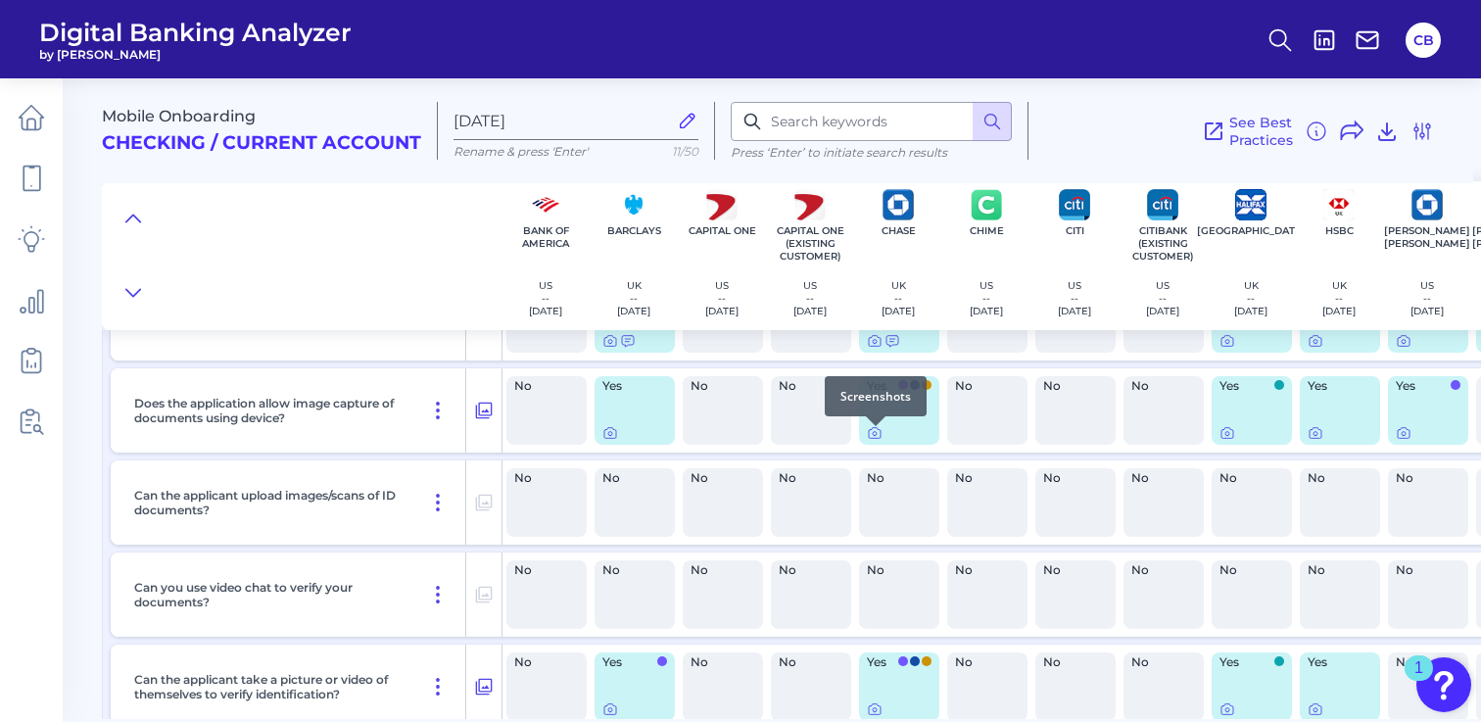
click at [877, 434] on div at bounding box center [876, 426] width 20 height 20
click at [871, 439] on icon at bounding box center [875, 433] width 16 height 16
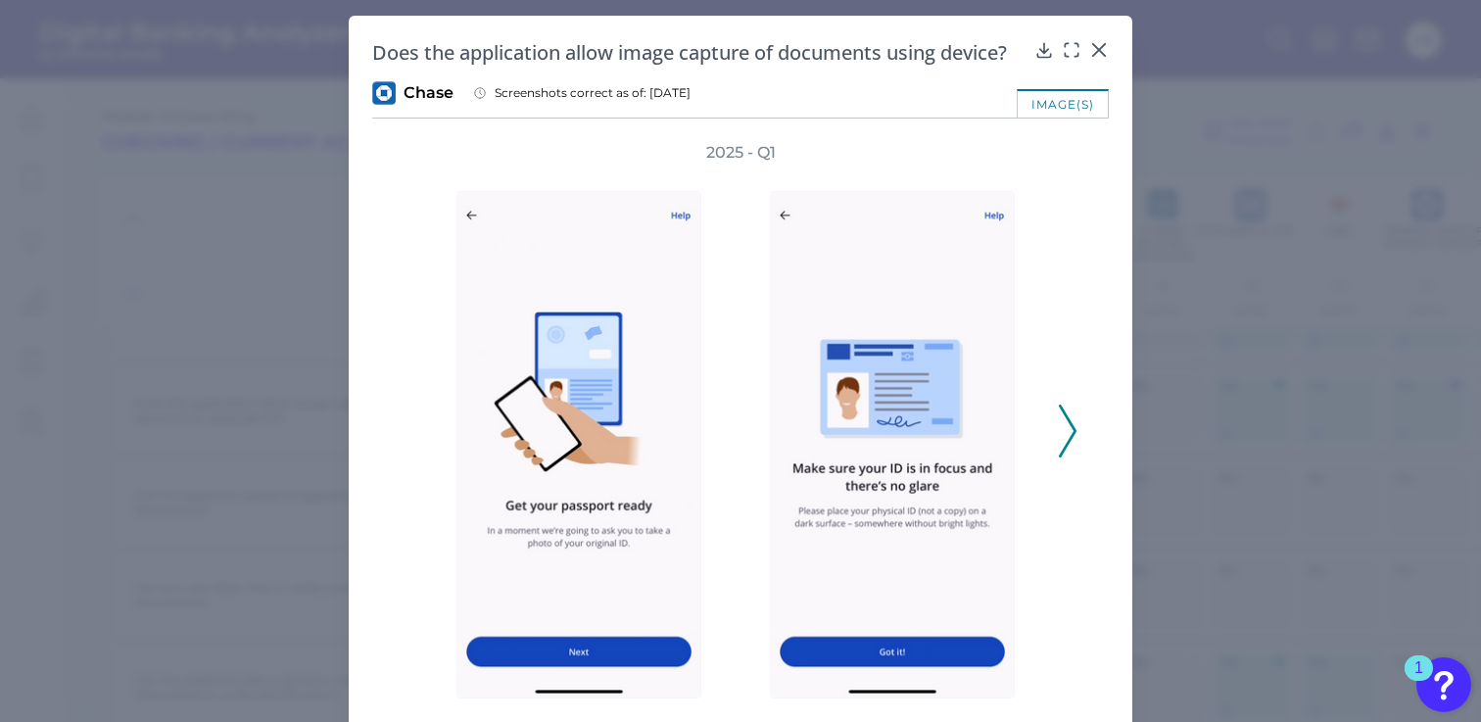
click at [1059, 421] on icon at bounding box center [1068, 431] width 18 height 53
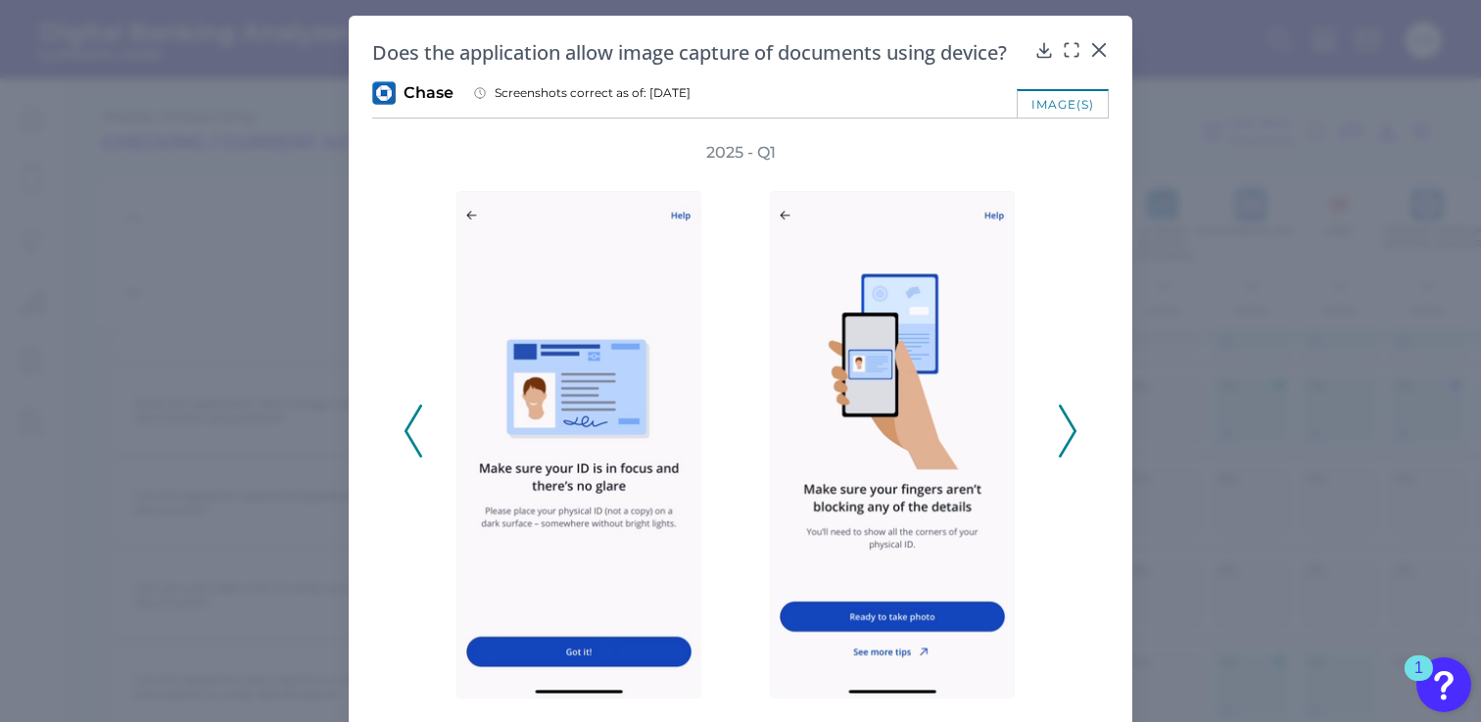
click at [1059, 421] on icon at bounding box center [1068, 431] width 18 height 53
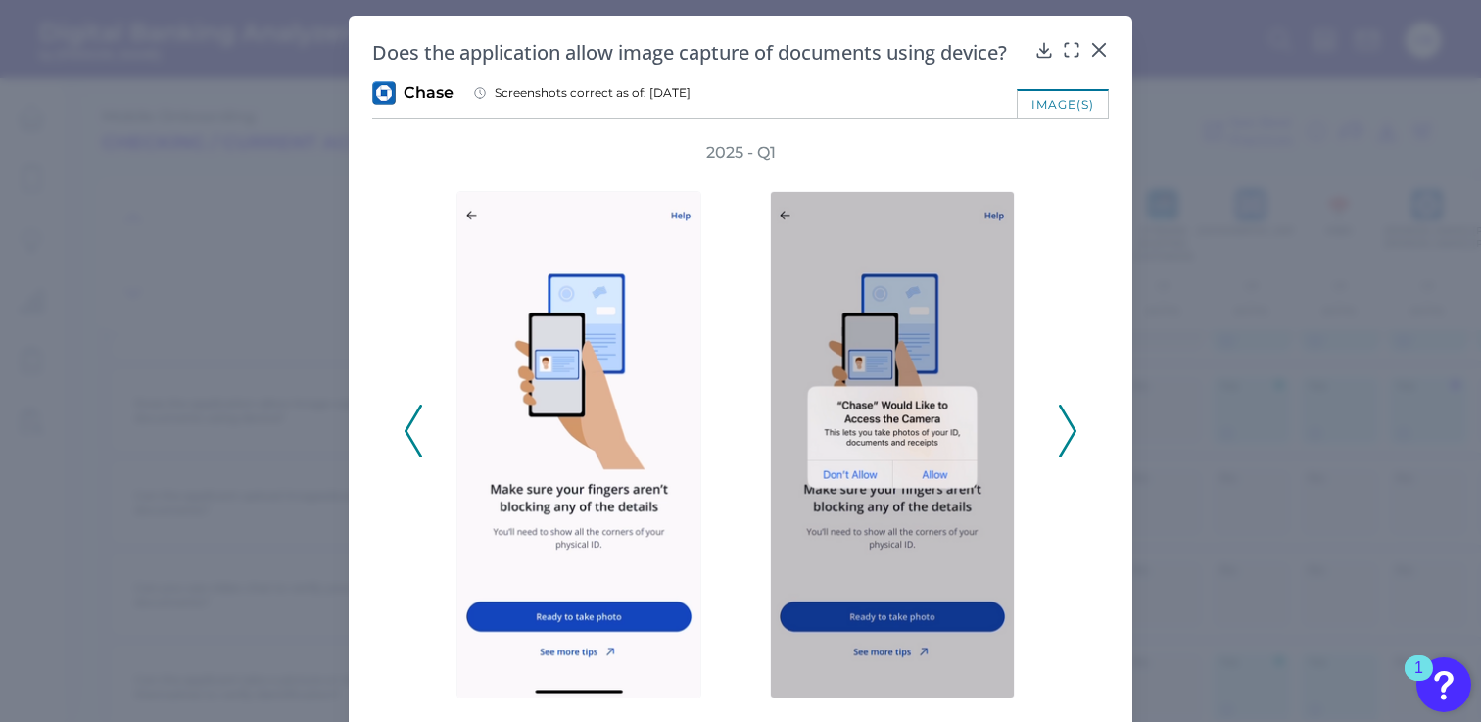
click at [1059, 421] on icon at bounding box center [1068, 431] width 18 height 53
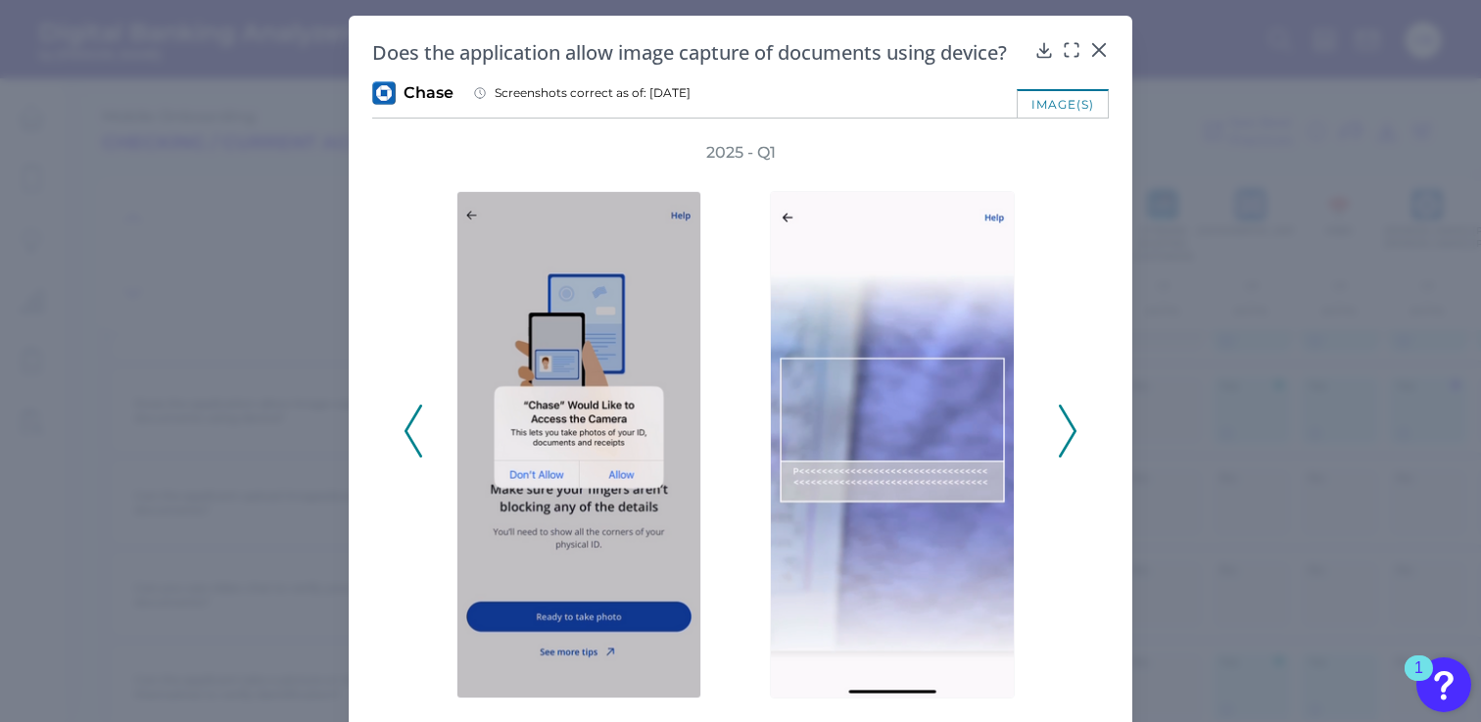
click at [1059, 421] on icon at bounding box center [1068, 431] width 18 height 53
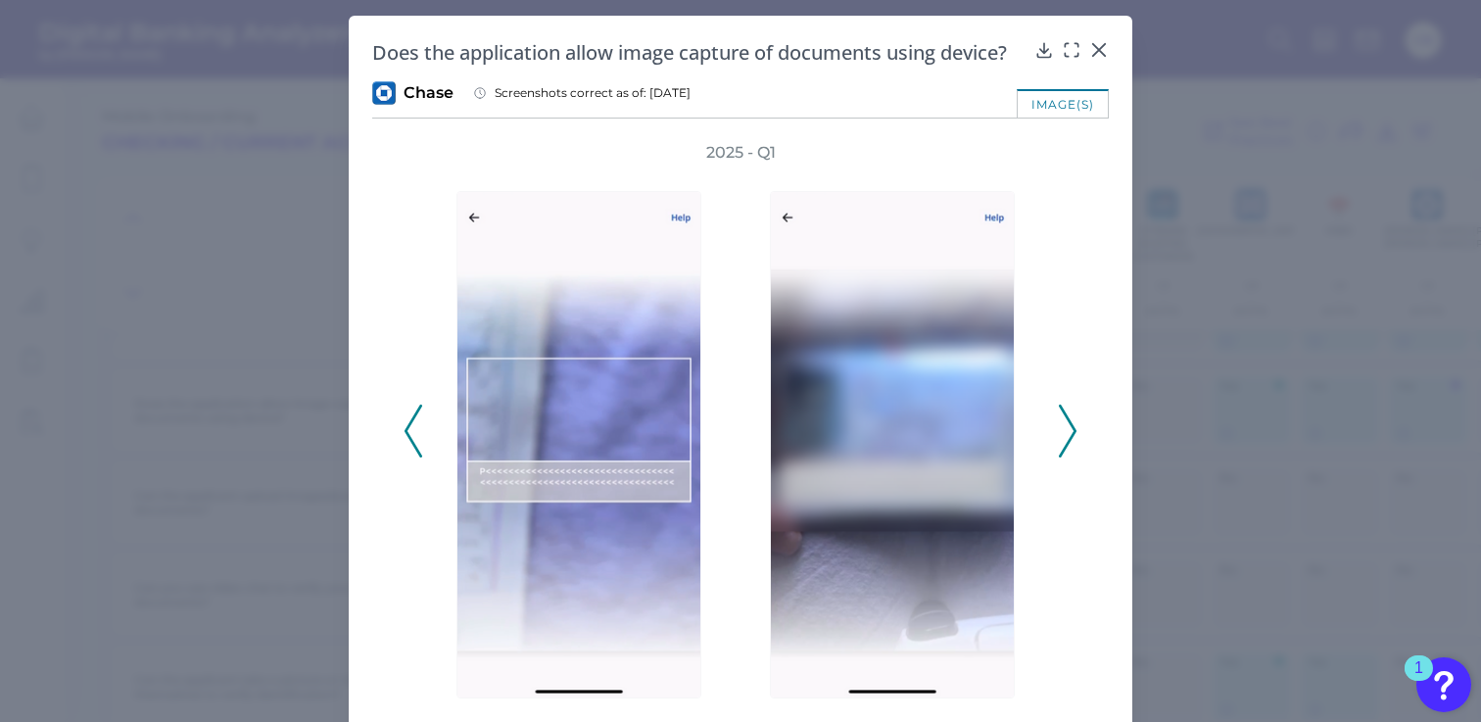
click at [1059, 421] on icon at bounding box center [1068, 431] width 18 height 53
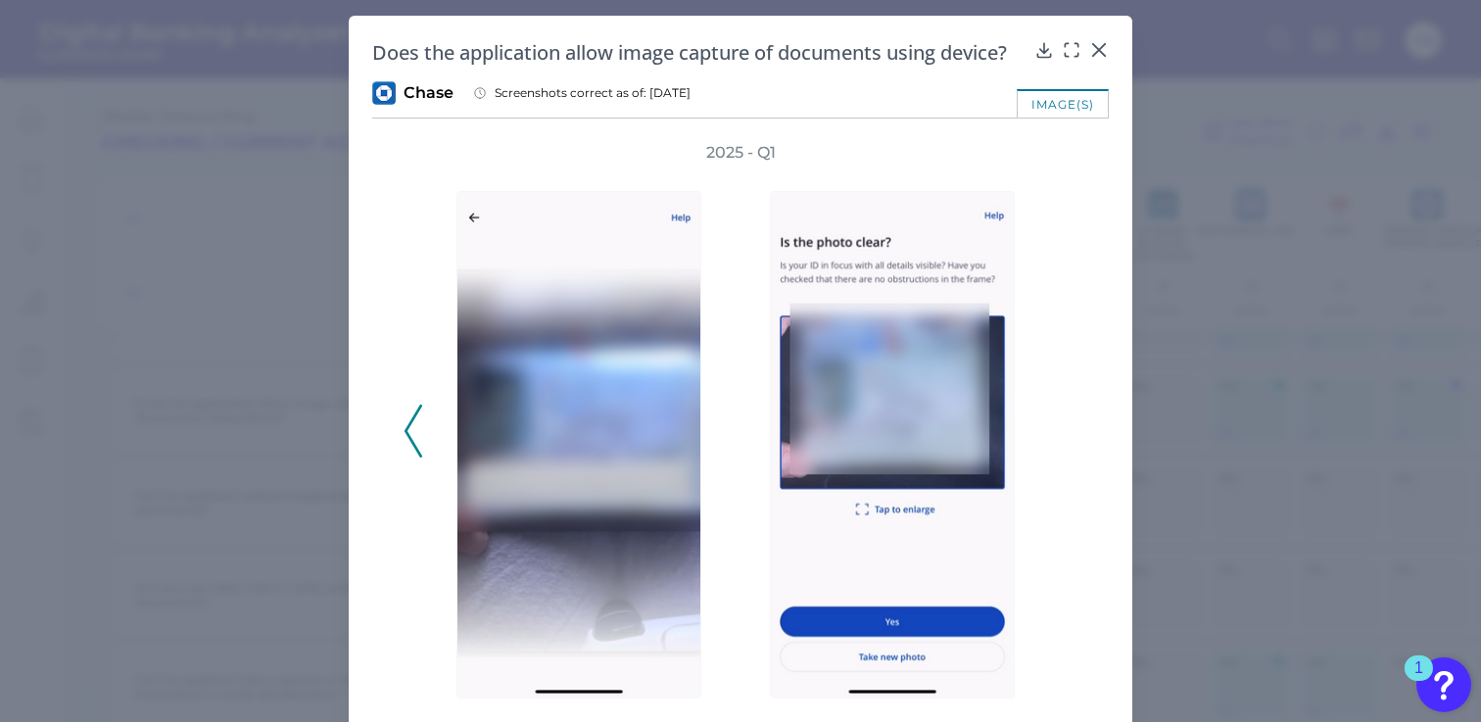
click at [1057, 421] on div "2025 - Q1" at bounding box center [741, 420] width 674 height 556
click at [1098, 46] on icon at bounding box center [1099, 50] width 12 height 12
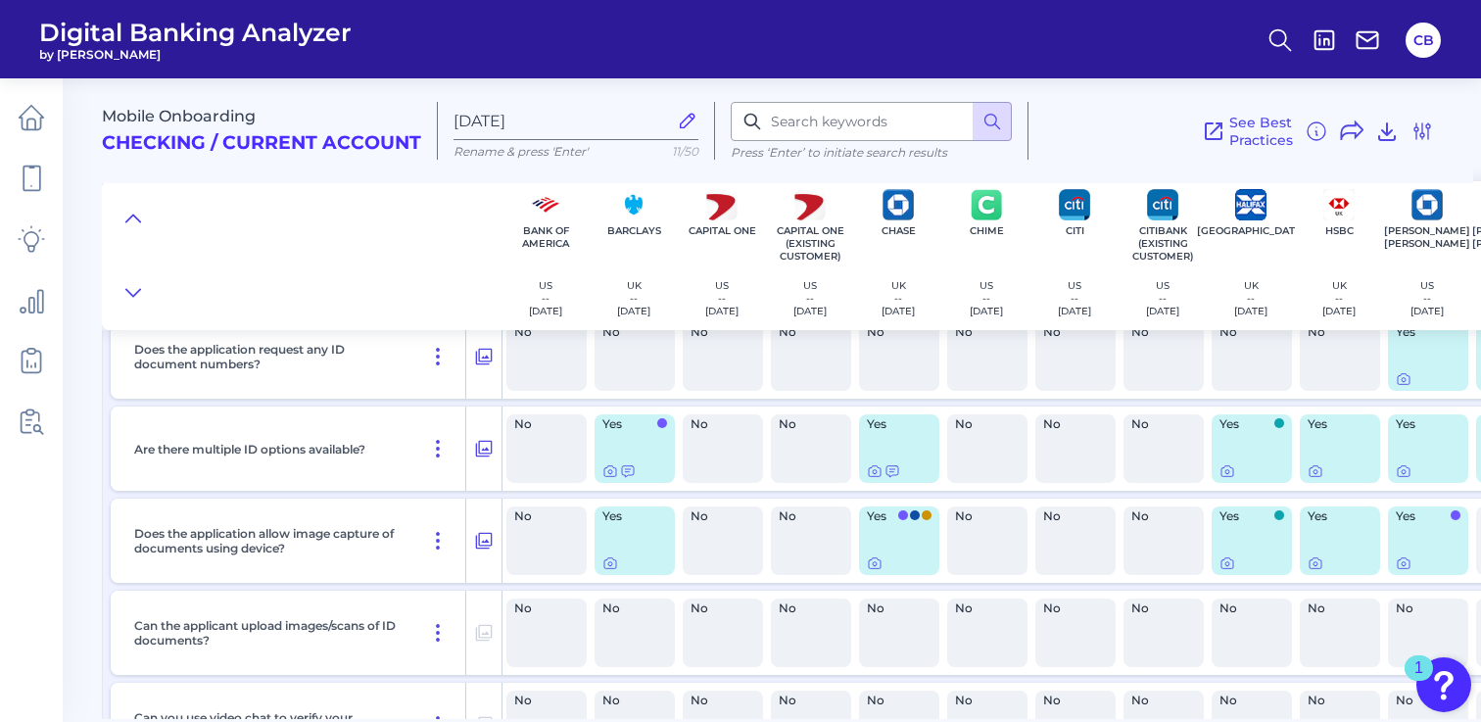
scroll to position [8268, 2]
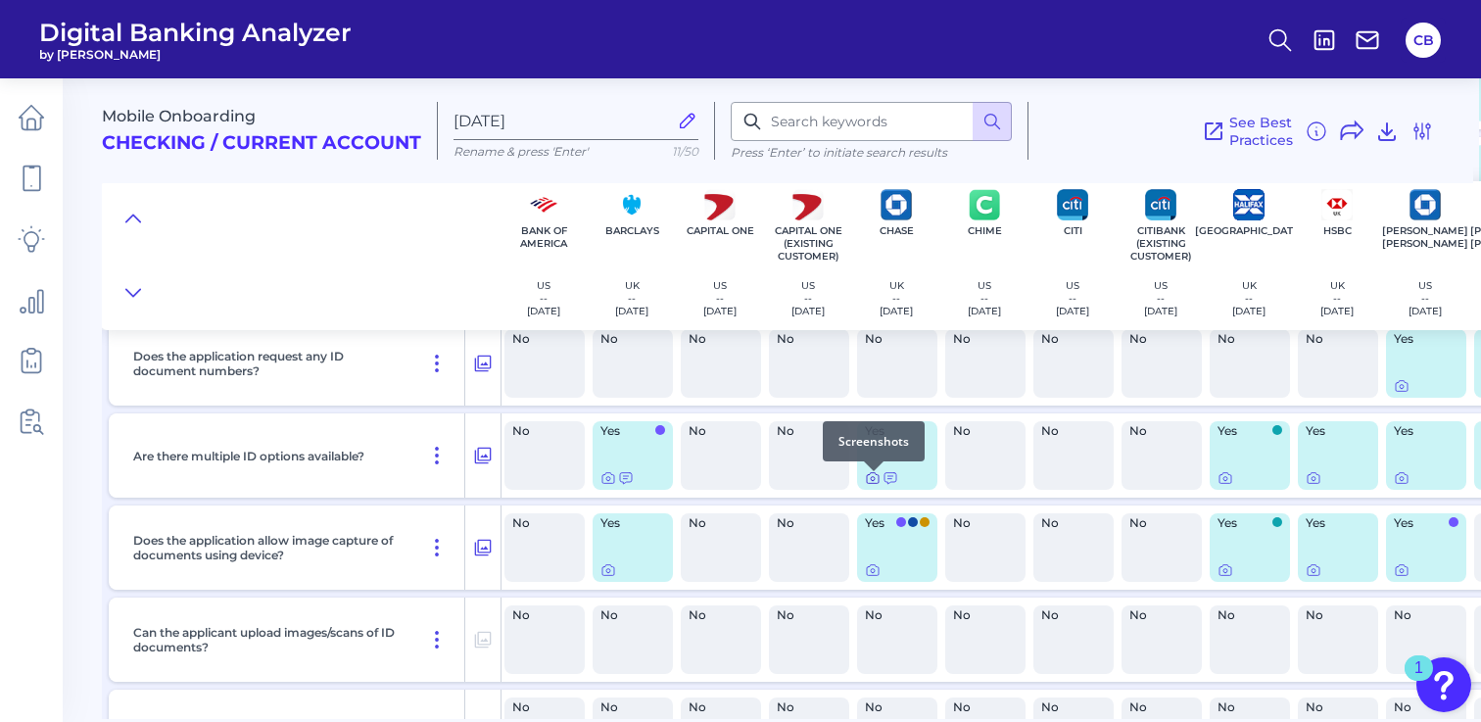
click at [868, 481] on icon at bounding box center [873, 478] width 16 height 16
click at [875, 481] on icon at bounding box center [873, 478] width 16 height 16
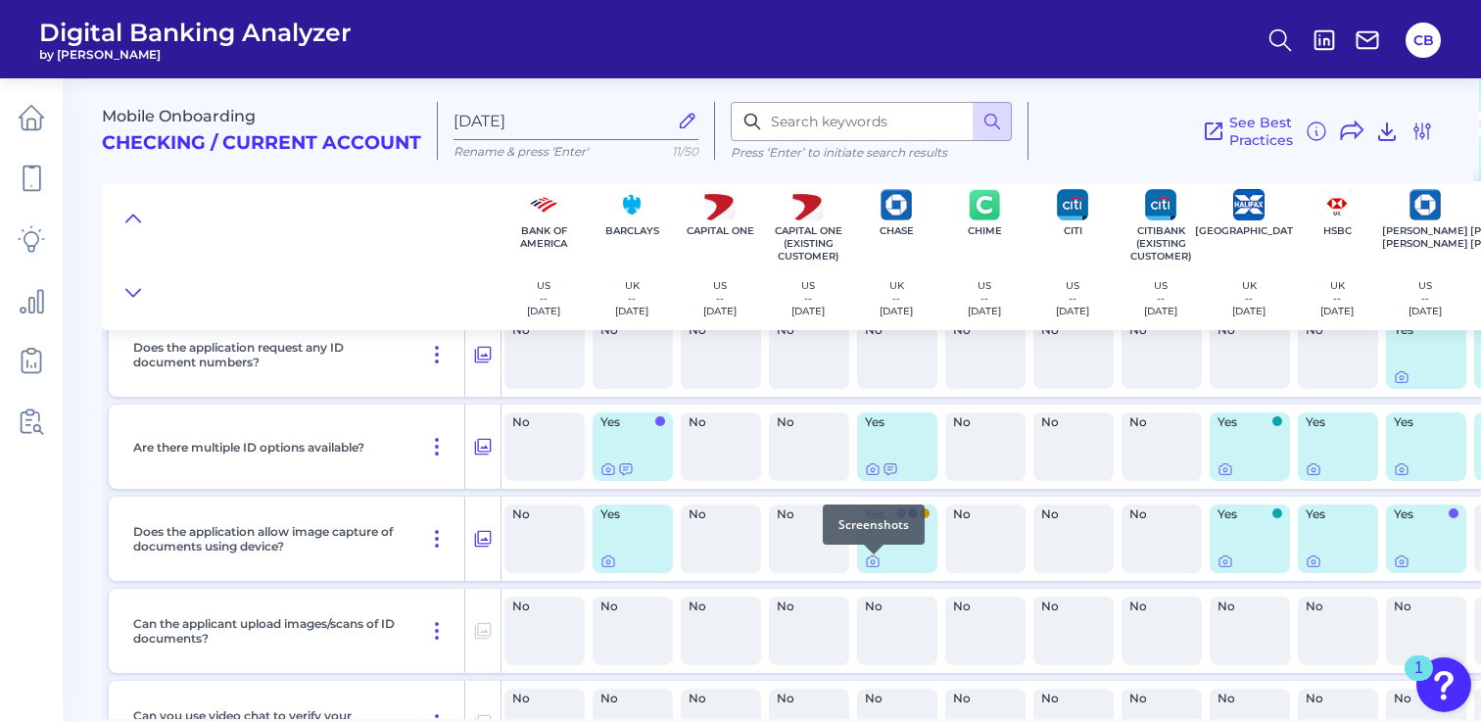
click at [871, 562] on div at bounding box center [874, 555] width 20 height 20
click at [872, 569] on icon at bounding box center [873, 561] width 16 height 16
